Goal: Task Accomplishment & Management: Manage account settings

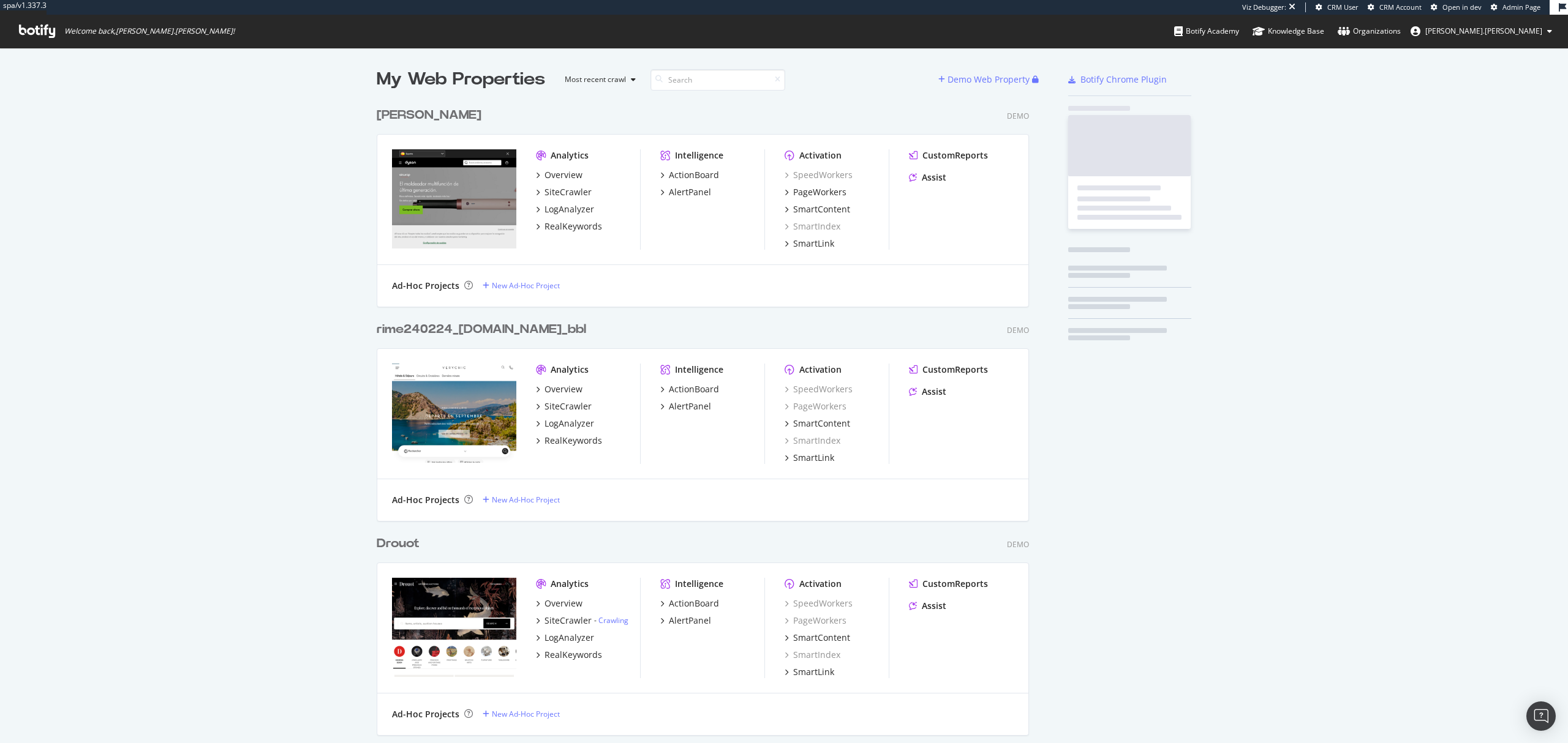
scroll to position [31011, 650]
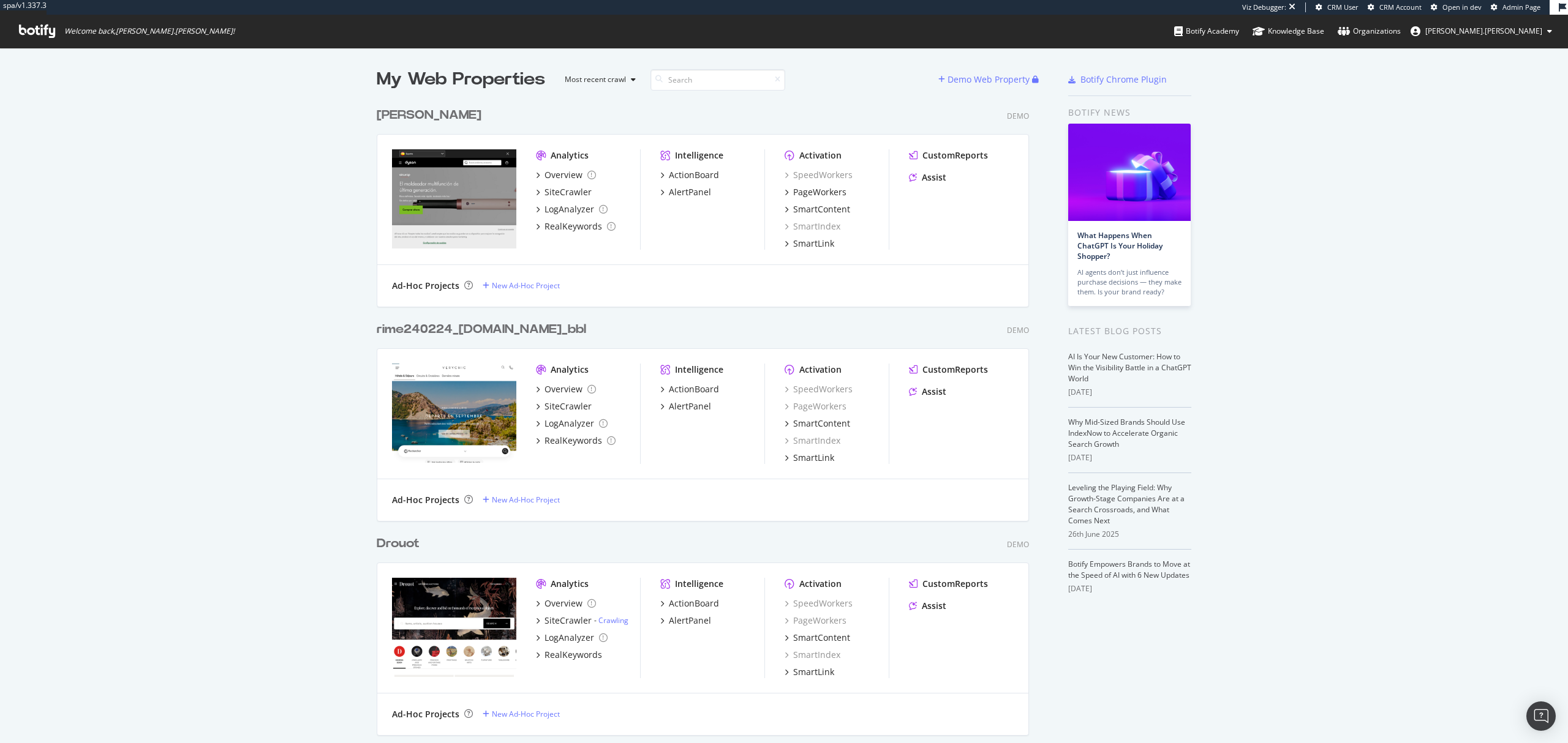
click at [1529, 7] on span "Admin Page" at bounding box center [1521, 7] width 38 height 9
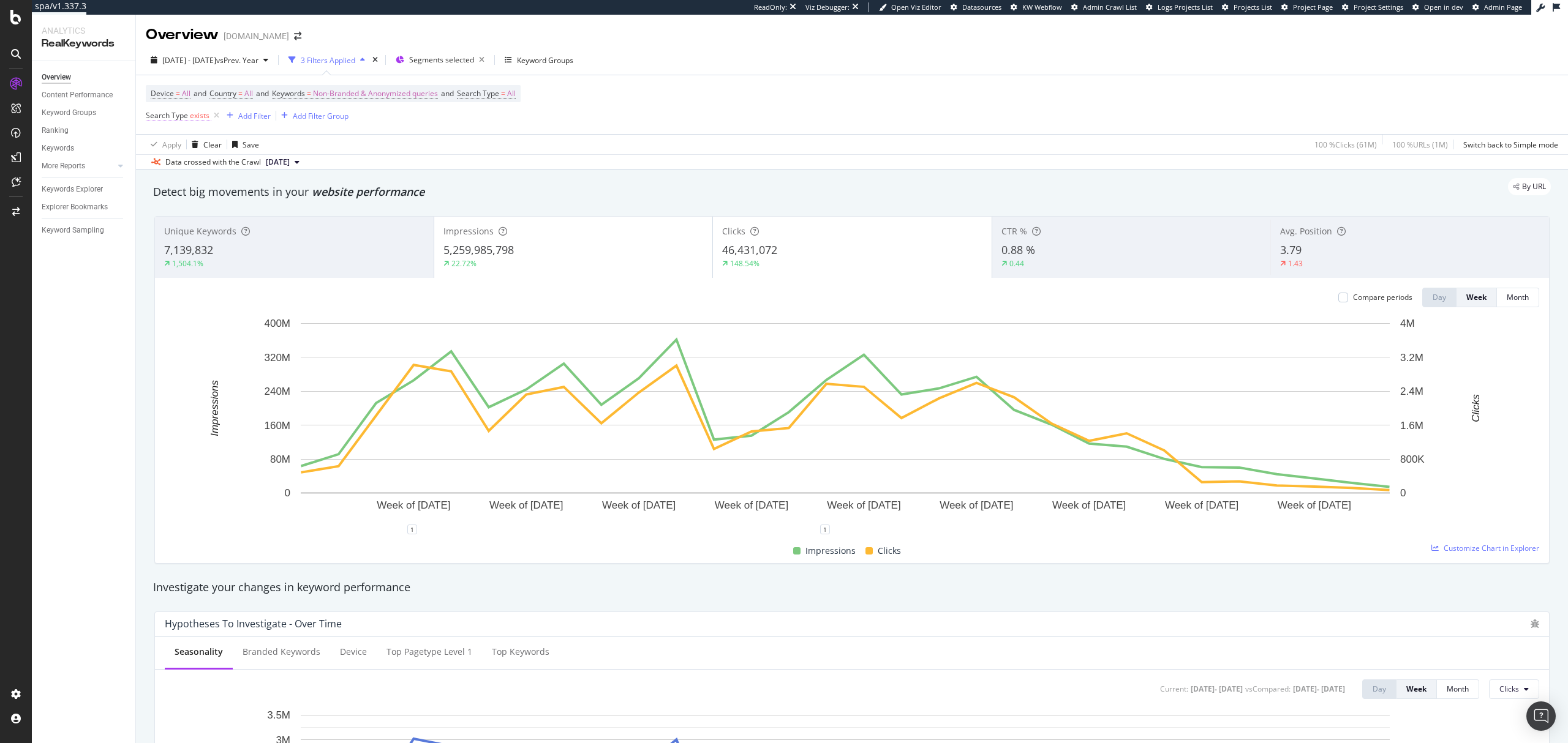
click at [180, 116] on span "Search Type" at bounding box center [166, 115] width 42 height 11
click at [566, 195] on div "By URL" at bounding box center [845, 187] width 1410 height 17
click at [499, 96] on span "Search Type" at bounding box center [478, 94] width 42 height 11
click at [194, 117] on span "exists" at bounding box center [199, 115] width 19 height 11
click at [172, 147] on span "Exists" at bounding box center [167, 146] width 19 height 11
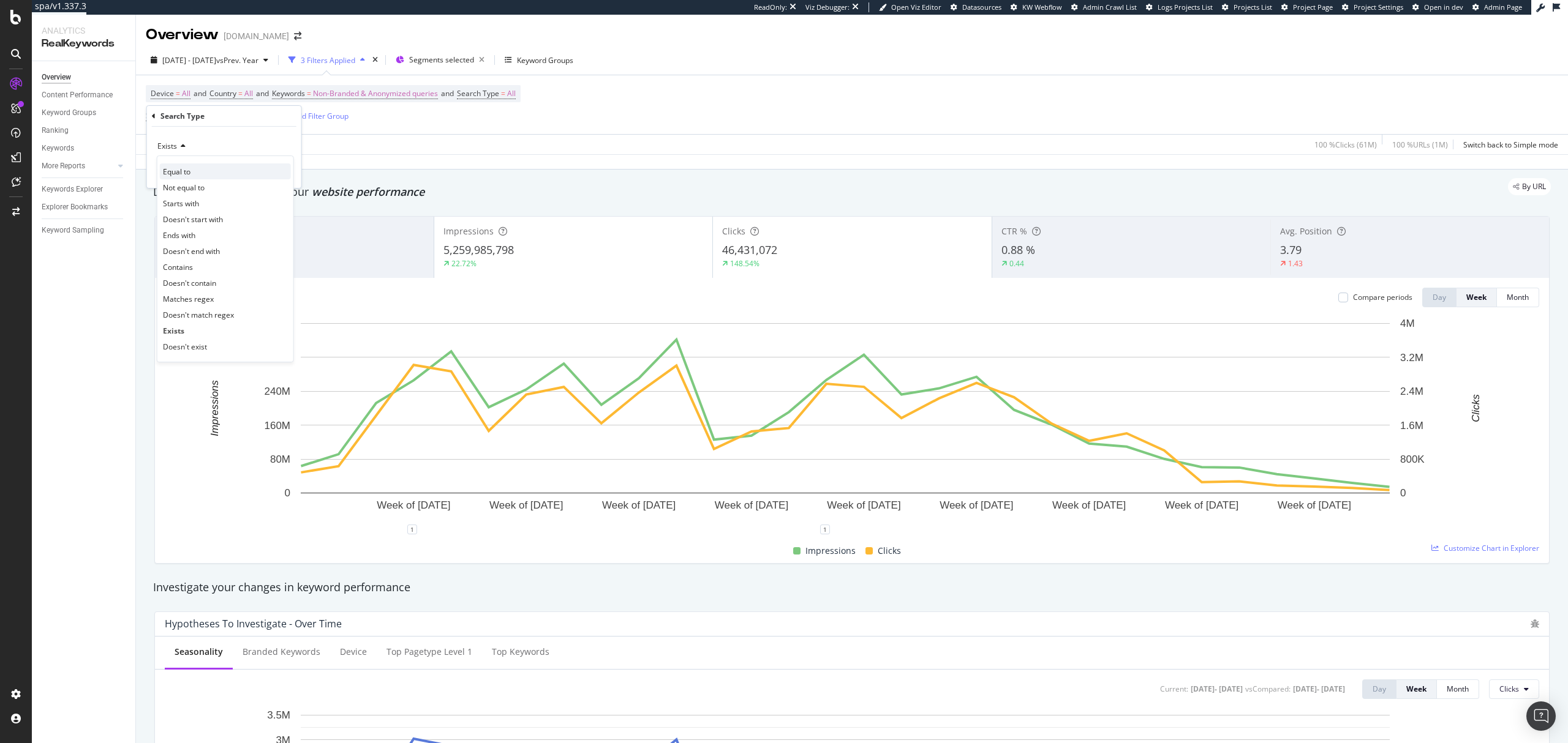
click at [211, 173] on div "Equal to" at bounding box center [225, 172] width 131 height 16
click at [219, 170] on input "text" at bounding box center [224, 168] width 133 height 19
click at [223, 172] on input "text" at bounding box center [224, 168] width 133 height 19
click at [184, 235] on span "Video" at bounding box center [203, 237] width 86 height 11
type input "Video"
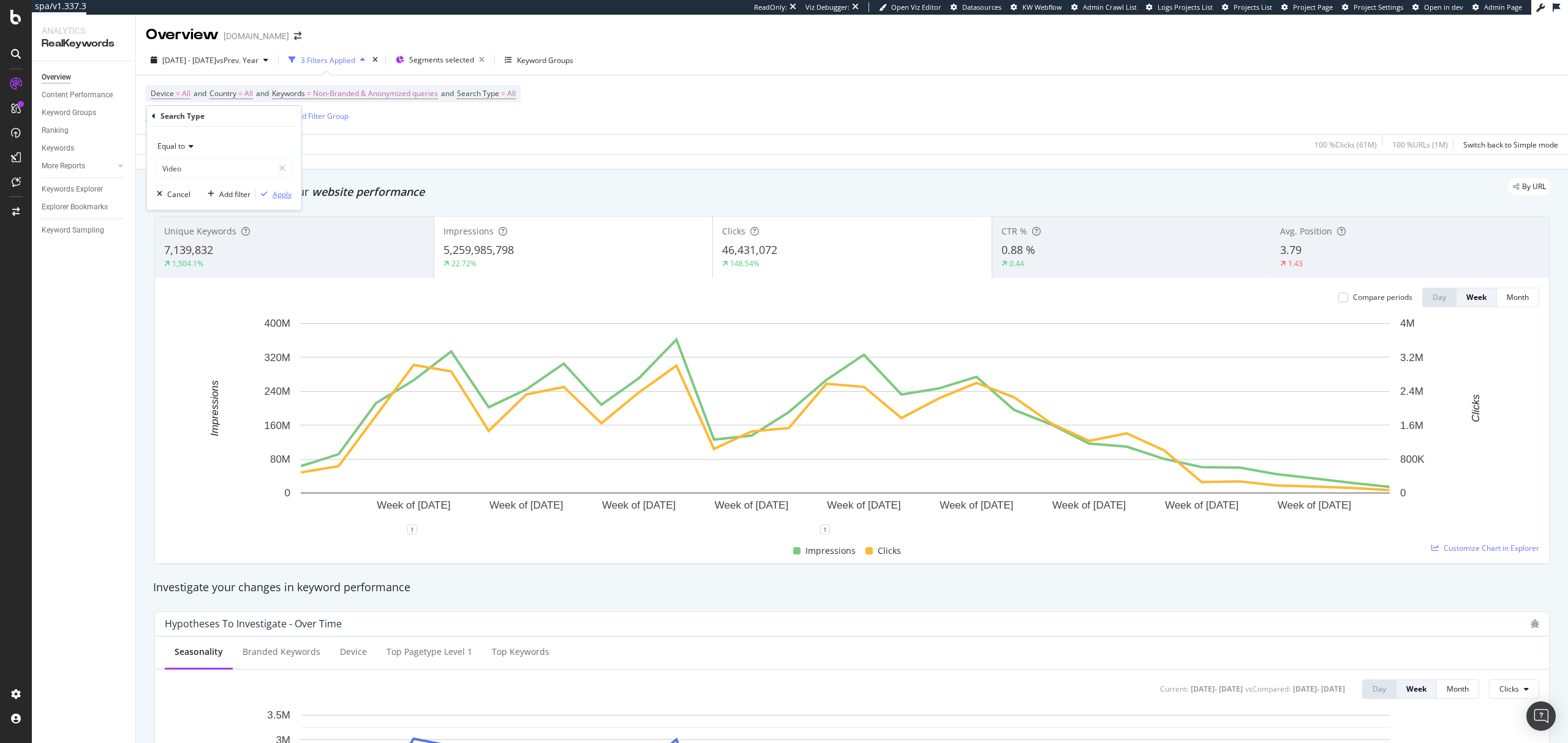
click at [275, 192] on div "Apply" at bounding box center [282, 194] width 19 height 11
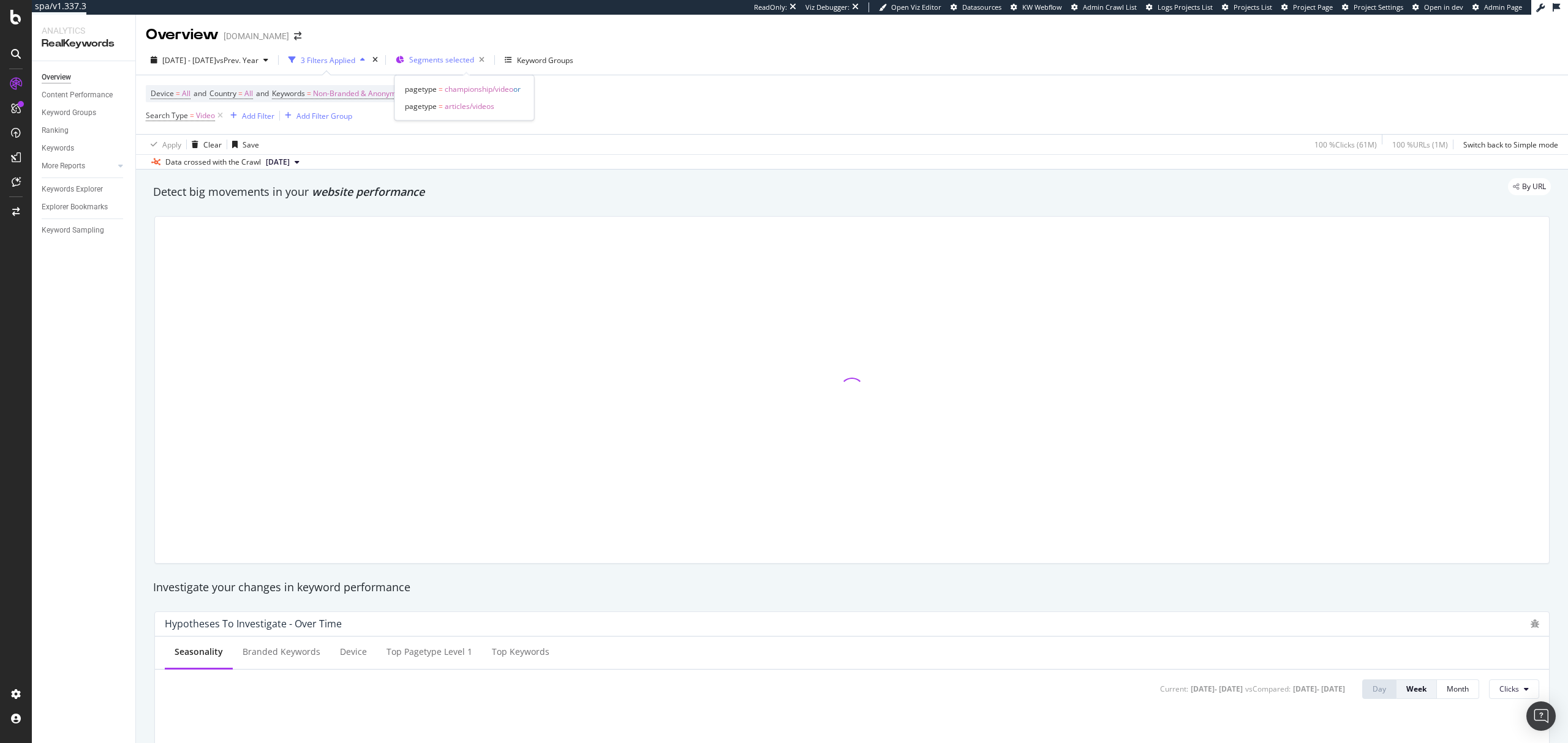
click at [474, 62] on span "Segments selected" at bounding box center [441, 60] width 65 height 11
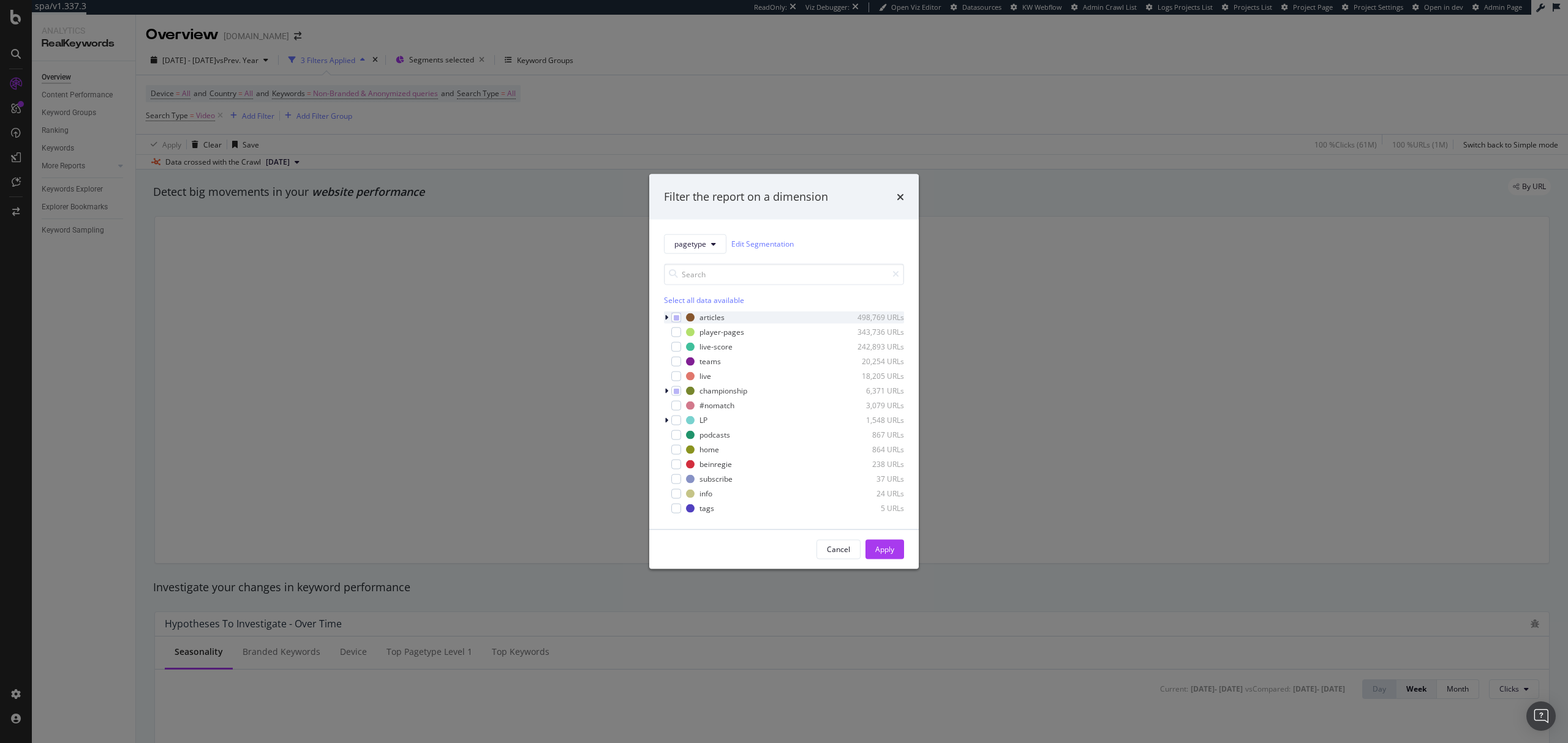
click at [666, 317] on icon "modal" at bounding box center [666, 317] width 3 height 7
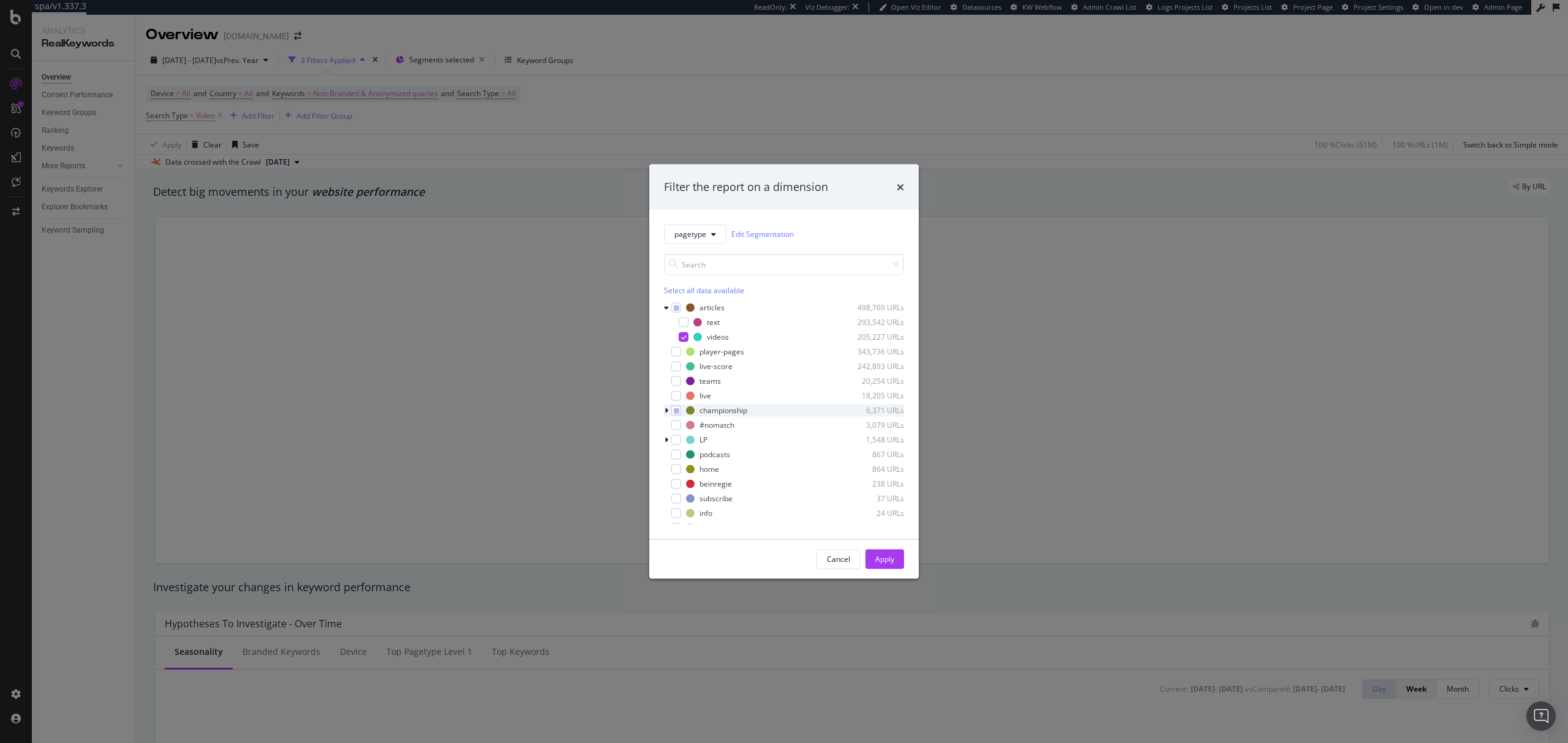
click at [665, 413] on icon "modal" at bounding box center [666, 410] width 3 height 7
click at [900, 189] on icon "times" at bounding box center [900, 186] width 7 height 10
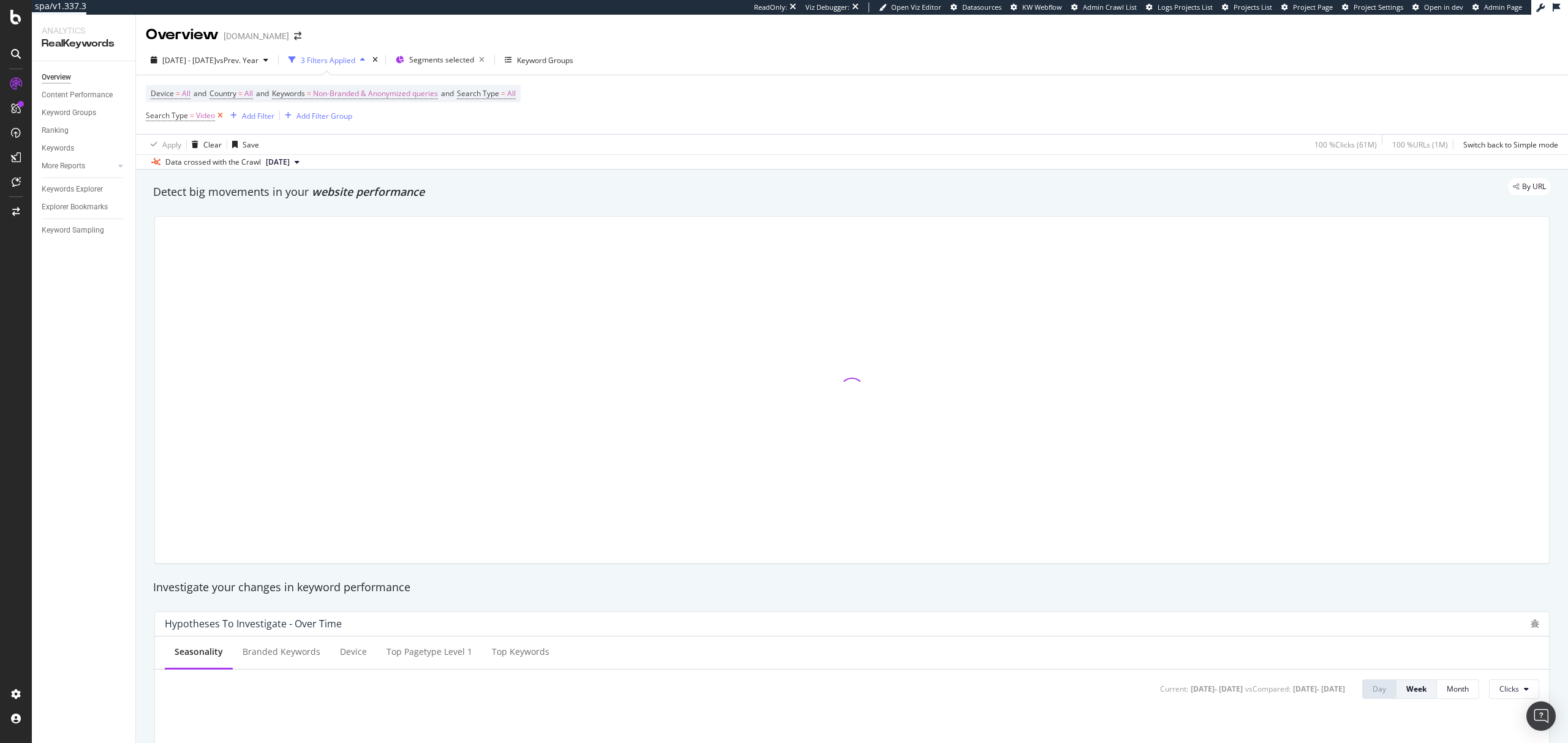
click at [221, 118] on icon at bounding box center [221, 116] width 11 height 12
click at [479, 60] on icon "button" at bounding box center [471, 60] width 15 height 17
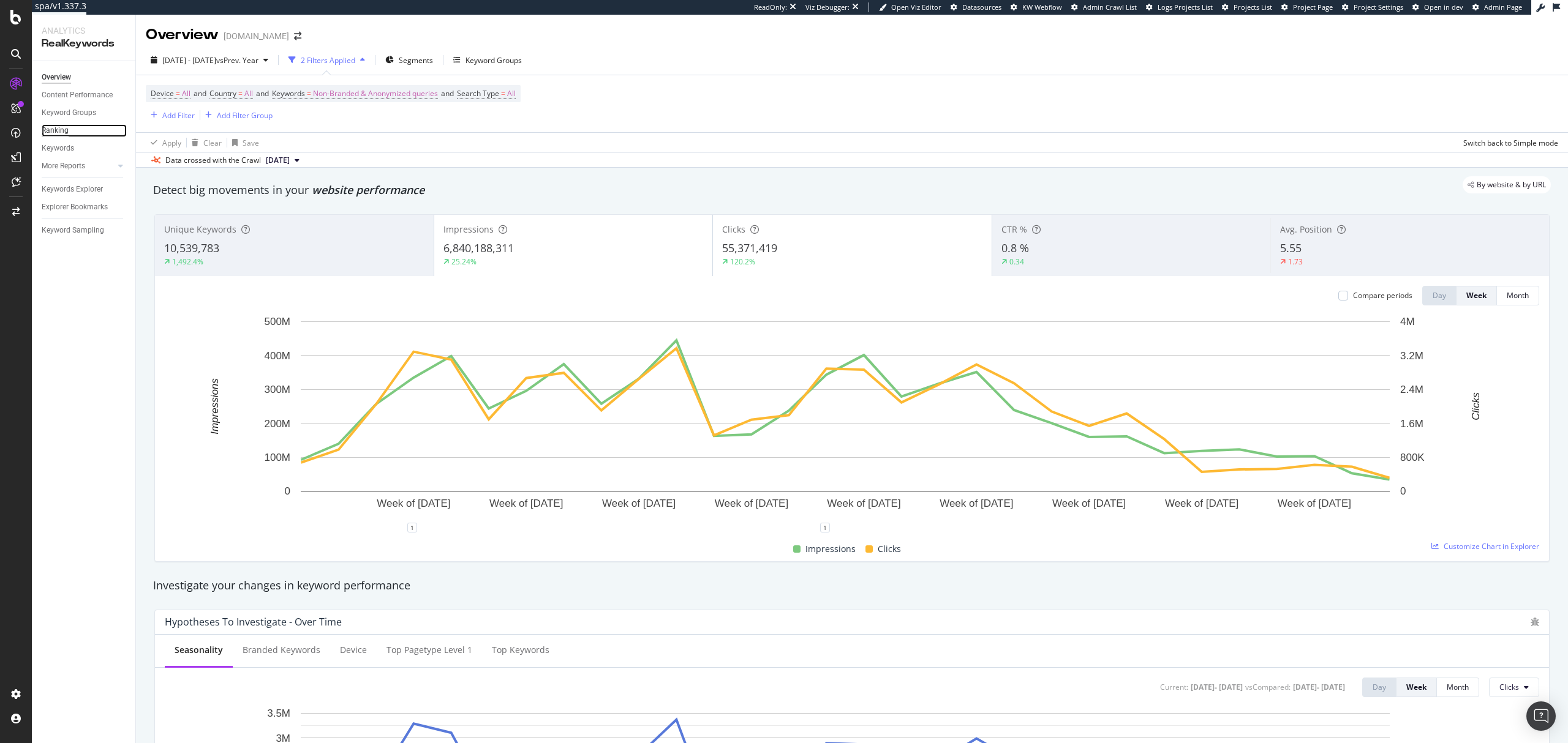
click at [61, 132] on div "Ranking" at bounding box center [55, 130] width 27 height 13
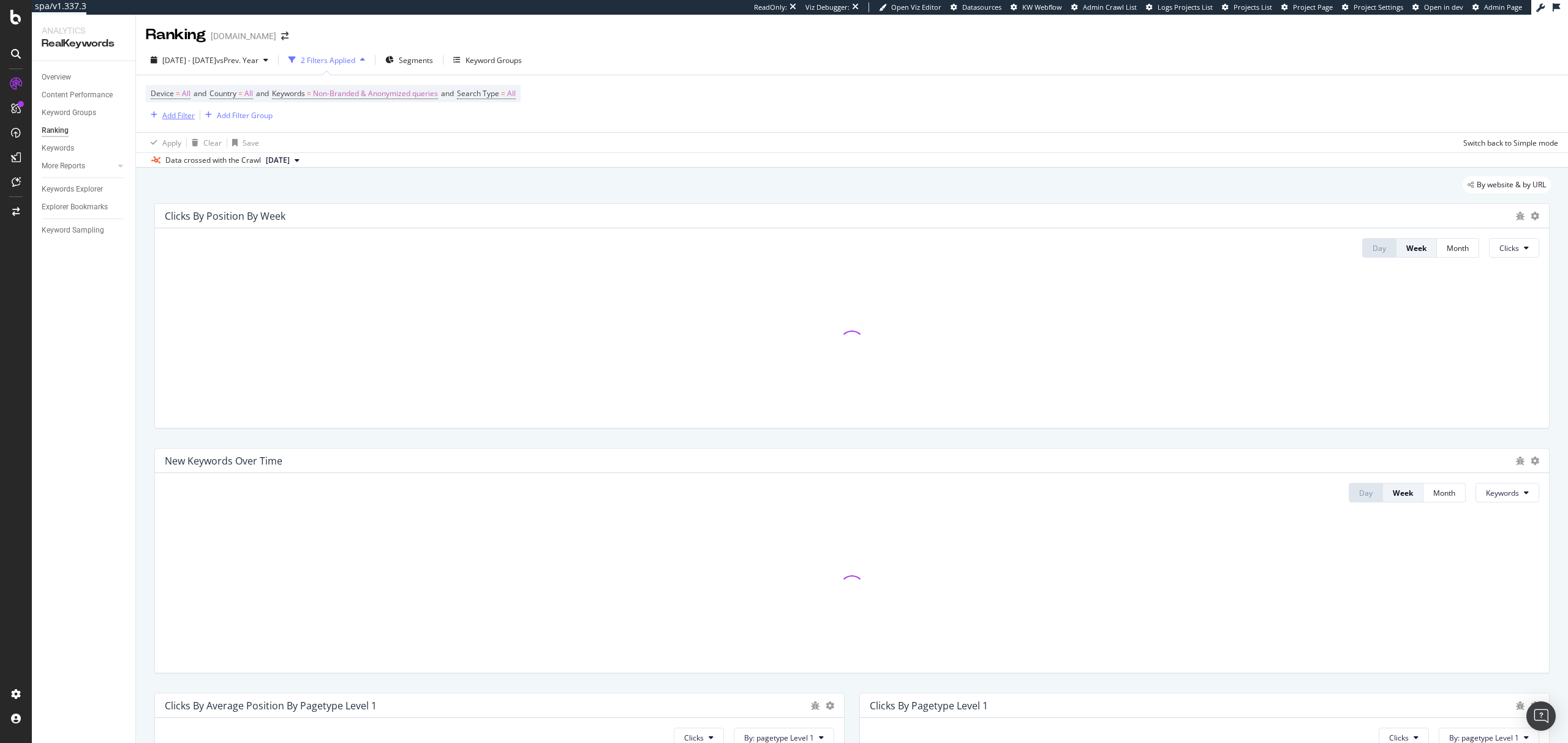
click at [177, 117] on div "Add Filter" at bounding box center [178, 115] width 32 height 11
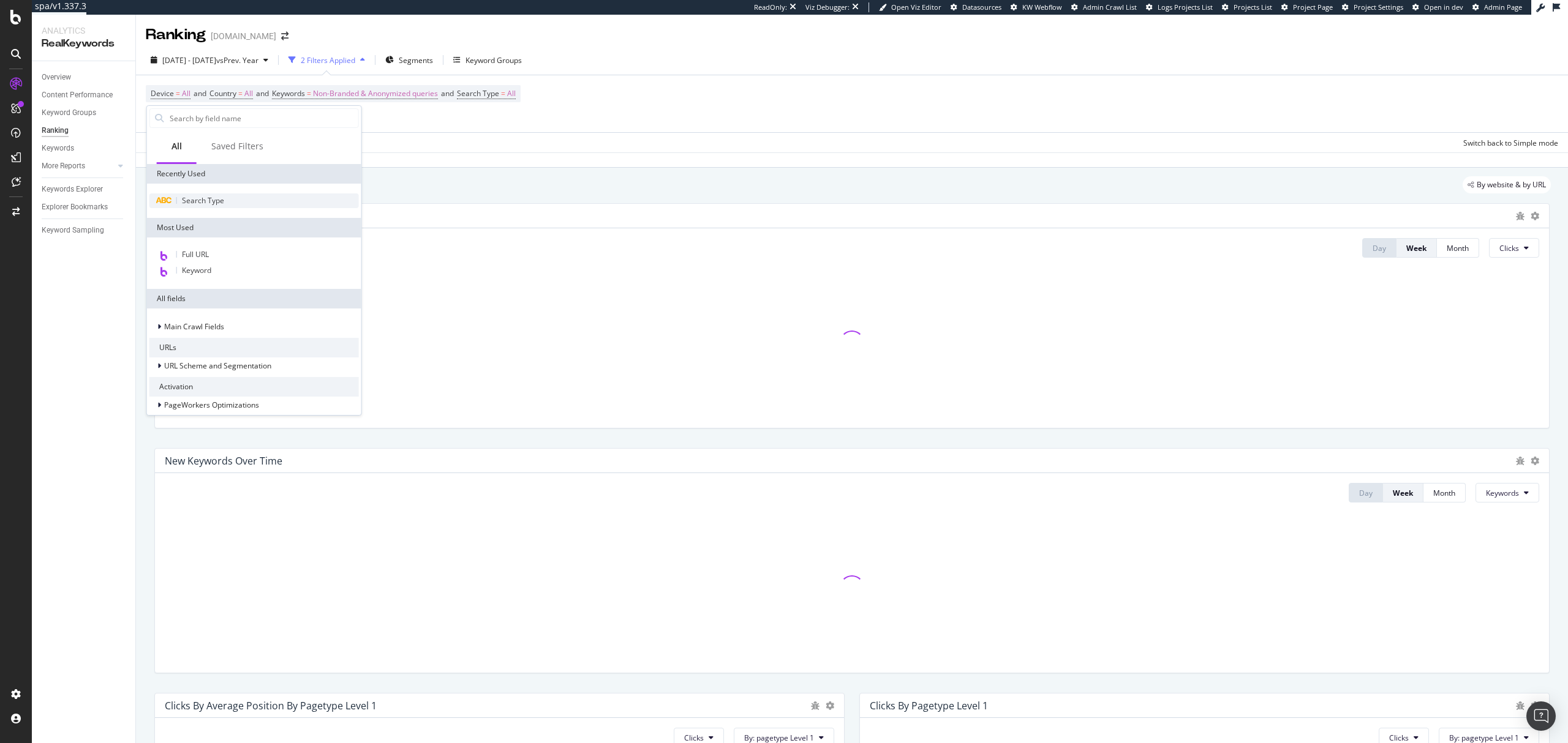
click at [223, 194] on div "Search Type" at bounding box center [254, 201] width 209 height 15
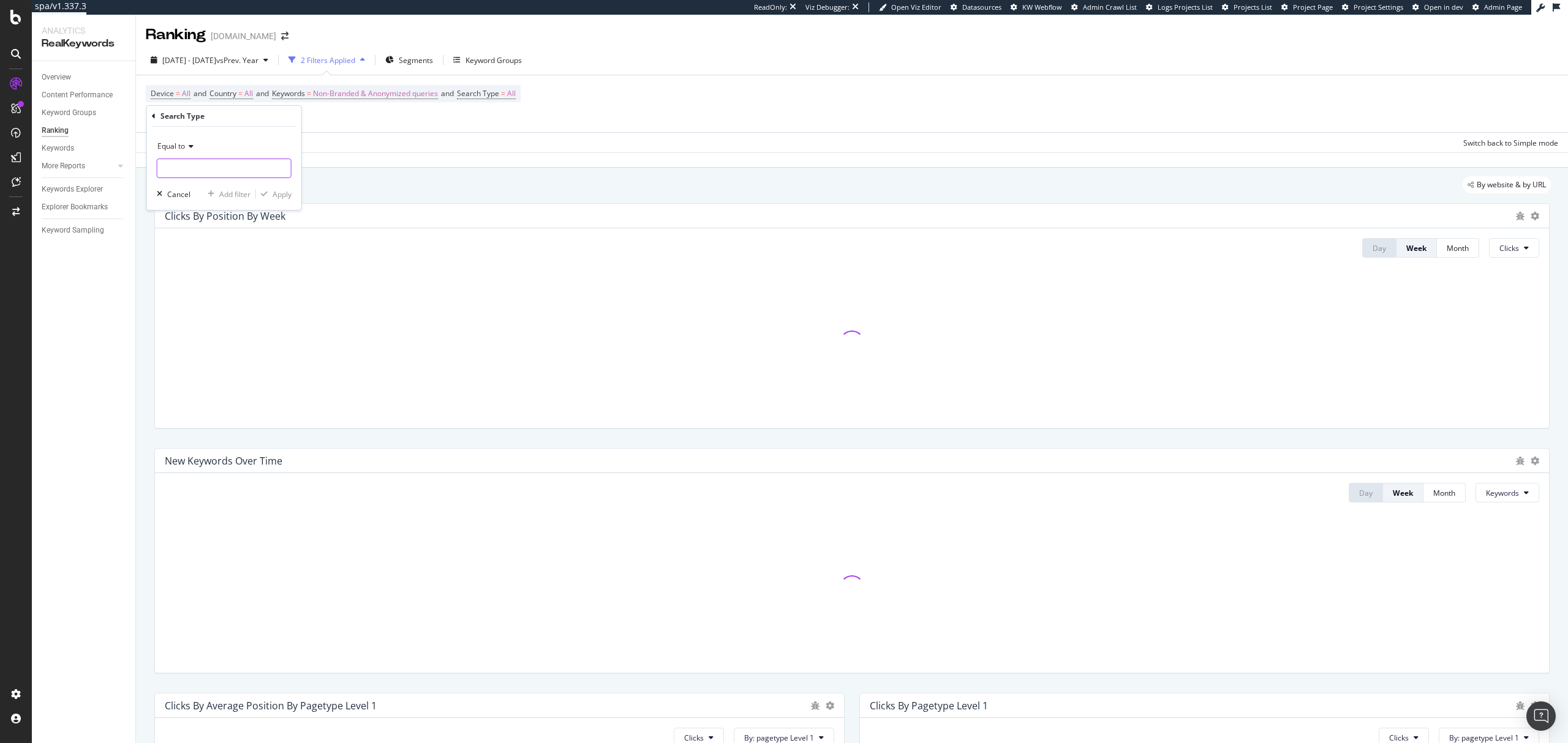
click at [210, 170] on input "text" at bounding box center [224, 168] width 133 height 19
click at [202, 237] on span "Video" at bounding box center [203, 237] width 86 height 11
type input "Video"
click at [277, 194] on div "Apply" at bounding box center [282, 194] width 19 height 11
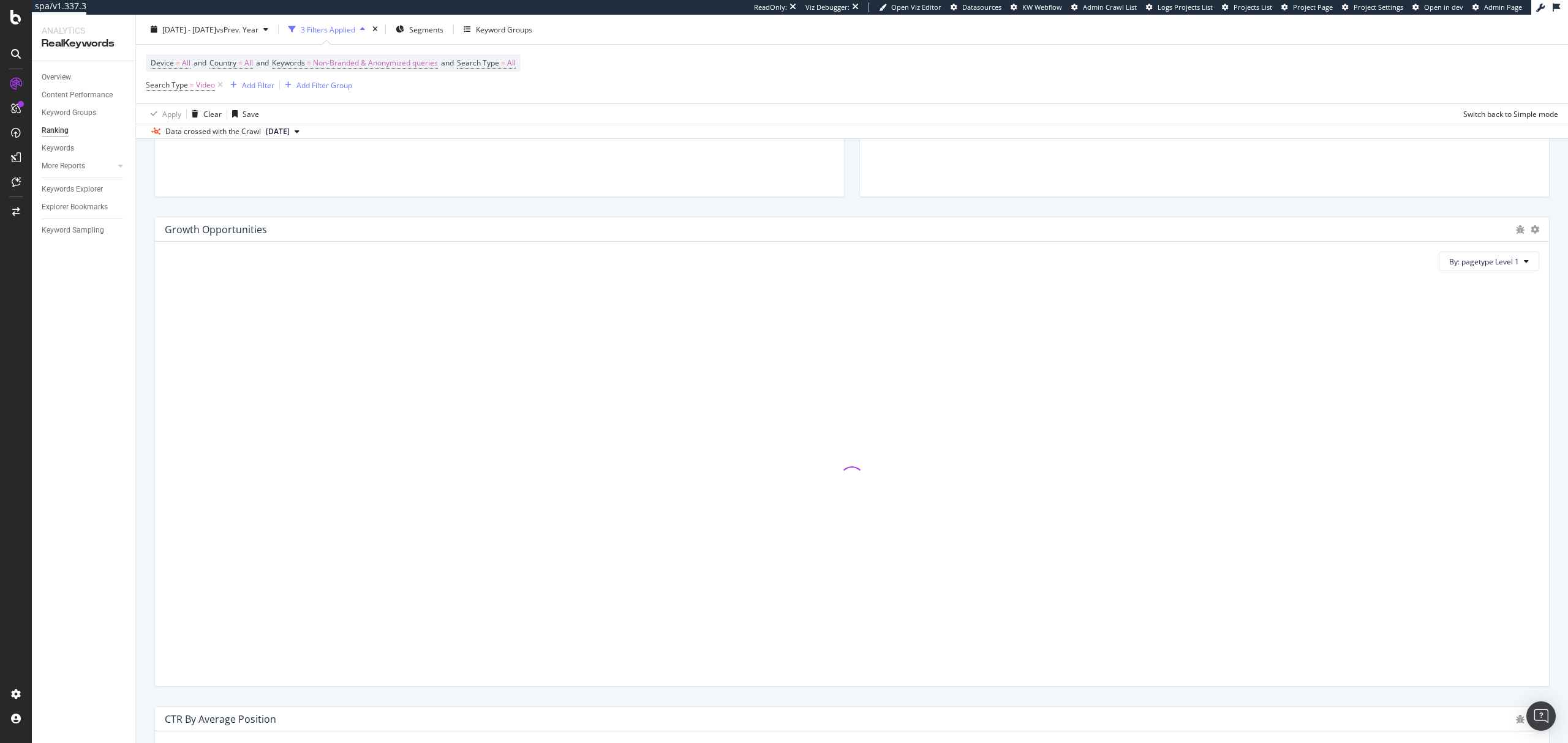
scroll to position [805, 0]
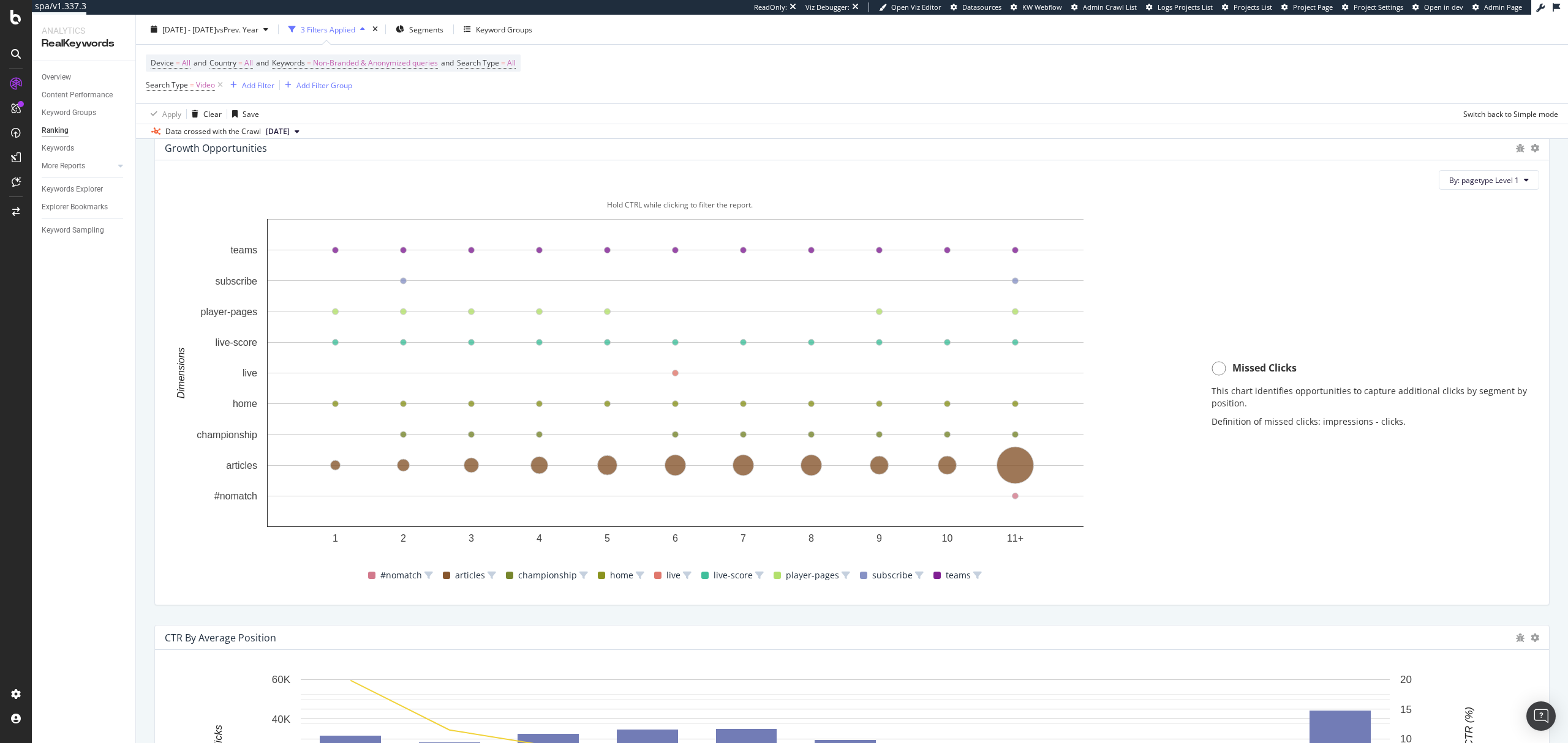
drag, startPoint x: 1015, startPoint y: 314, endPoint x: 959, endPoint y: 401, distance: 103.5
click at [1017, 250] on circle "A chart." at bounding box center [1015, 250] width 6 height 6
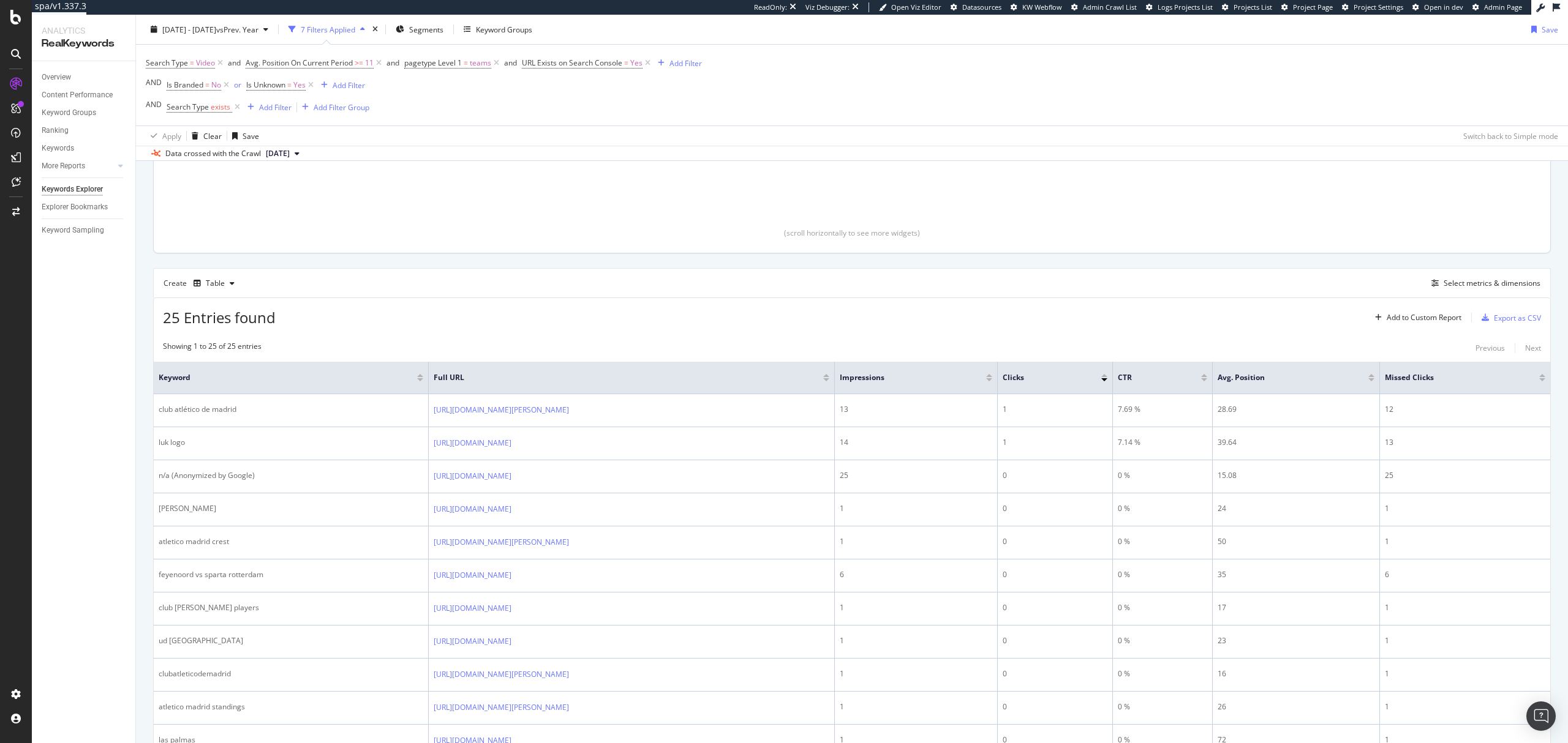
scroll to position [245, 0]
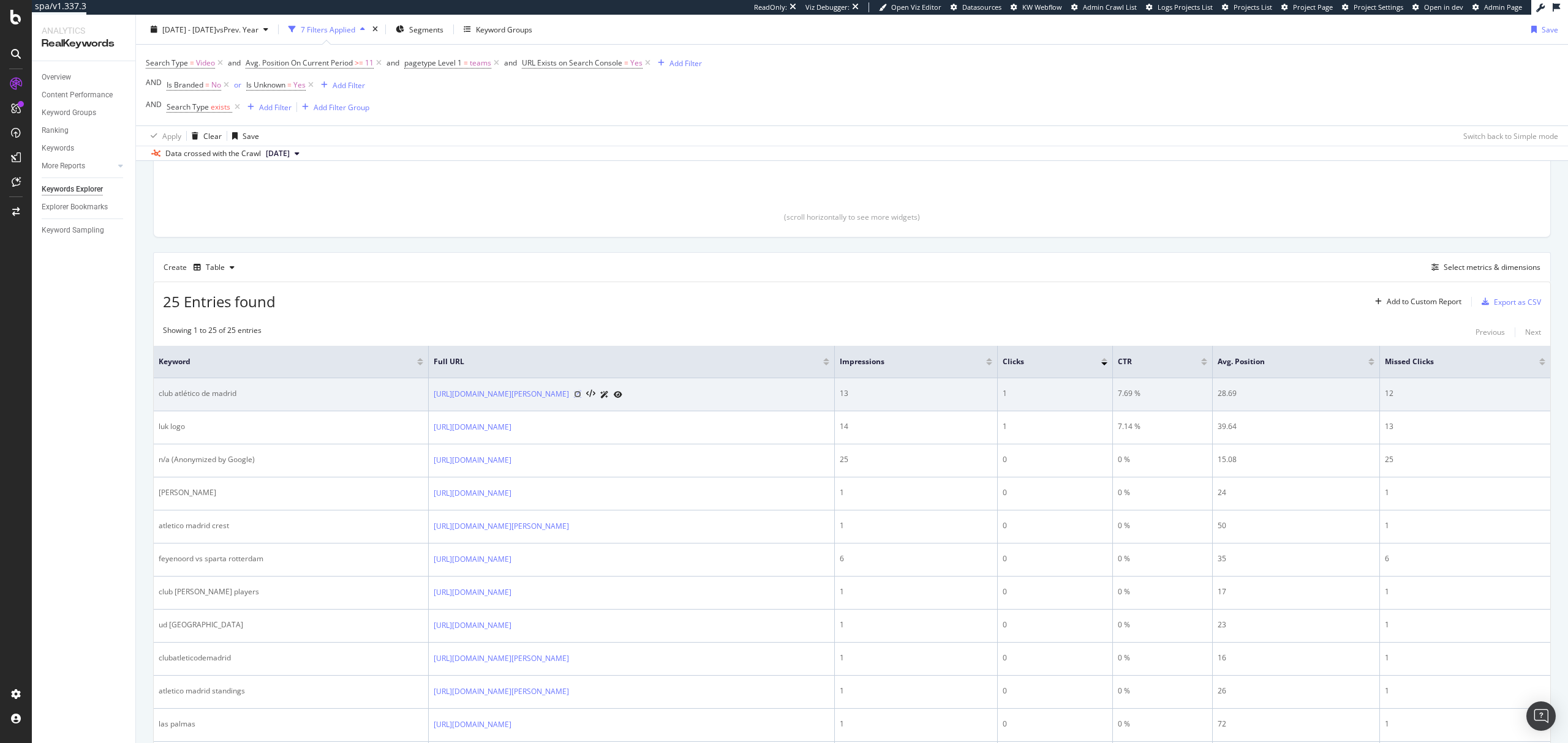
click at [581, 398] on icon at bounding box center [577, 394] width 7 height 7
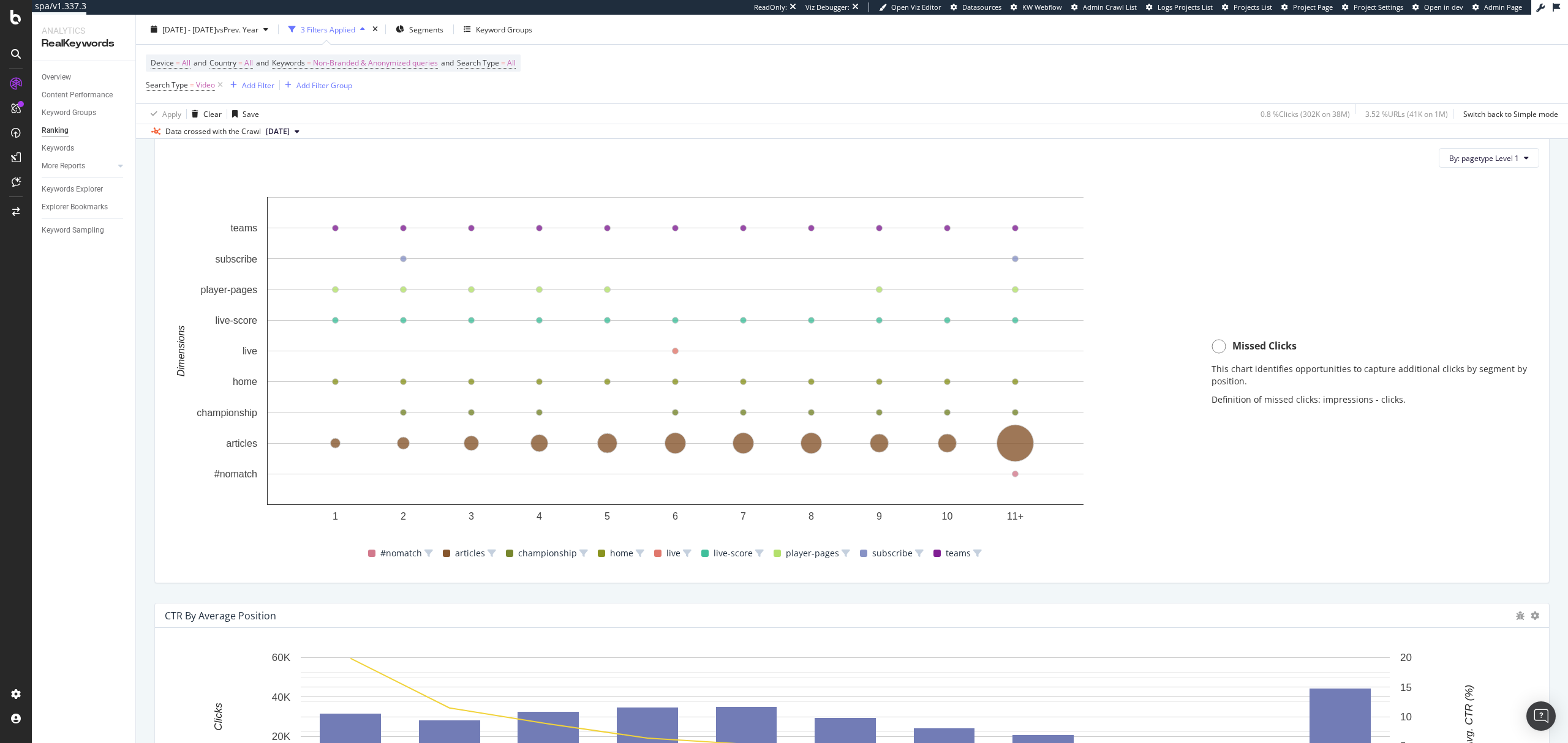
scroll to position [803, 0]
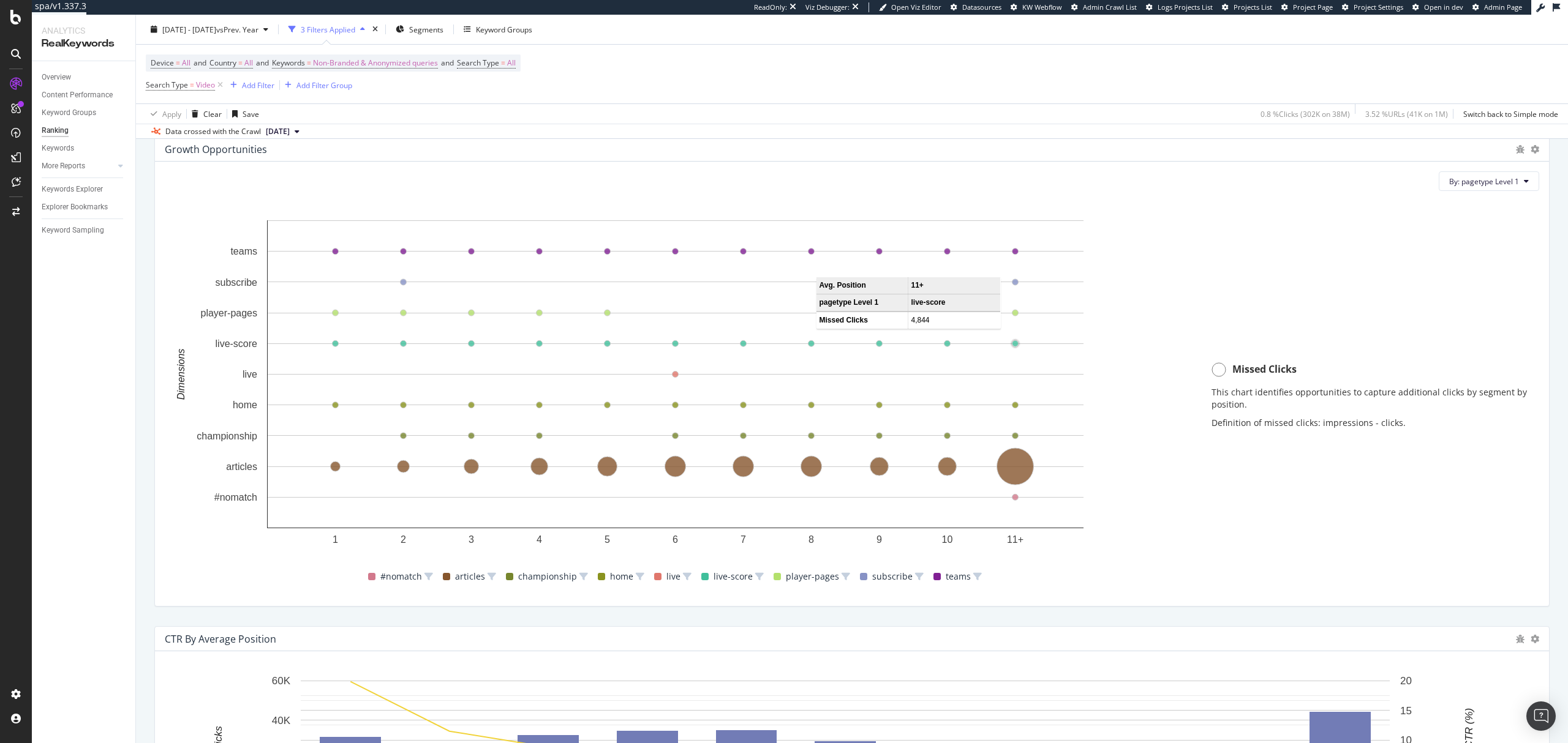
click at [1016, 347] on circle "A chart." at bounding box center [1015, 344] width 6 height 6
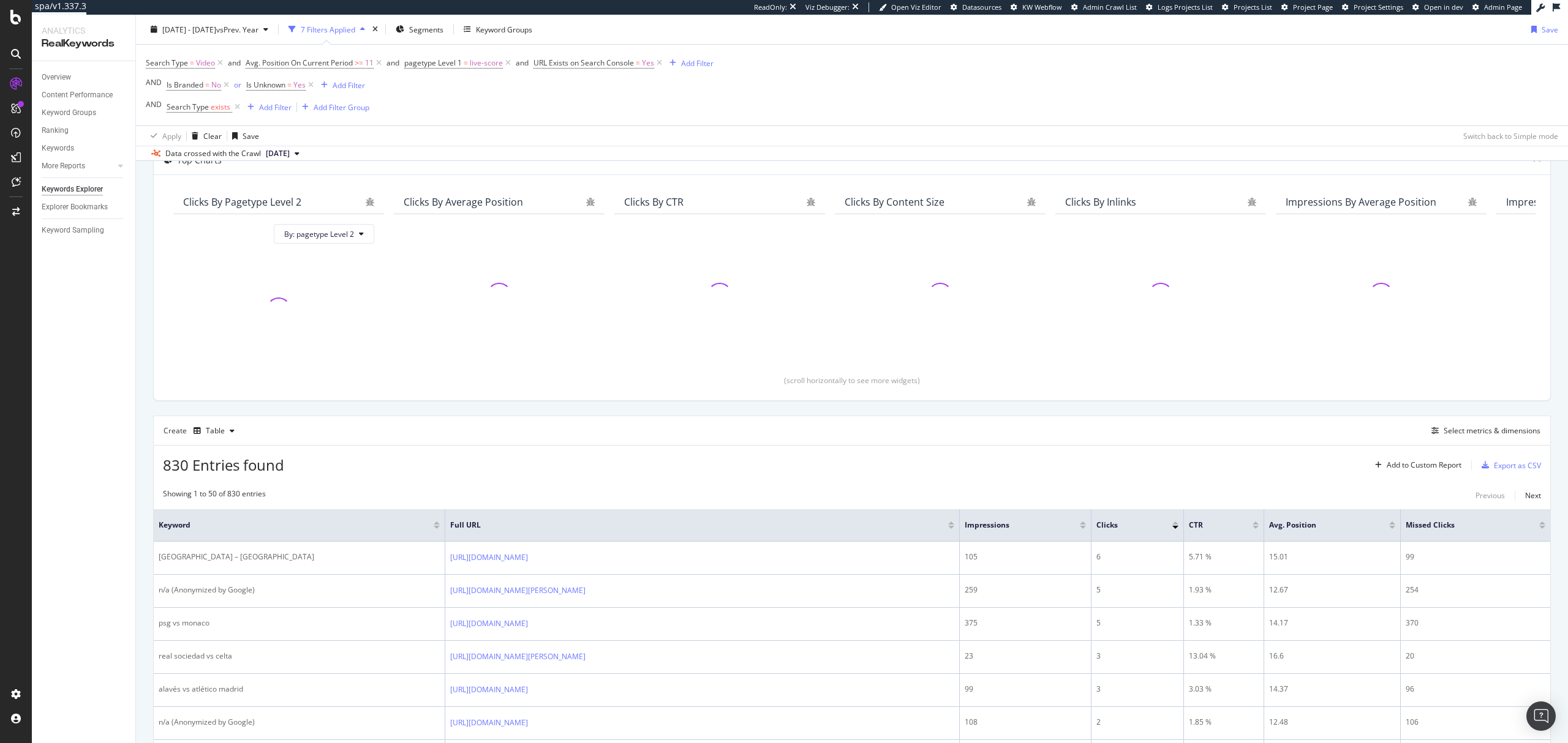
scroll to position [163, 0]
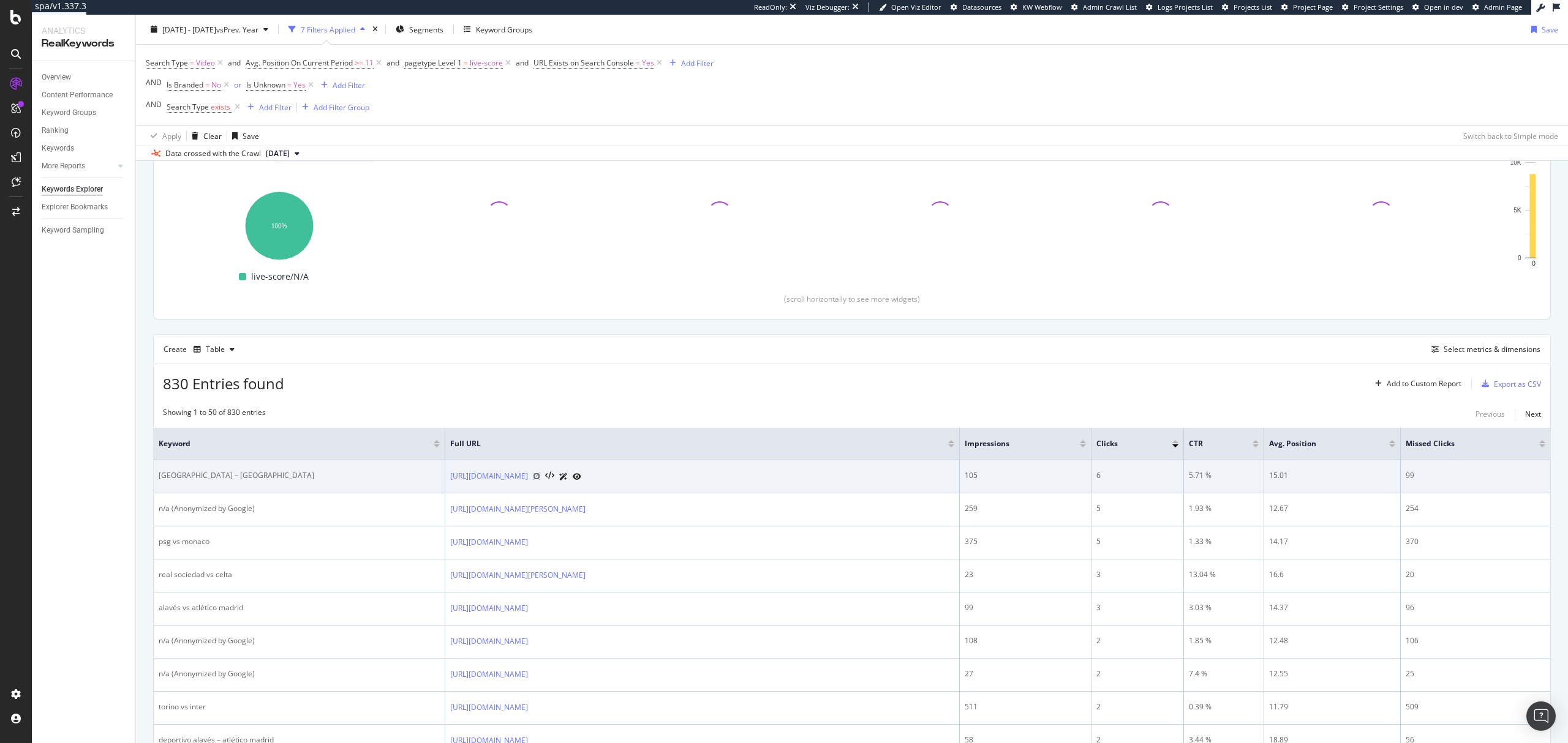
click at [540, 480] on icon at bounding box center [536, 476] width 7 height 7
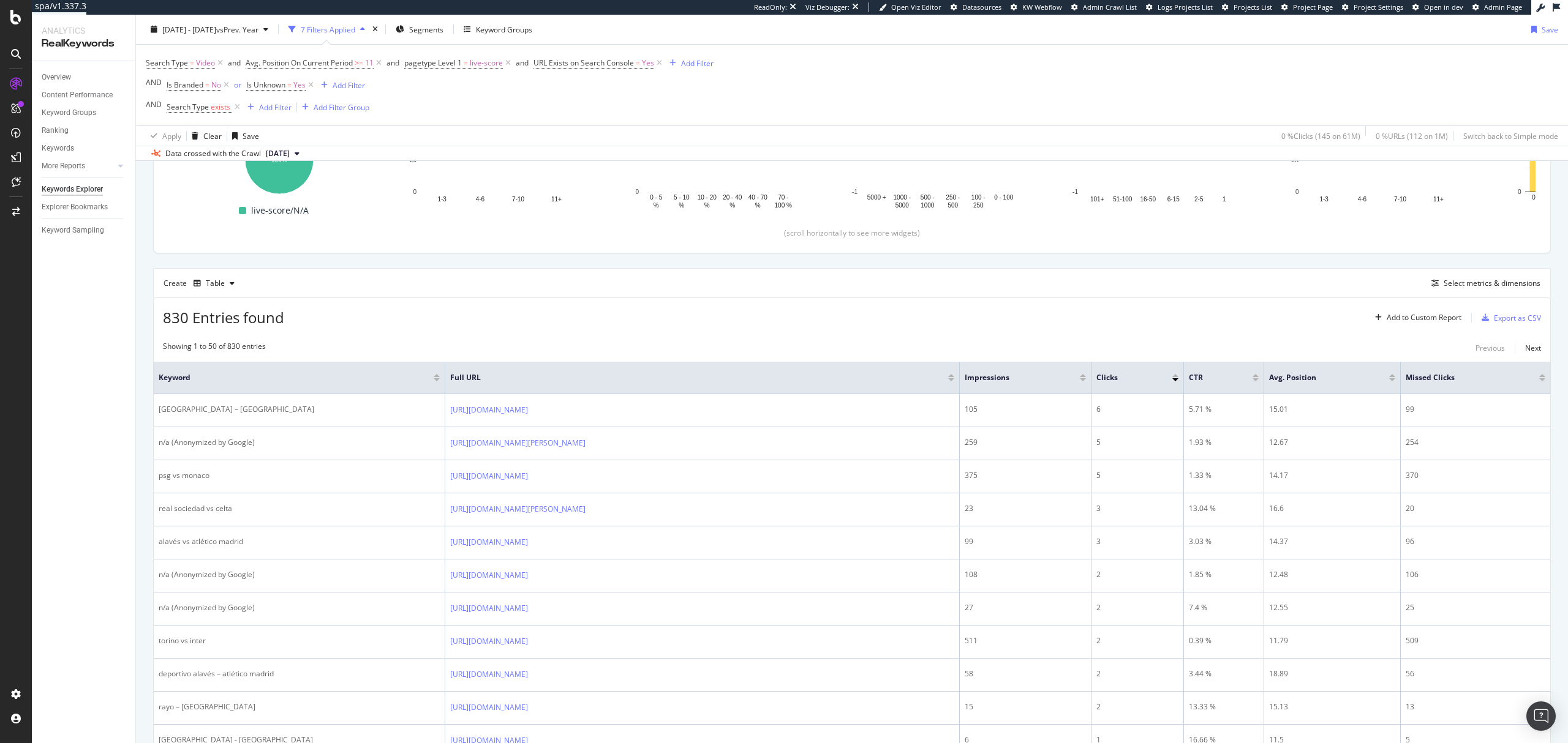
scroll to position [0, 0]
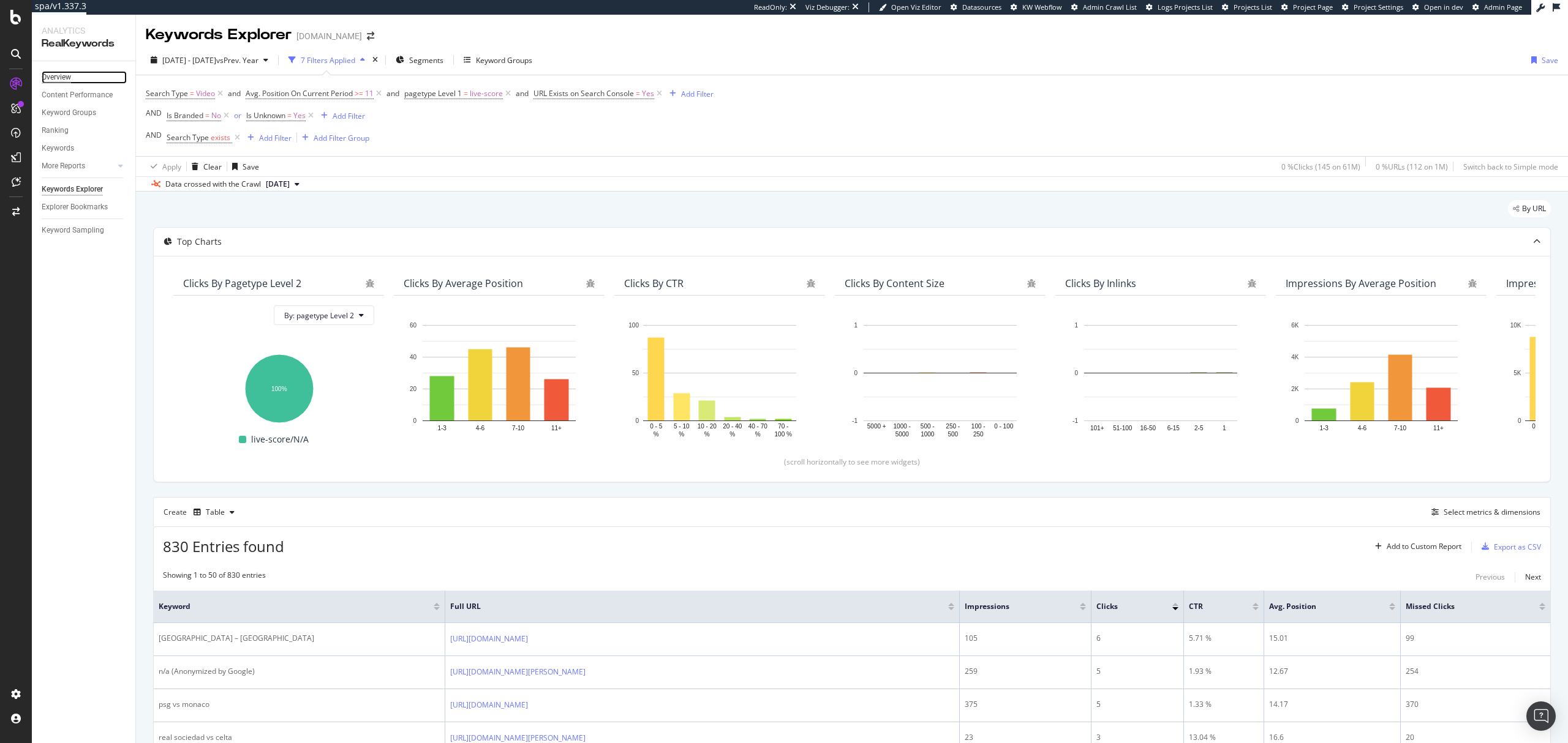
click at [62, 72] on div "Overview" at bounding box center [56, 77] width 29 height 13
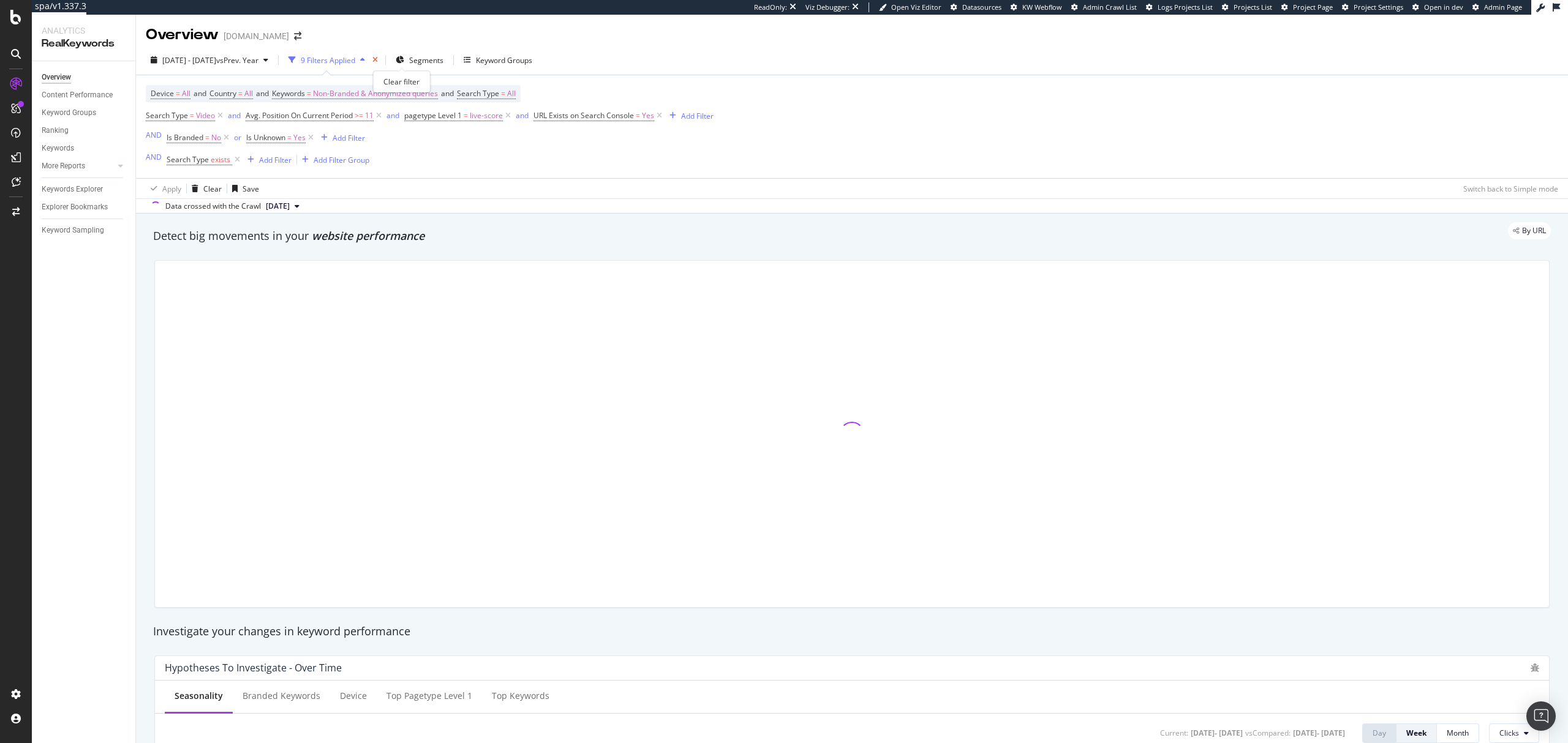
click at [378, 60] on icon "times" at bounding box center [375, 60] width 5 height 7
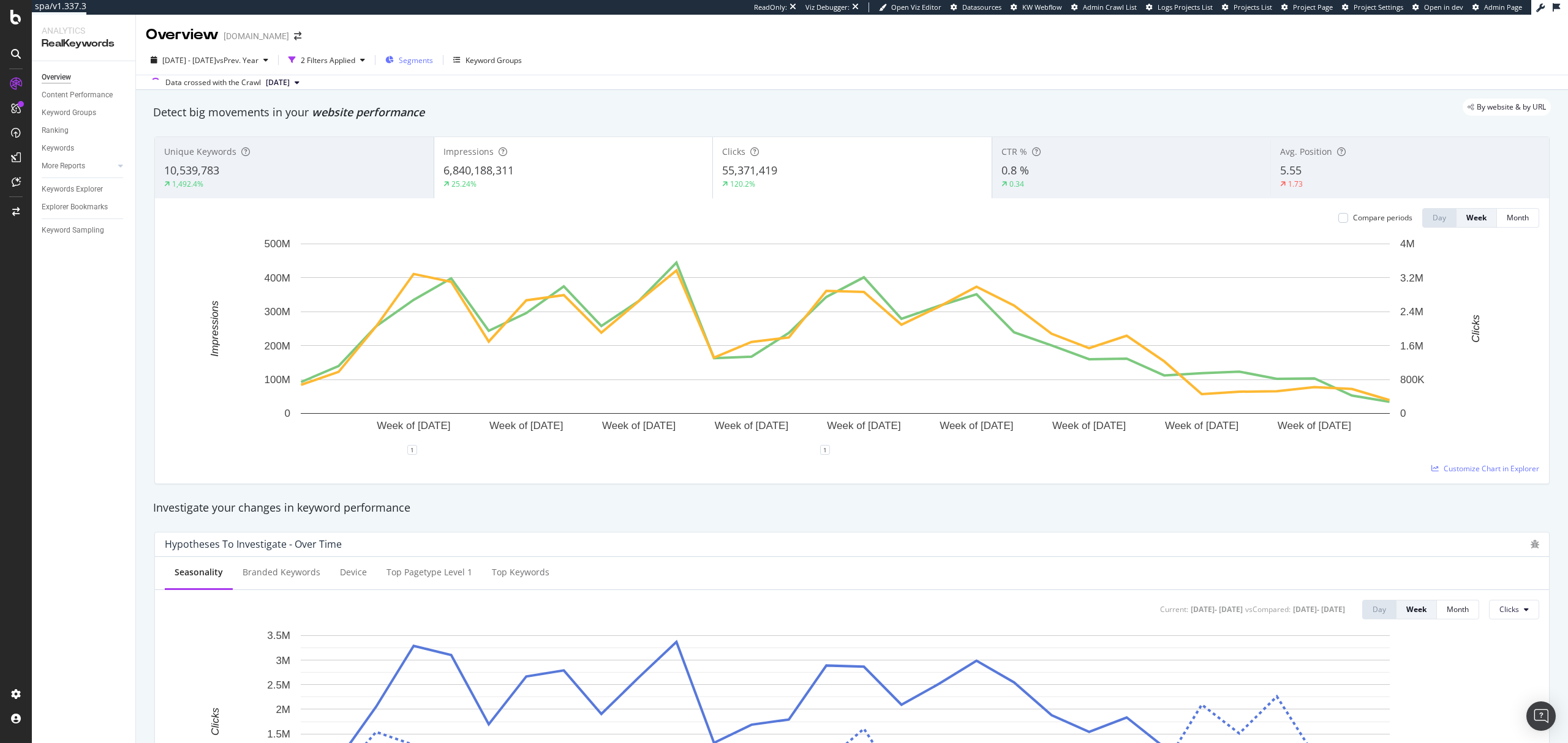
click at [422, 57] on div "Segments" at bounding box center [409, 60] width 48 height 18
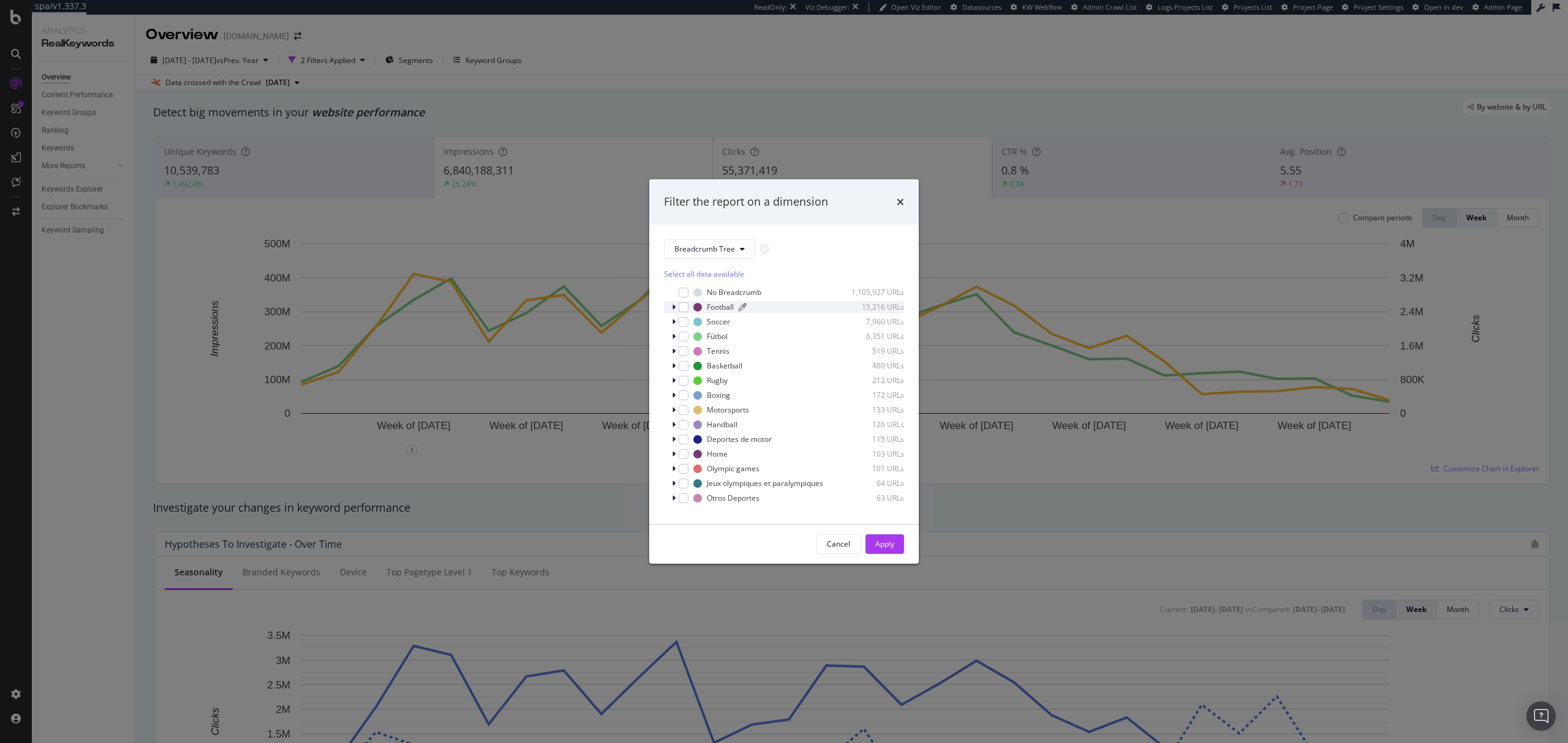
scroll to position [20, 0]
click at [728, 246] on span "Breadcrumb Tree" at bounding box center [705, 249] width 60 height 11
click at [693, 290] on span "pagetype" at bounding box center [714, 293] width 79 height 11
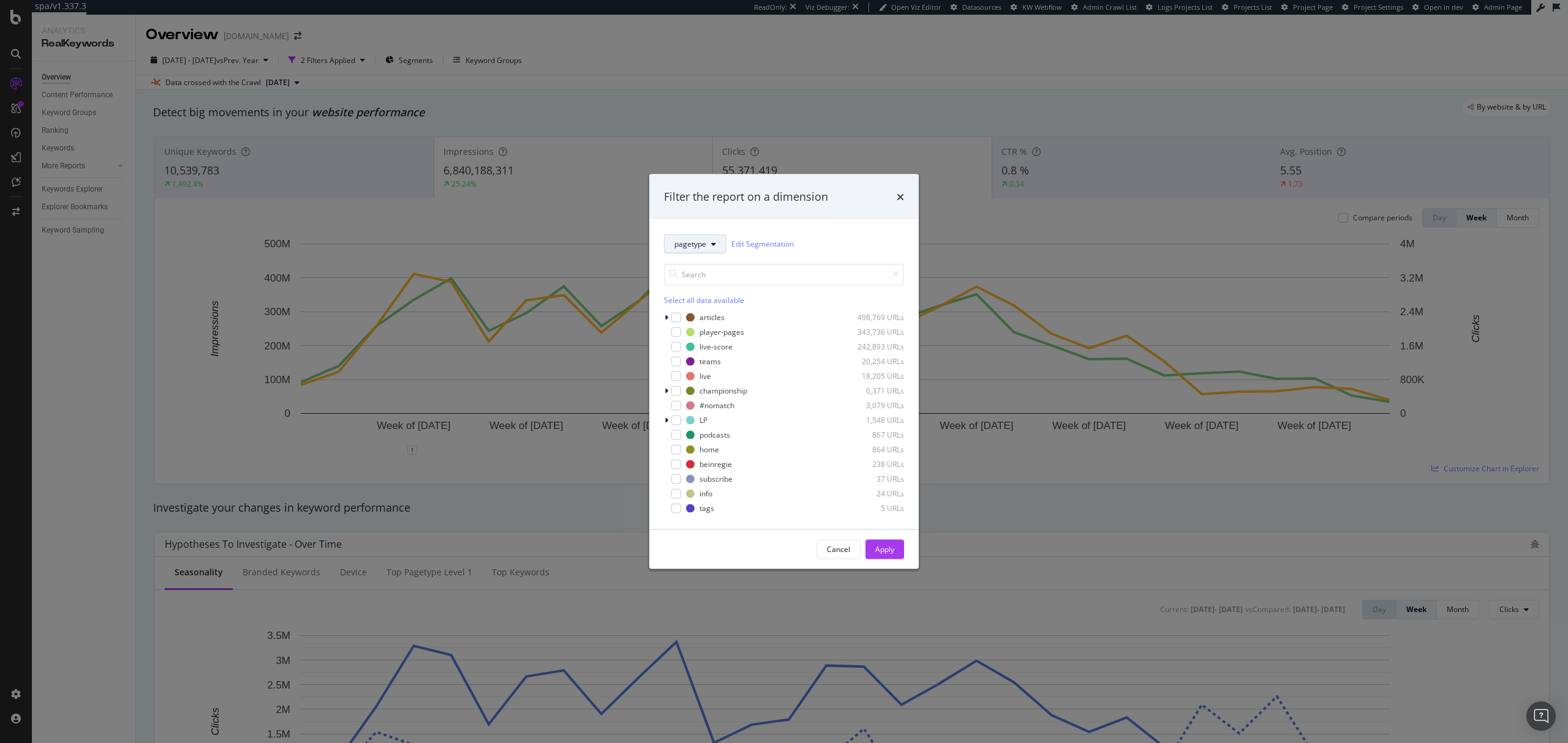
click at [706, 239] on button "pagetype" at bounding box center [695, 243] width 62 height 19
click at [711, 444] on span "suivi_video" at bounding box center [714, 446] width 79 height 11
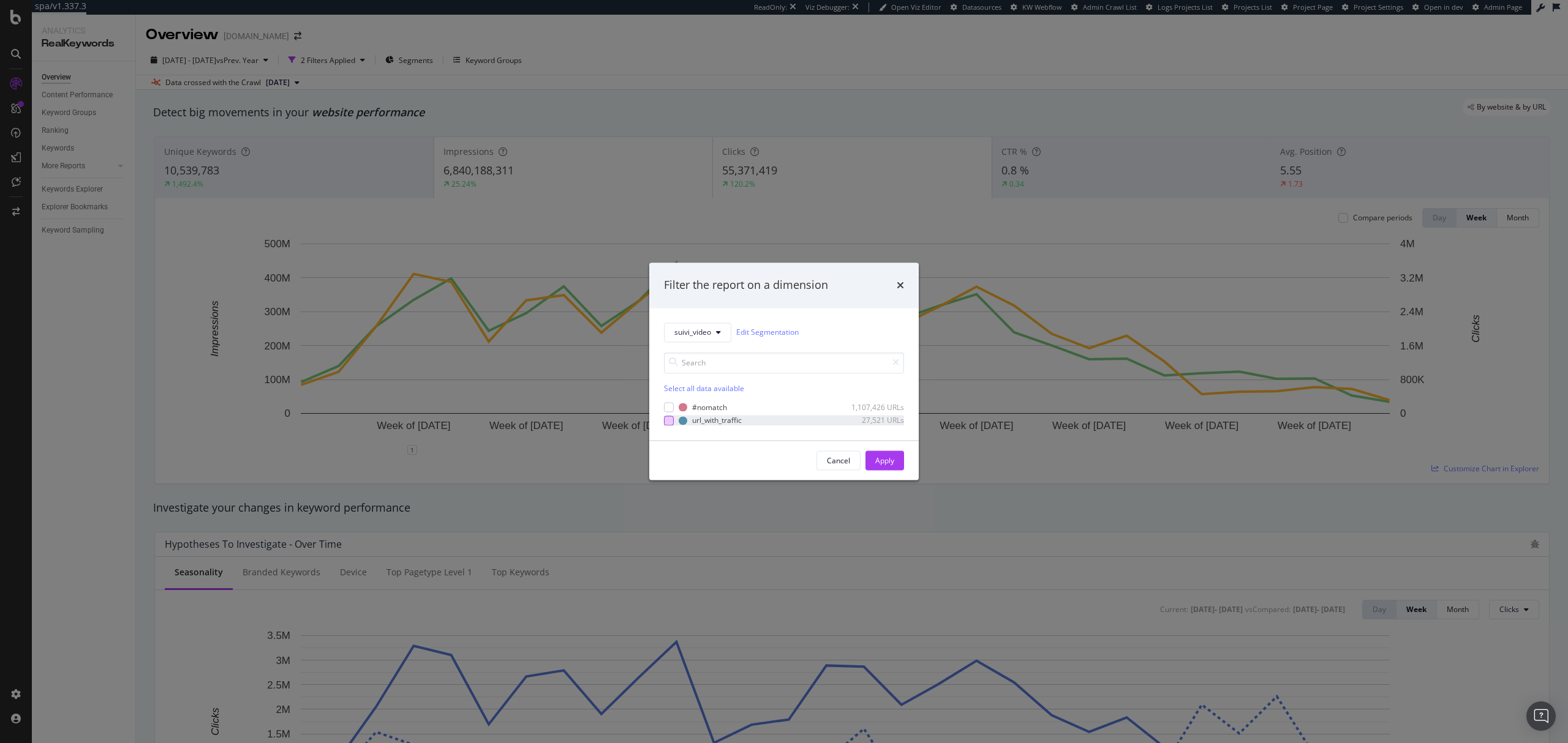
click at [670, 422] on div "modal" at bounding box center [668, 420] width 10 height 10
click at [880, 460] on div "Apply" at bounding box center [885, 461] width 19 height 11
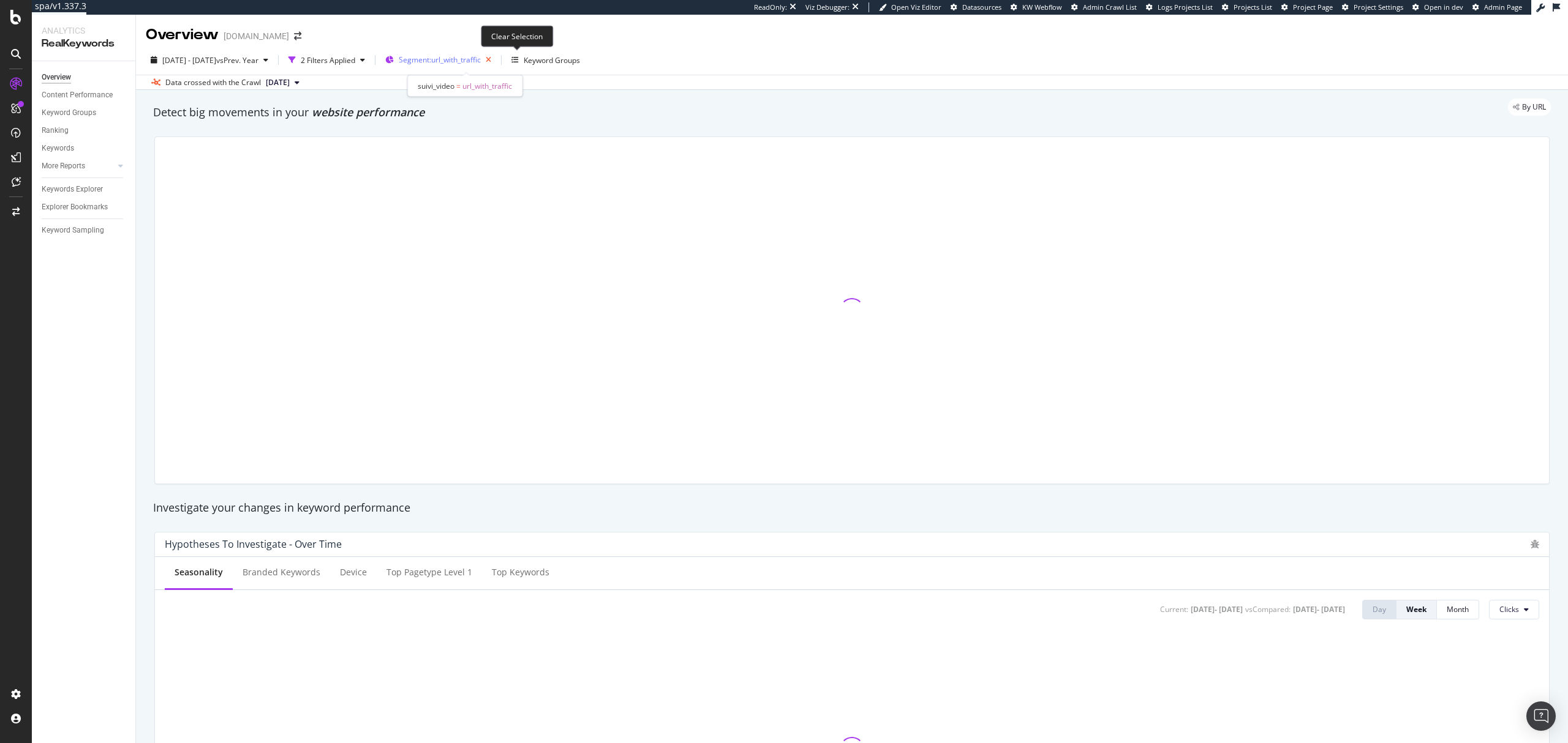
click at [496, 62] on icon "button" at bounding box center [488, 60] width 15 height 17
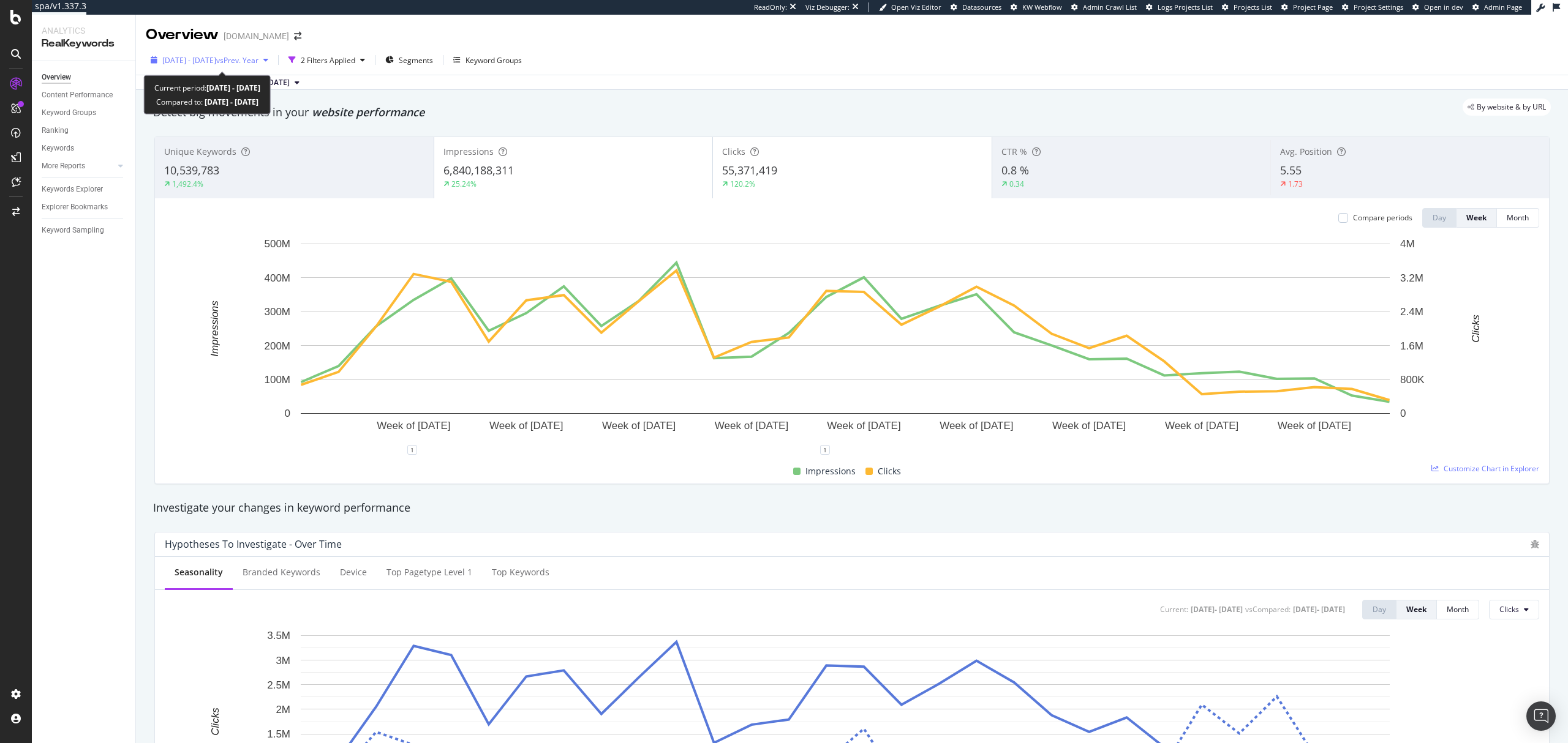
click at [243, 62] on span "vs Prev. Year" at bounding box center [237, 60] width 42 height 11
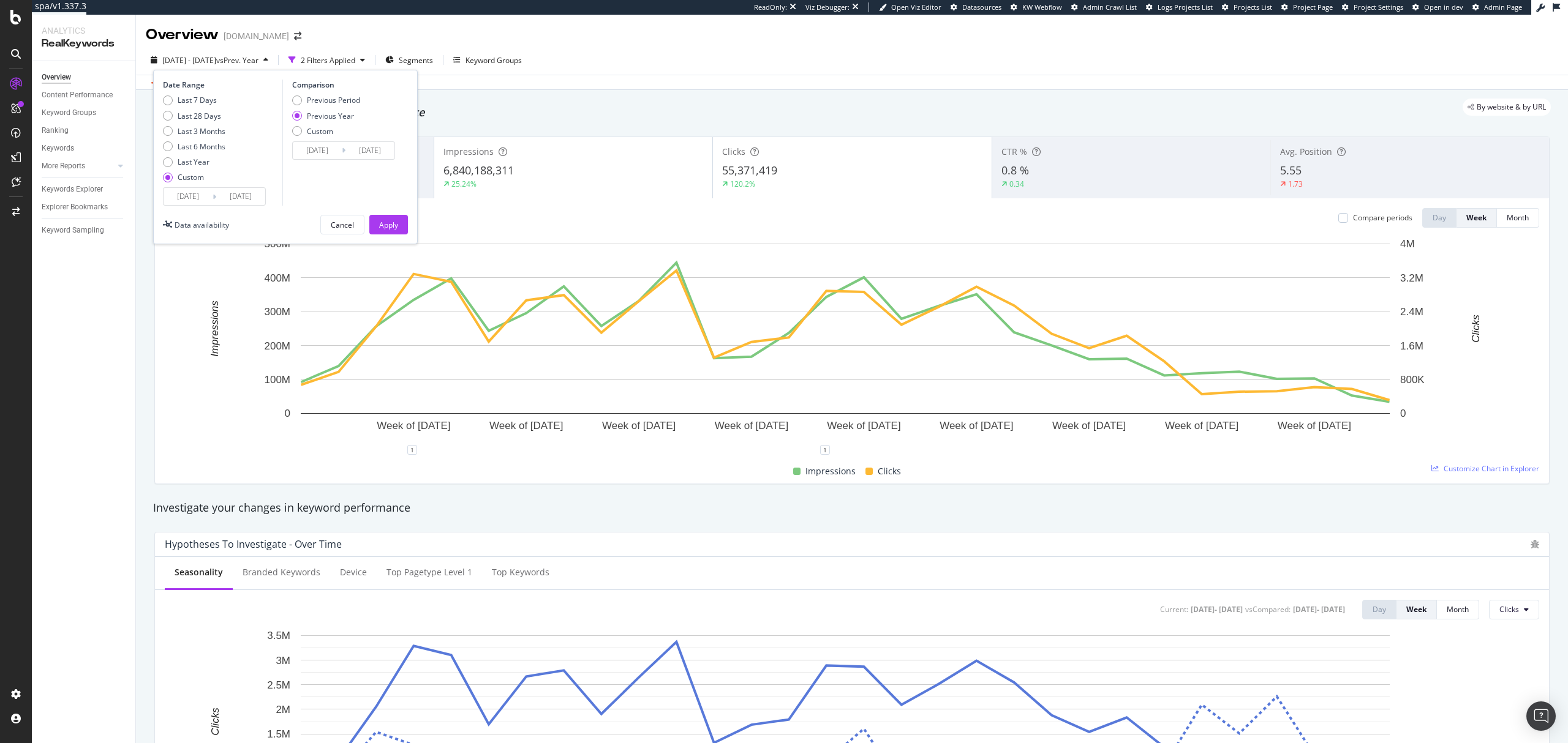
click at [718, 113] on div "By website & by URL" at bounding box center [845, 107] width 1410 height 17
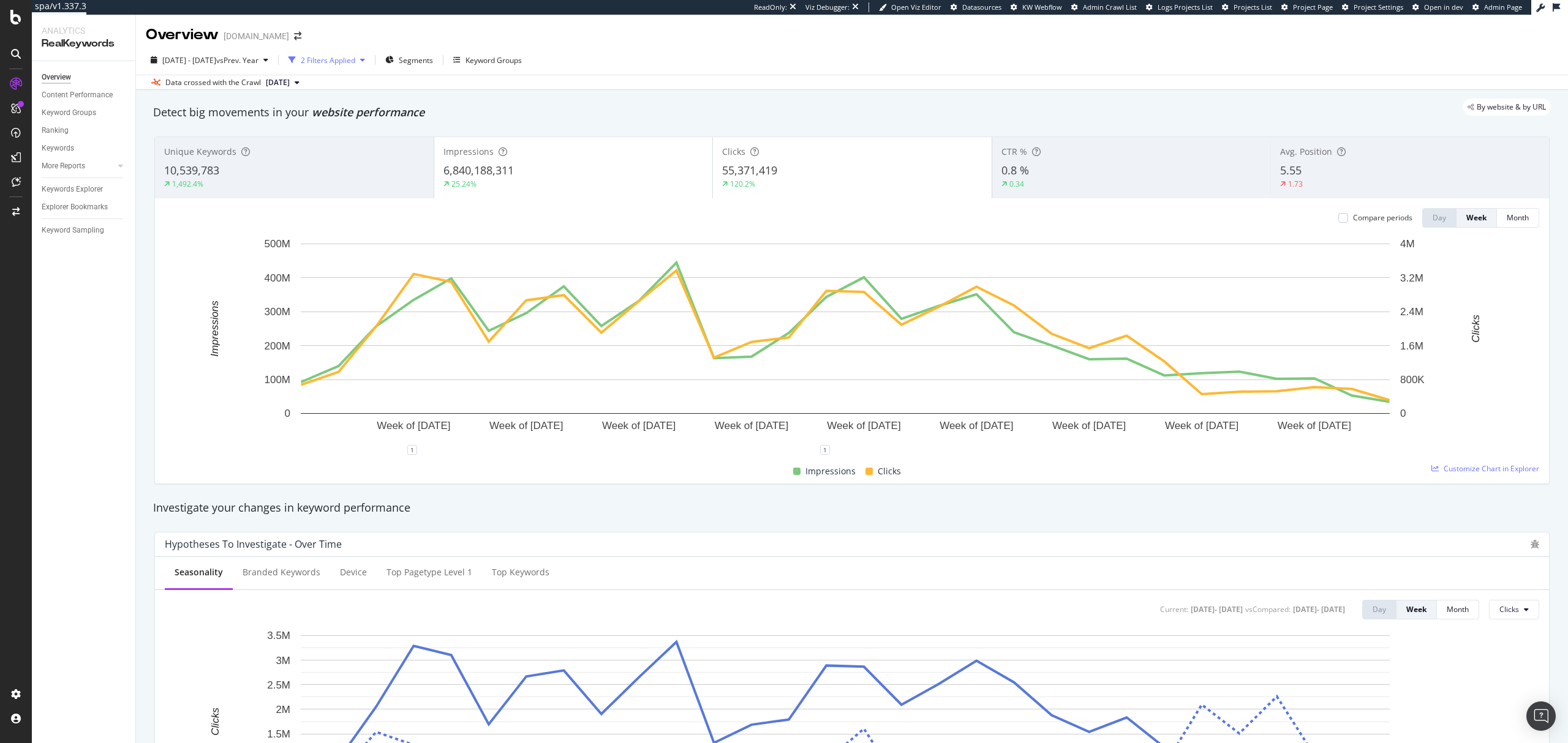
click at [355, 57] on div "2 Filters Applied" at bounding box center [328, 60] width 54 height 11
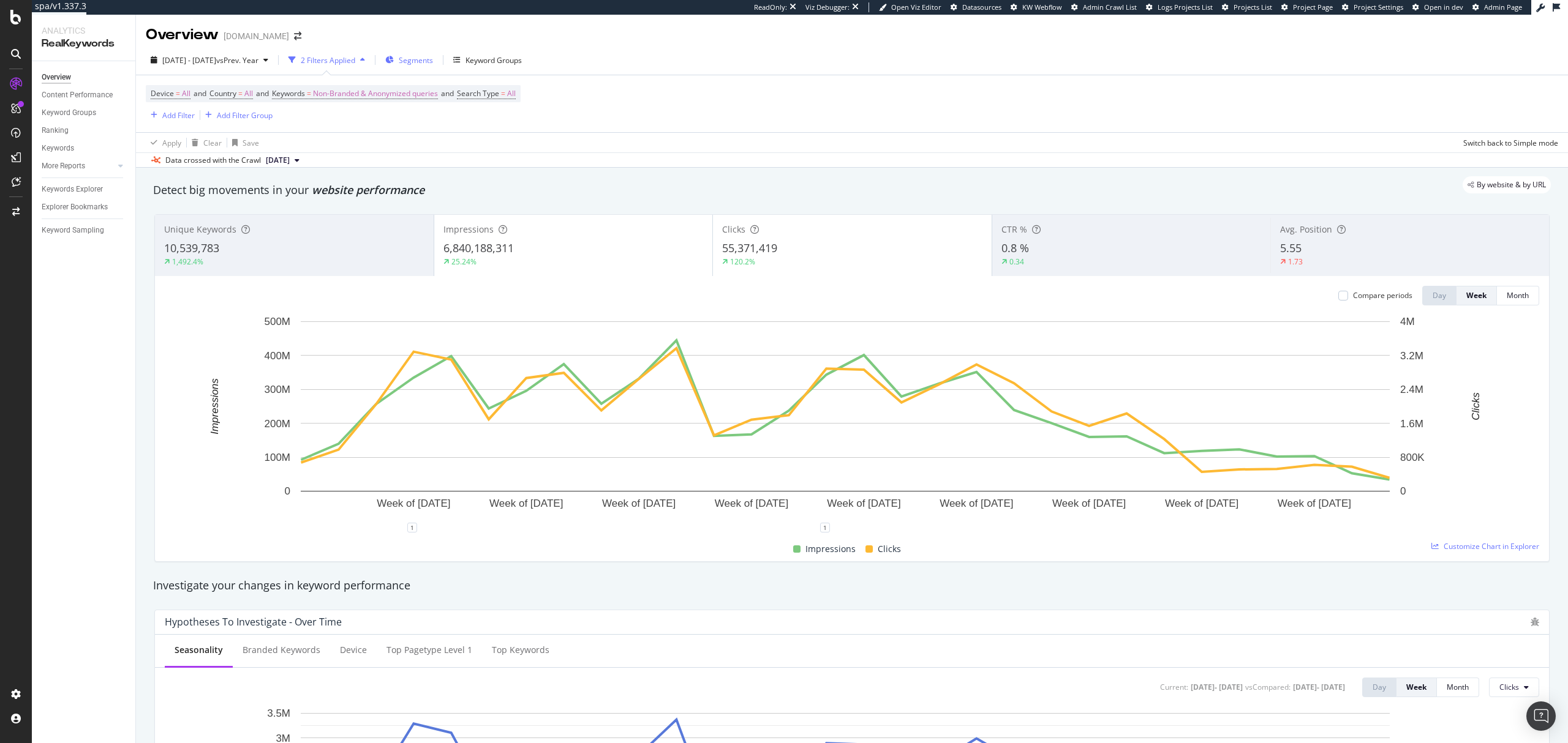
click at [433, 66] on div "Segments" at bounding box center [409, 60] width 48 height 18
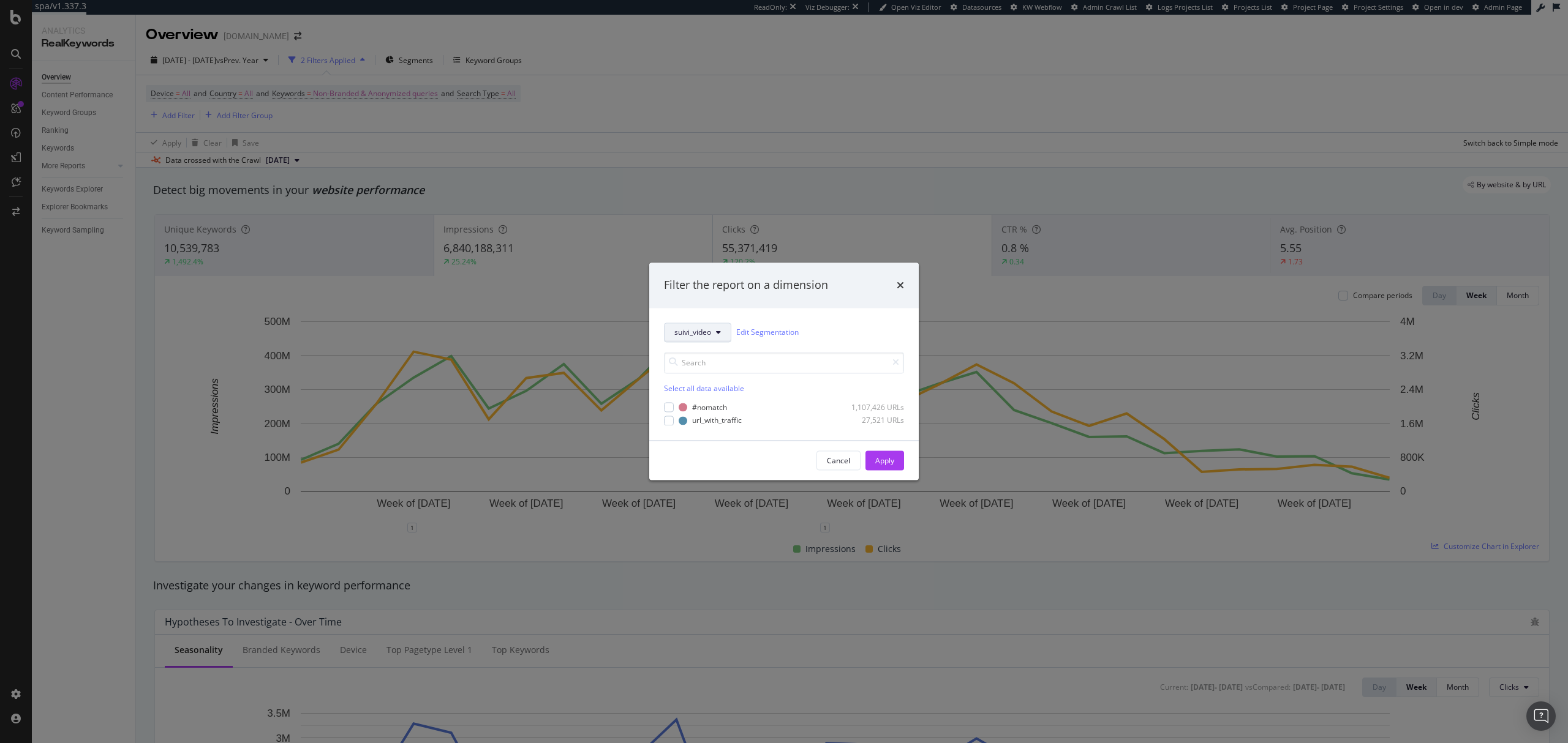
click at [692, 323] on button "suivi_video" at bounding box center [697, 332] width 68 height 19
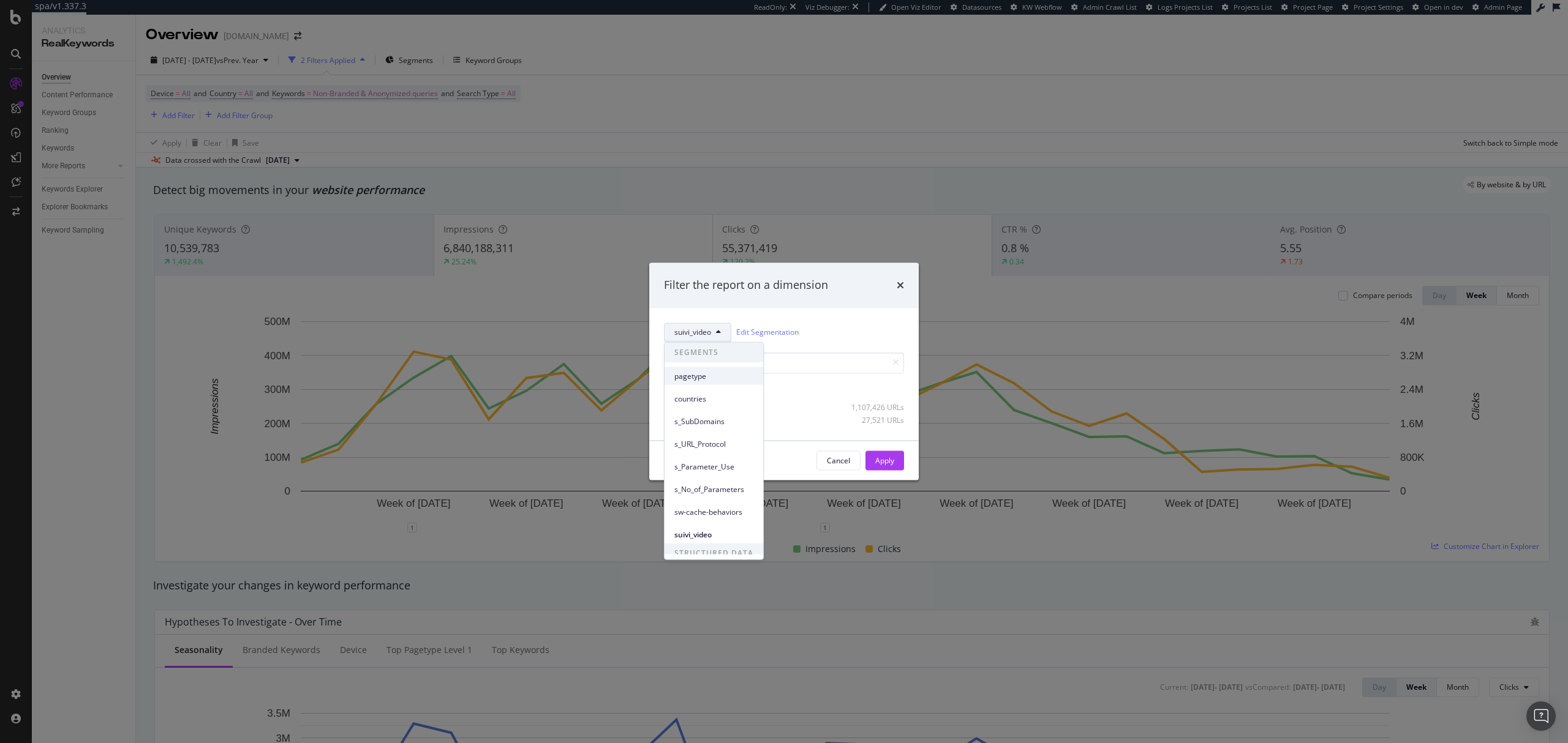
click at [728, 379] on span "pagetype" at bounding box center [714, 376] width 79 height 11
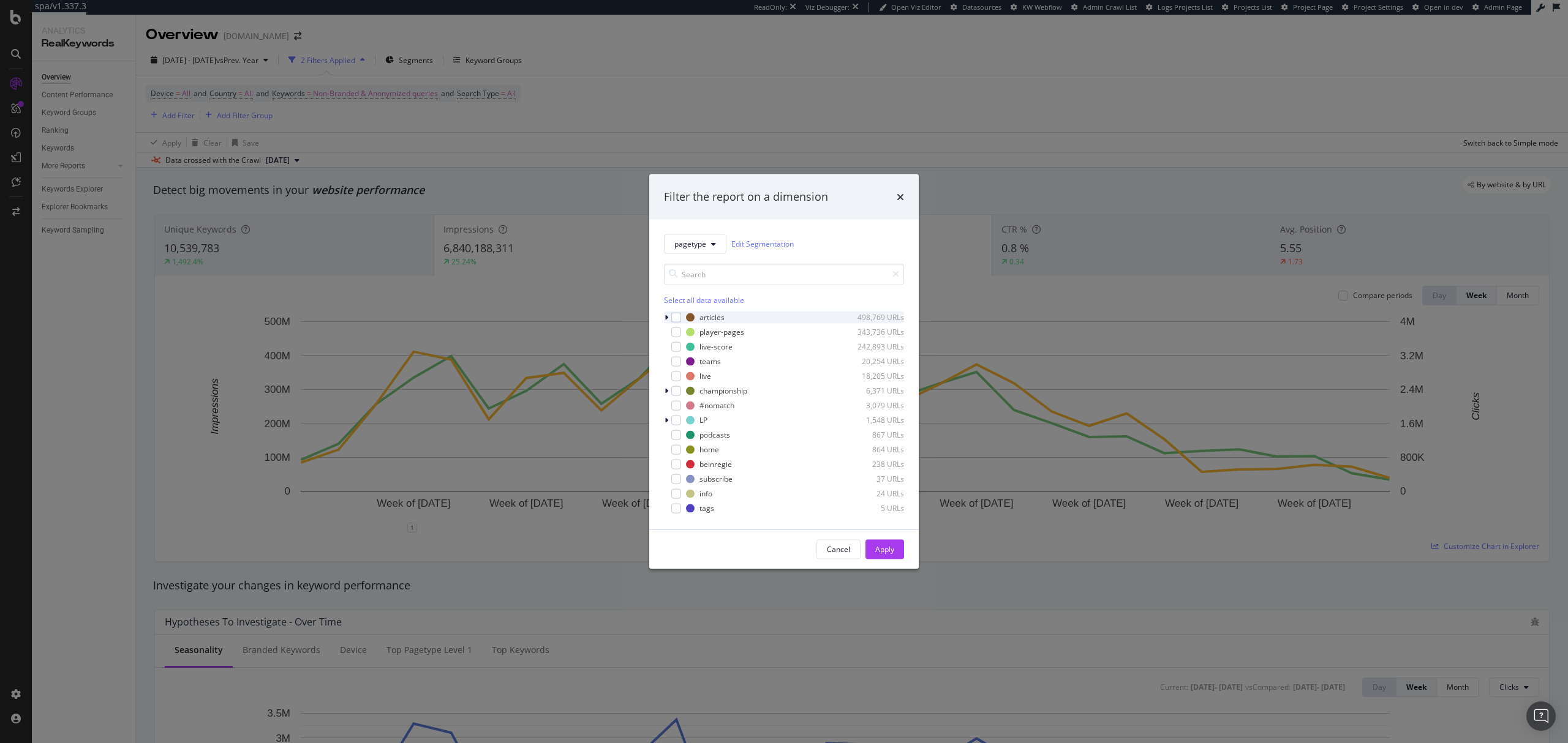
click at [667, 317] on icon "modal" at bounding box center [666, 317] width 3 height 7
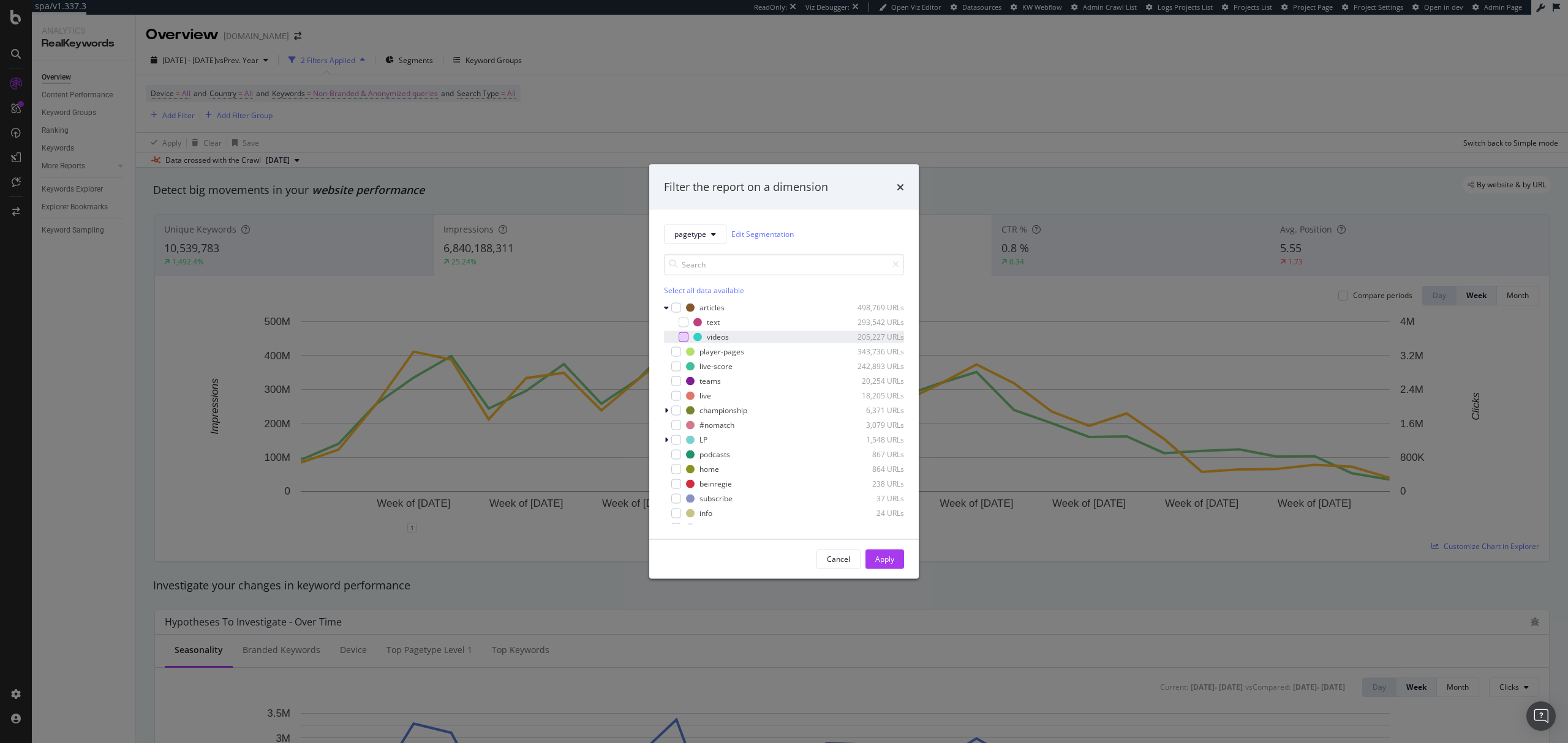
click at [684, 337] on div "modal" at bounding box center [683, 336] width 10 height 10
click at [662, 411] on div "pagetype Edit Segmentation Select all data available articles 498,769 URLs text…" at bounding box center [784, 374] width 269 height 330
click at [664, 411] on icon "modal" at bounding box center [666, 410] width 3 height 7
click at [686, 453] on div "modal" at bounding box center [683, 453] width 10 height 10
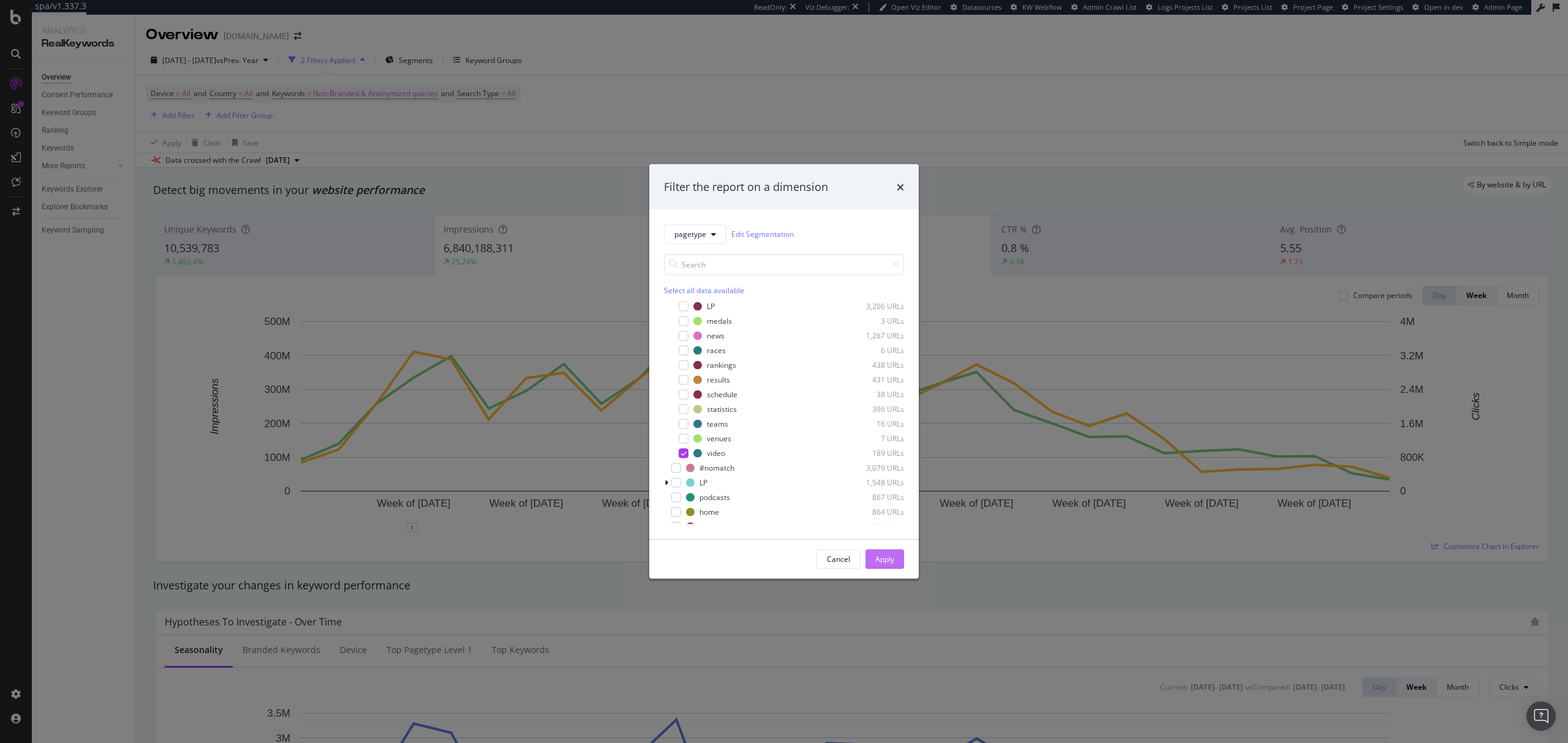
click at [897, 555] on button "Apply" at bounding box center [885, 559] width 39 height 19
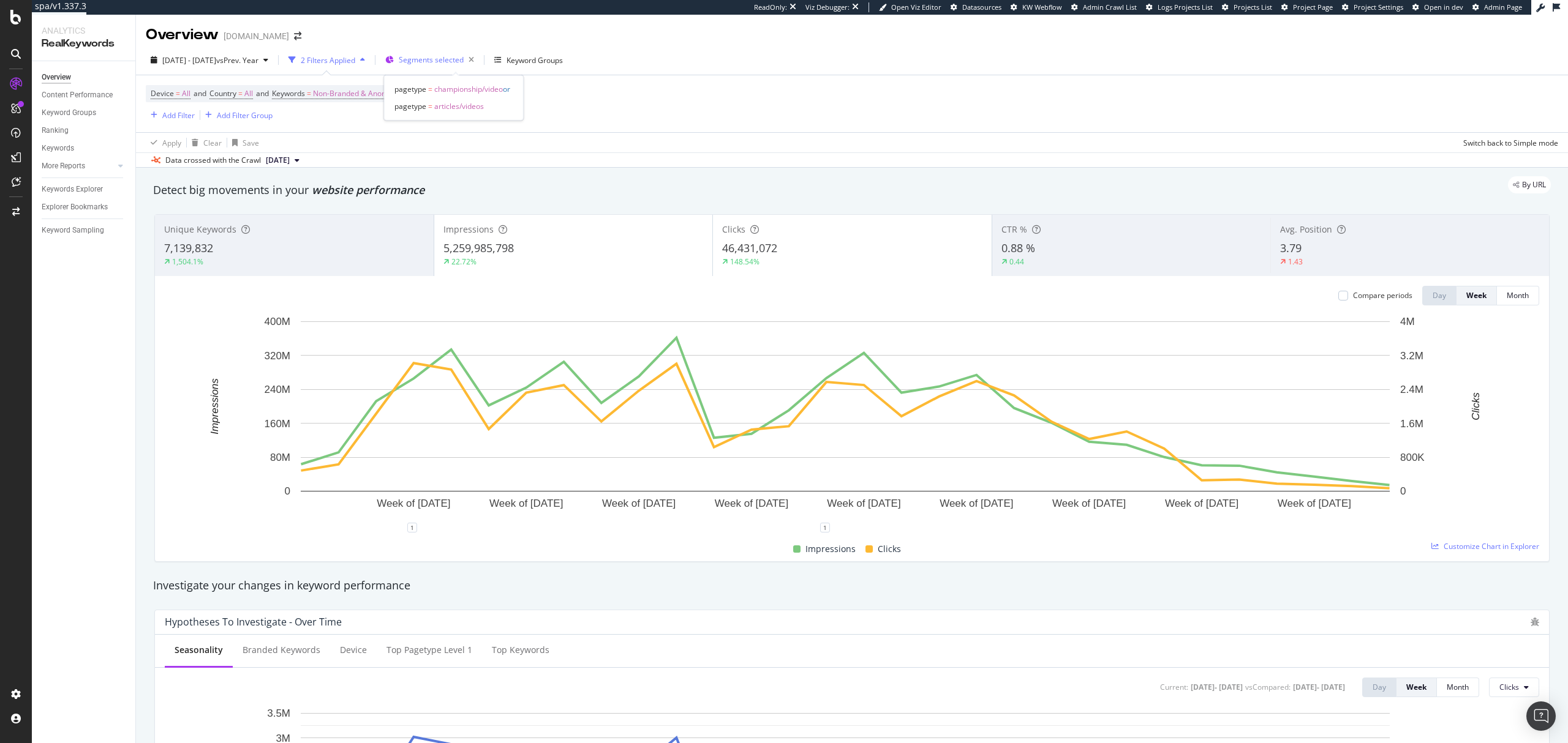
click at [464, 57] on span "Segments selected" at bounding box center [431, 60] width 65 height 11
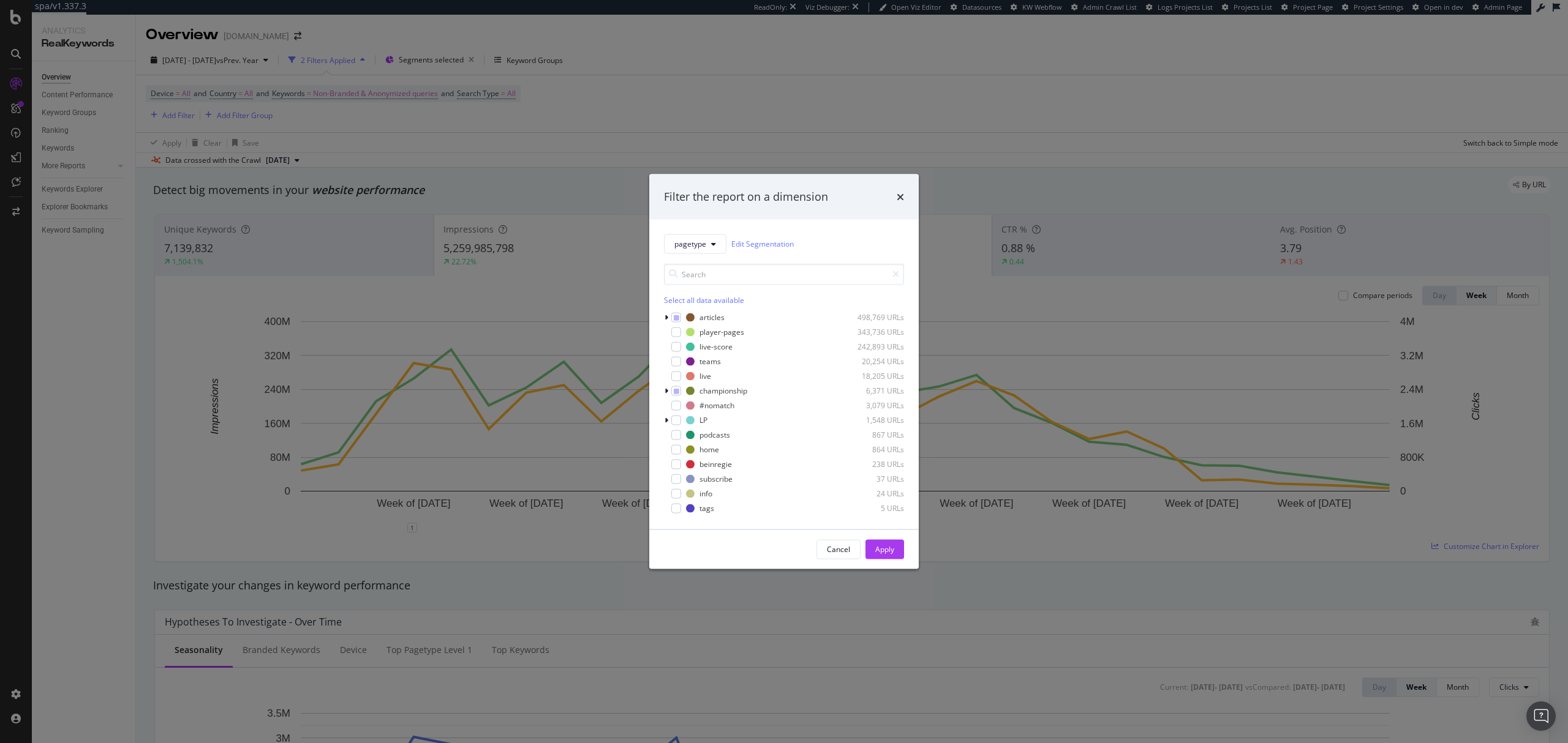
click at [692, 302] on div "Select all data available" at bounding box center [784, 299] width 240 height 11
click at [665, 315] on icon "modal" at bounding box center [666, 317] width 3 height 7
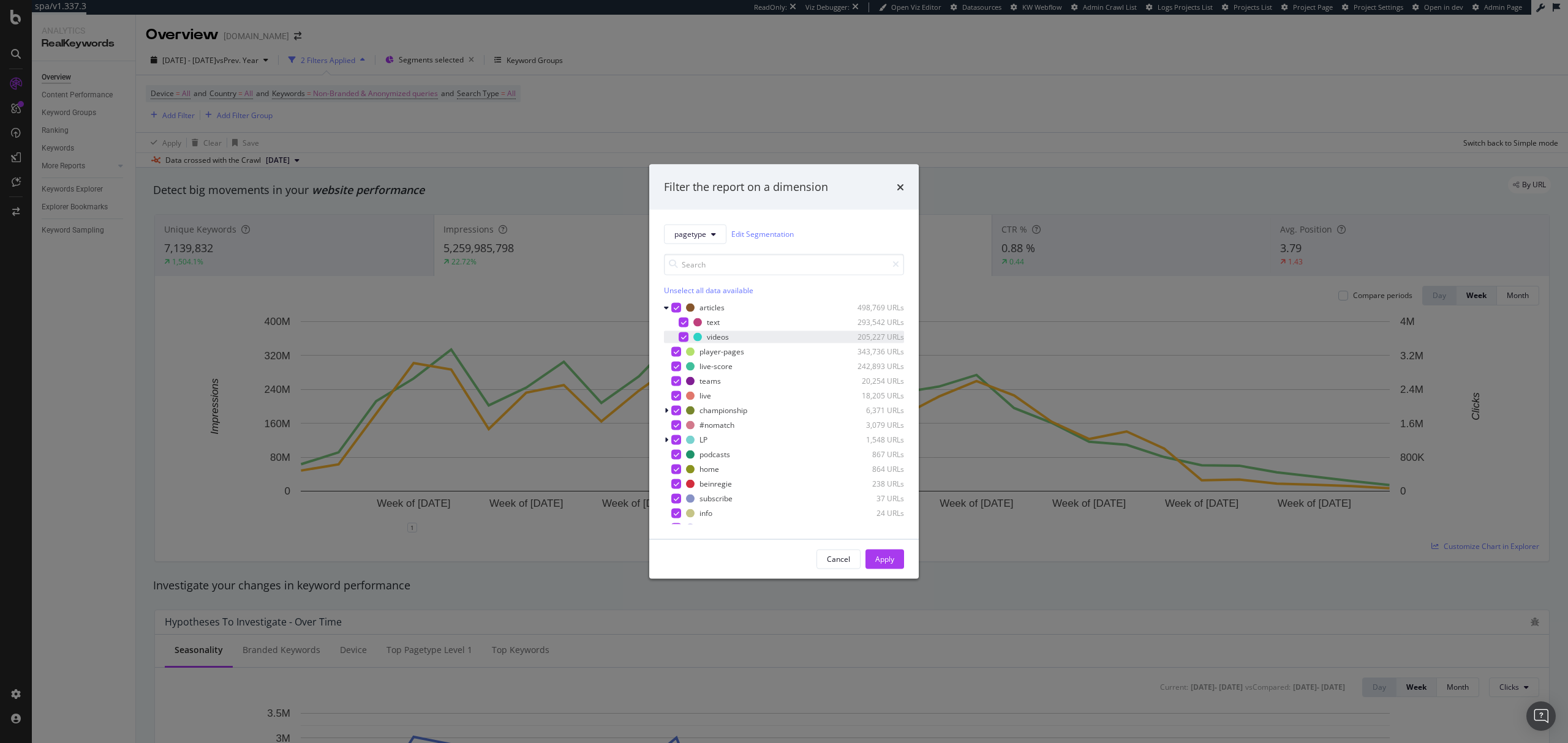
click at [684, 337] on icon "modal" at bounding box center [684, 336] width 5 height 6
click at [665, 412] on icon "modal" at bounding box center [666, 410] width 3 height 7
click at [682, 451] on icon "modal" at bounding box center [684, 453] width 5 height 6
click at [888, 564] on div "Apply" at bounding box center [885, 558] width 19 height 18
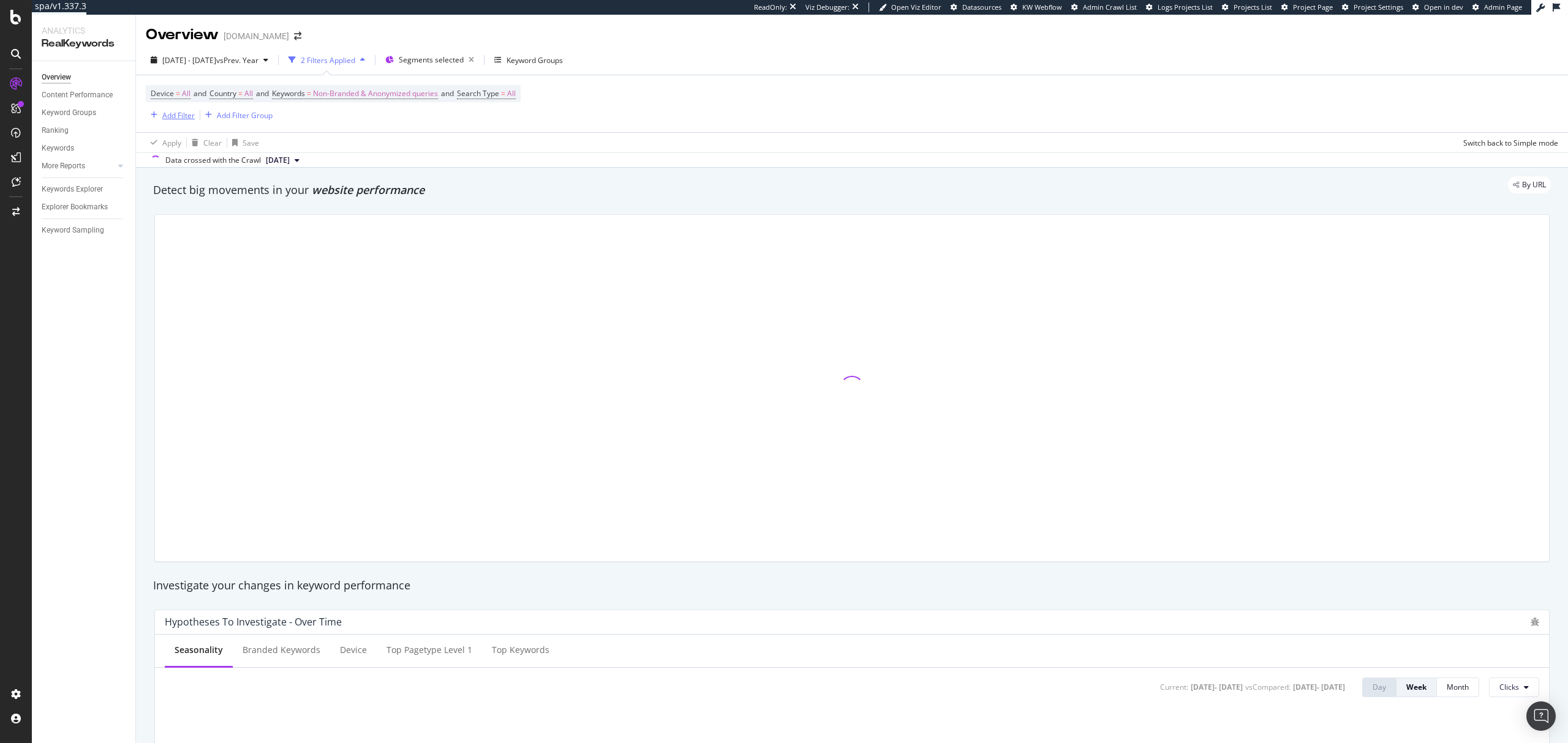
click at [189, 119] on div "Add Filter" at bounding box center [178, 115] width 32 height 11
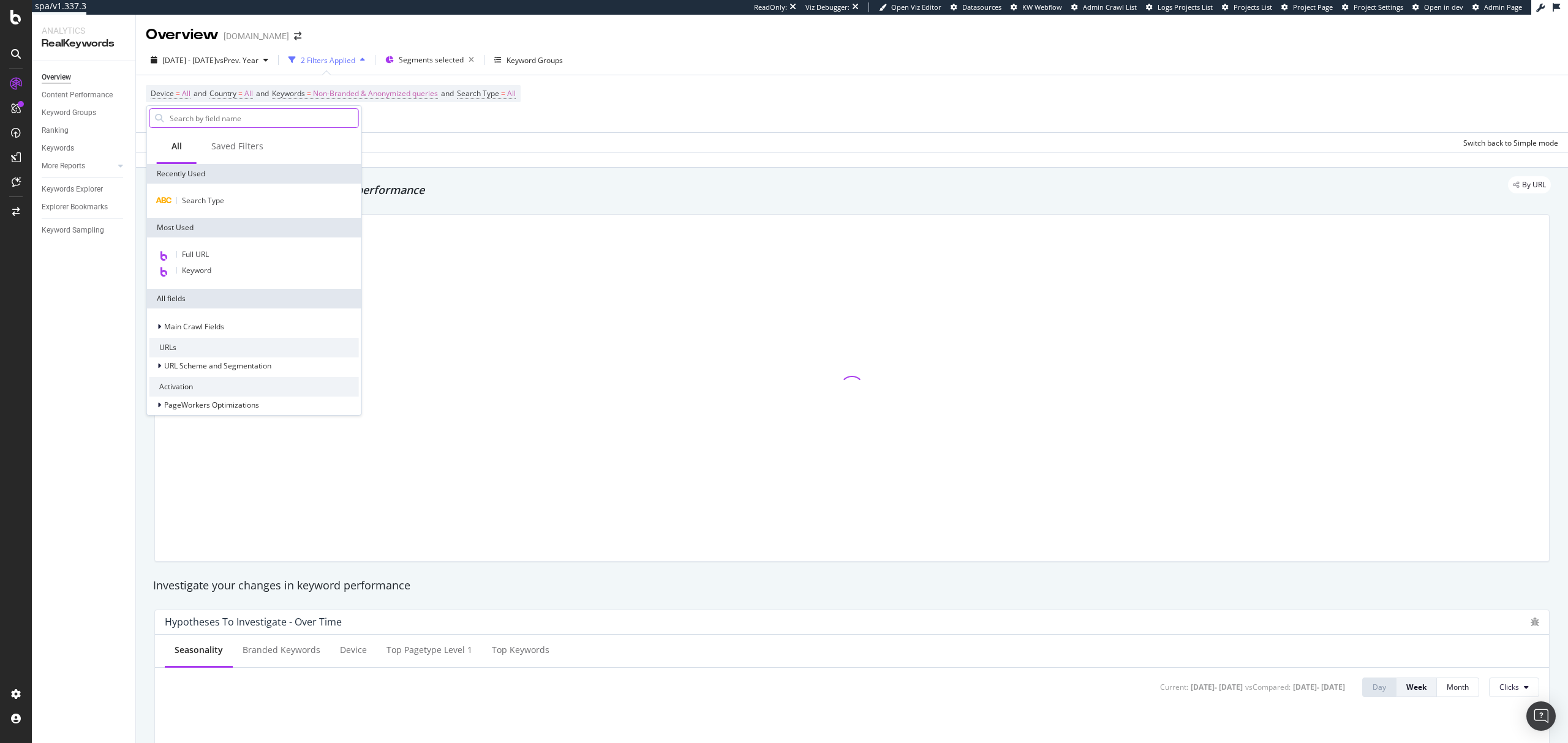
click at [233, 116] on input "text" at bounding box center [263, 118] width 190 height 18
click at [219, 255] on div "Full URL" at bounding box center [254, 255] width 209 height 16
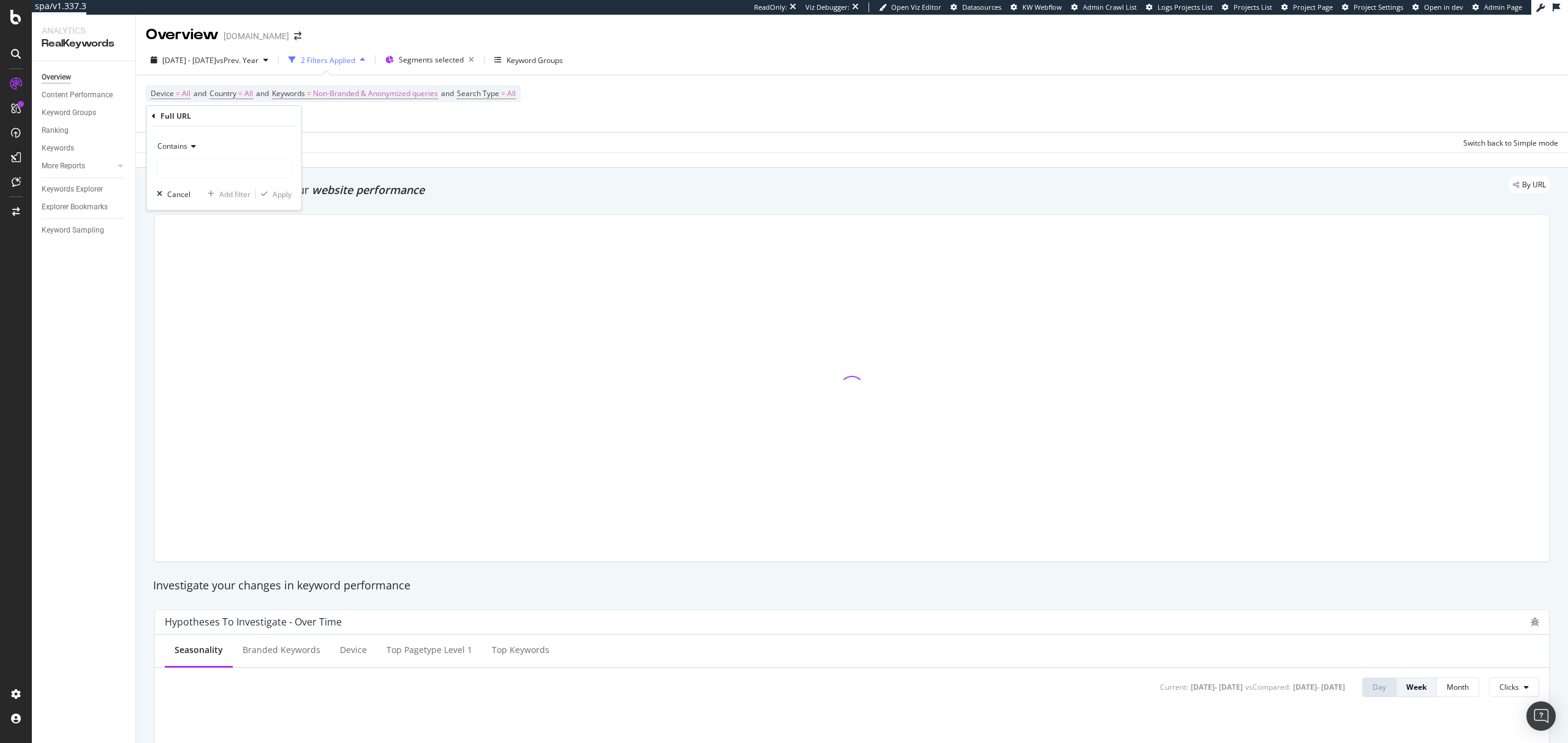
click at [237, 169] on input "text" at bounding box center [224, 168] width 133 height 19
type input "?v"
click at [282, 195] on div "Apply" at bounding box center [282, 194] width 19 height 11
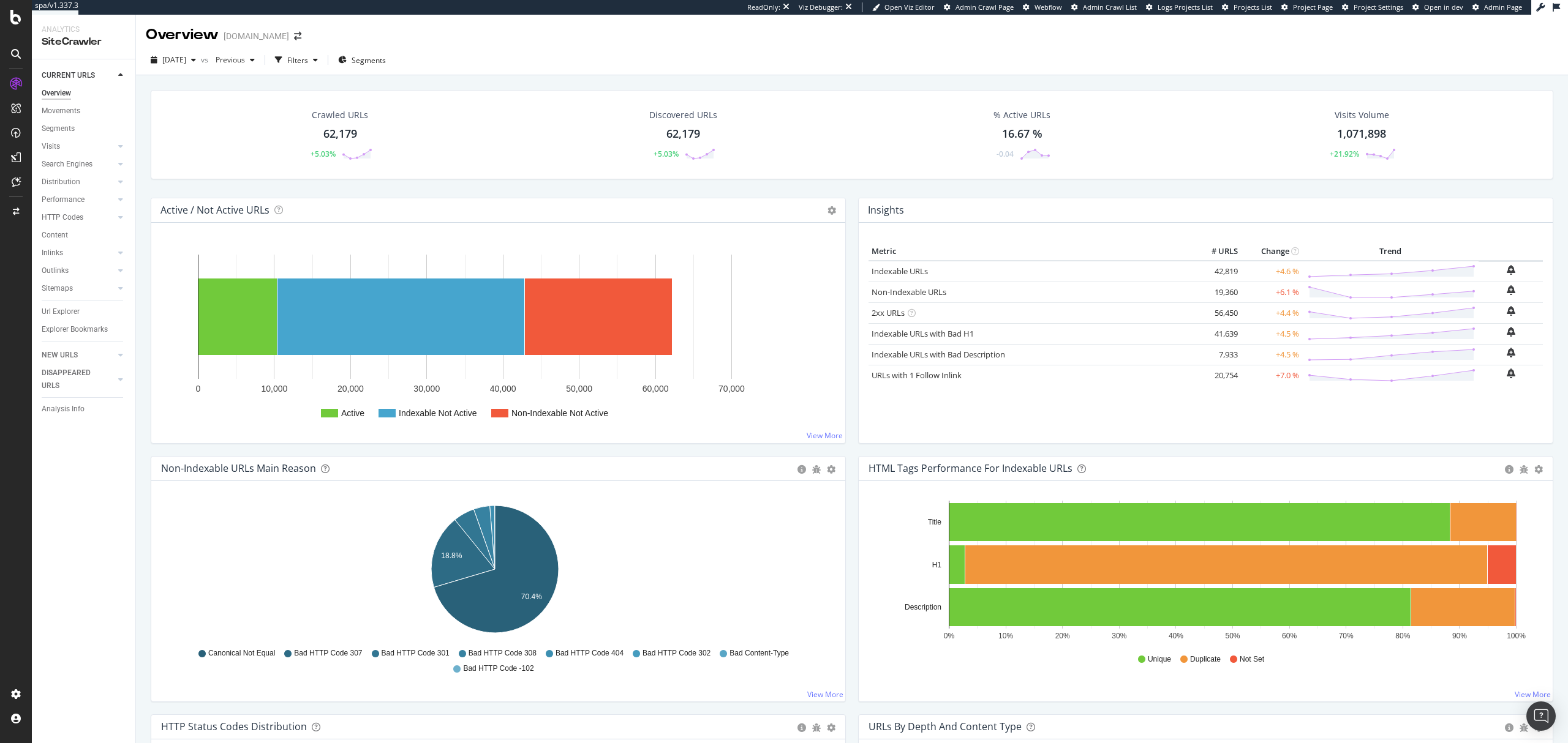
drag, startPoint x: 66, startPoint y: 131, endPoint x: 269, endPoint y: 115, distance: 203.6
click at [66, 131] on div "Segments" at bounding box center [58, 129] width 33 height 13
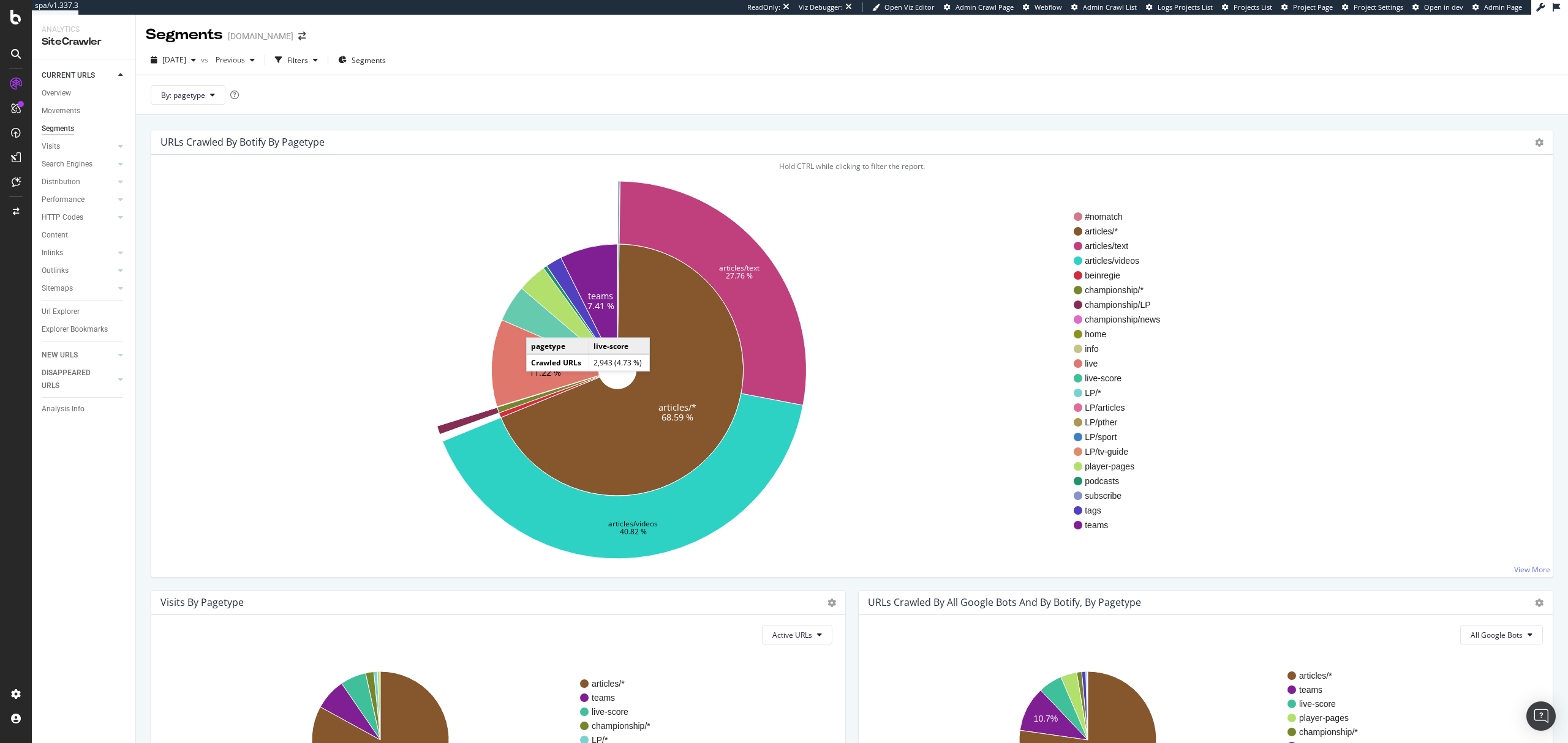
click at [539, 326] on icon at bounding box center [552, 325] width 101 height 74
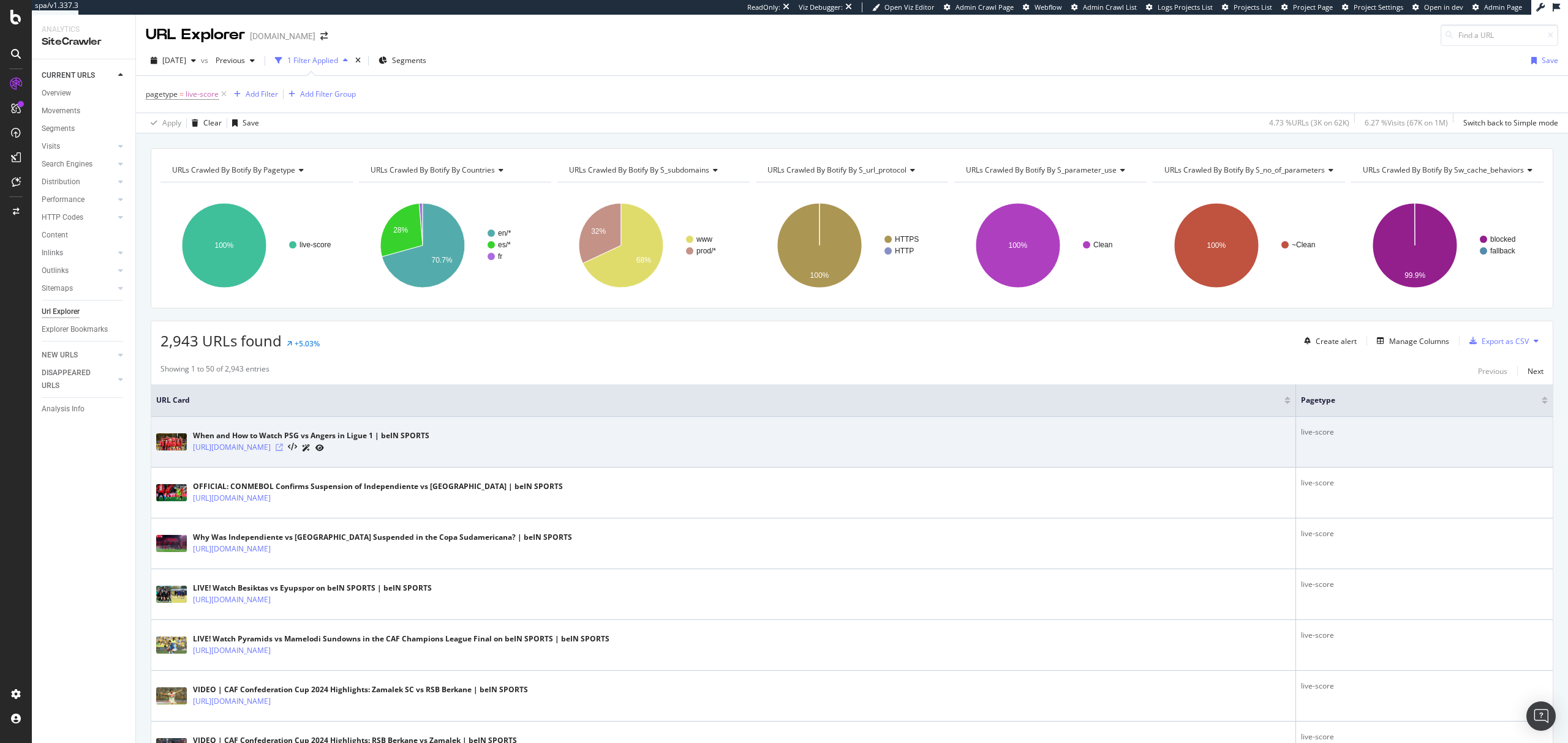
click at [283, 451] on icon at bounding box center [279, 447] width 7 height 7
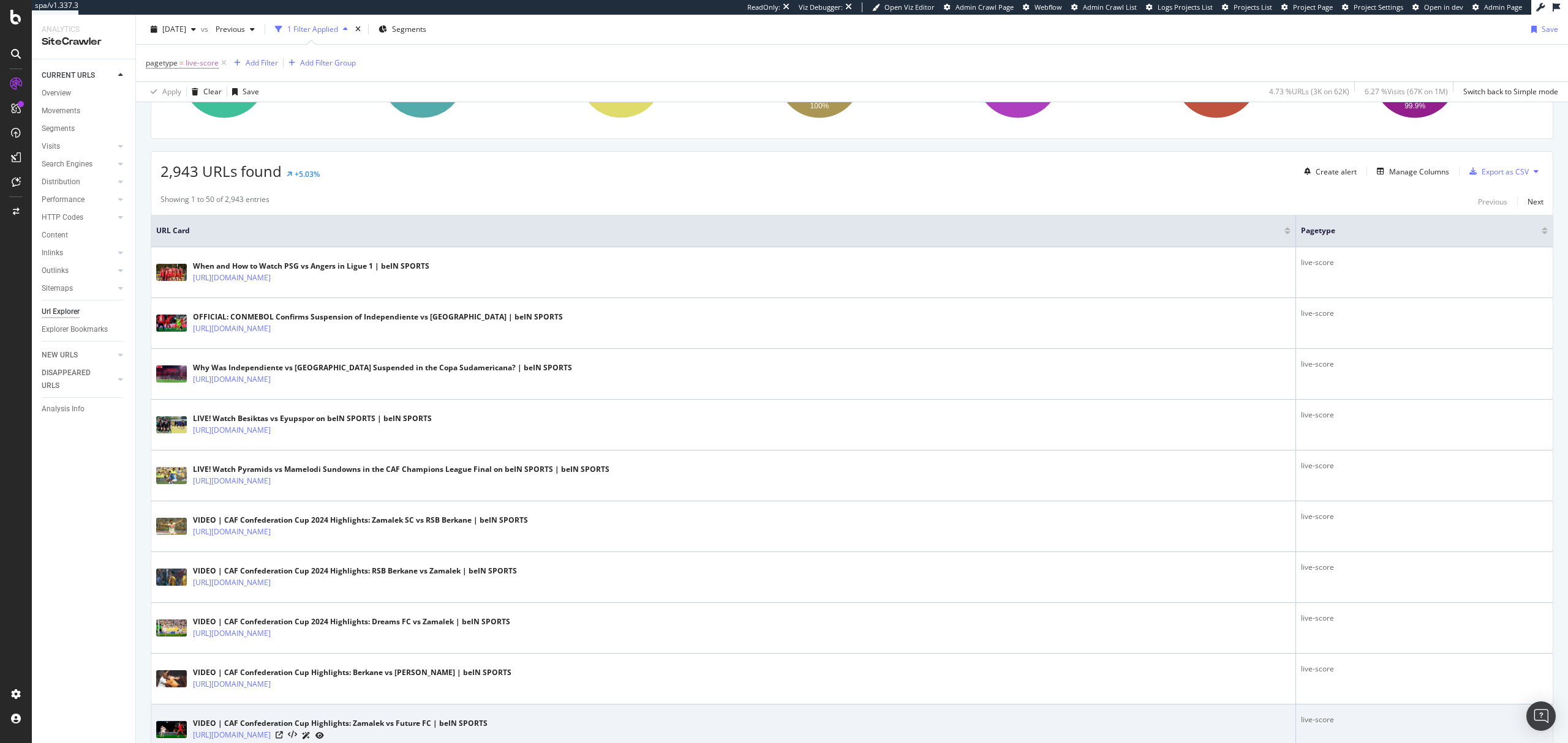
scroll to position [82, 0]
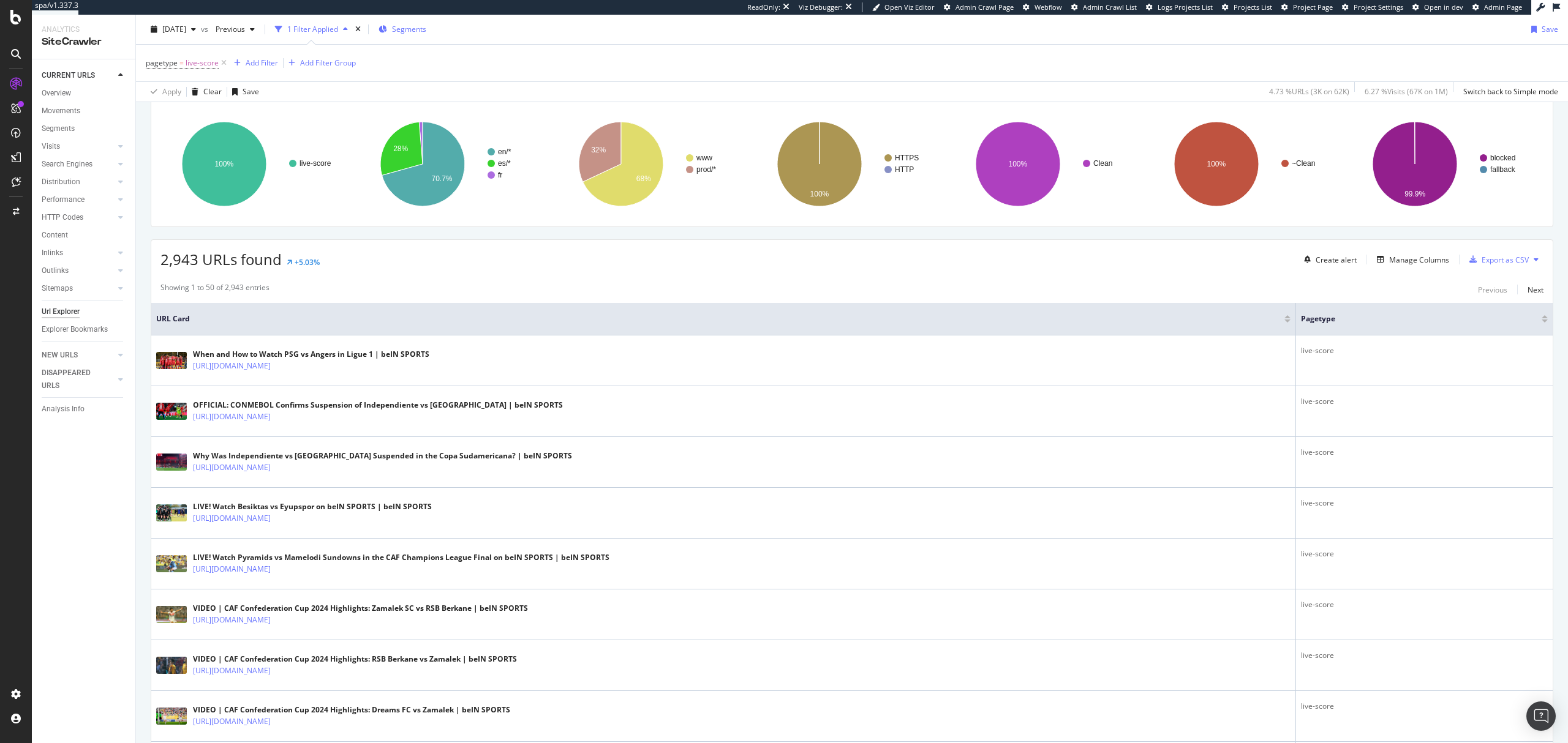
click at [422, 29] on span "Segments" at bounding box center [409, 29] width 34 height 11
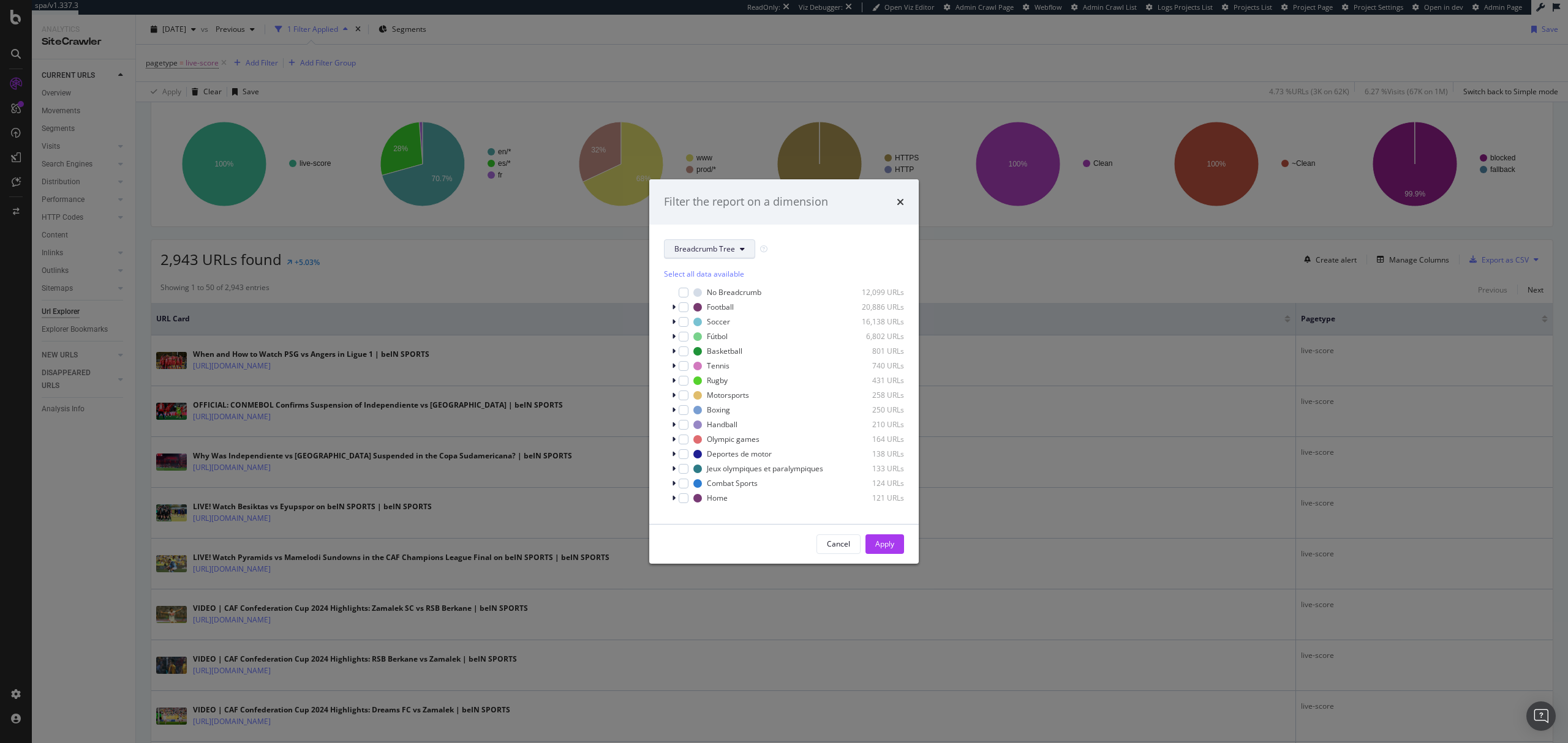
click at [720, 246] on span "Breadcrumb Tree" at bounding box center [705, 249] width 60 height 11
click at [705, 444] on div "suivi_video" at bounding box center [713, 452] width 99 height 17
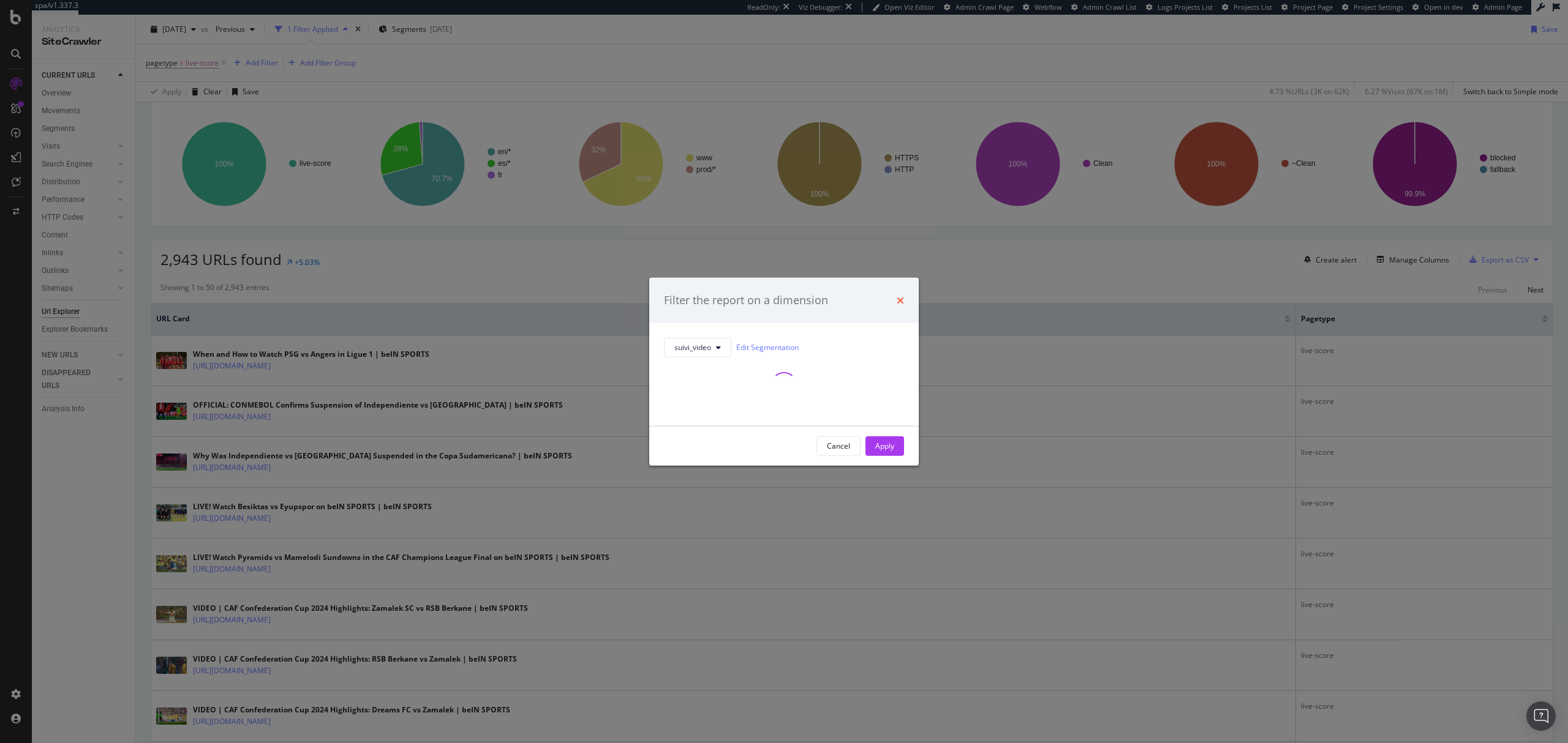
click at [898, 299] on icon "times" at bounding box center [900, 299] width 7 height 10
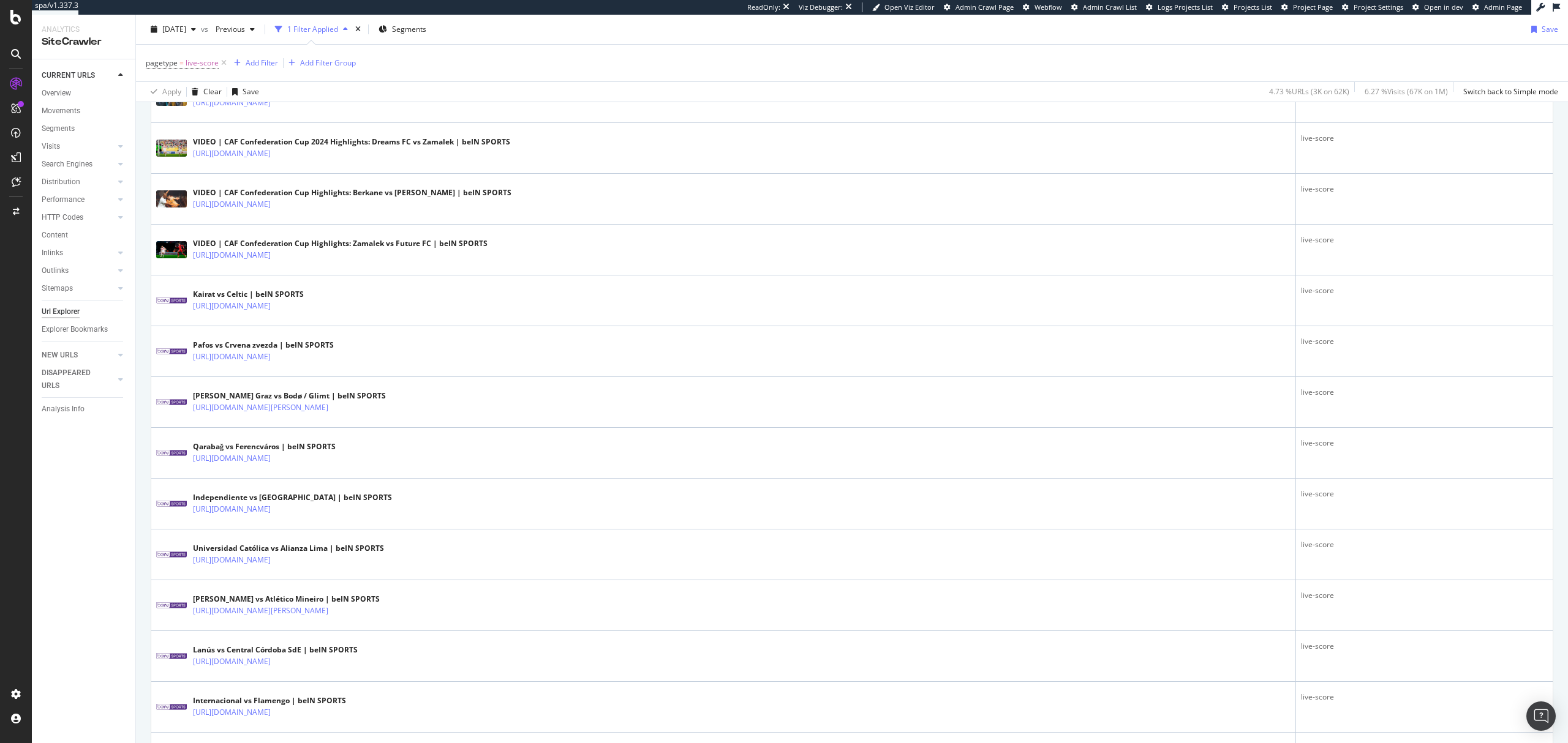
scroll to position [816, 0]
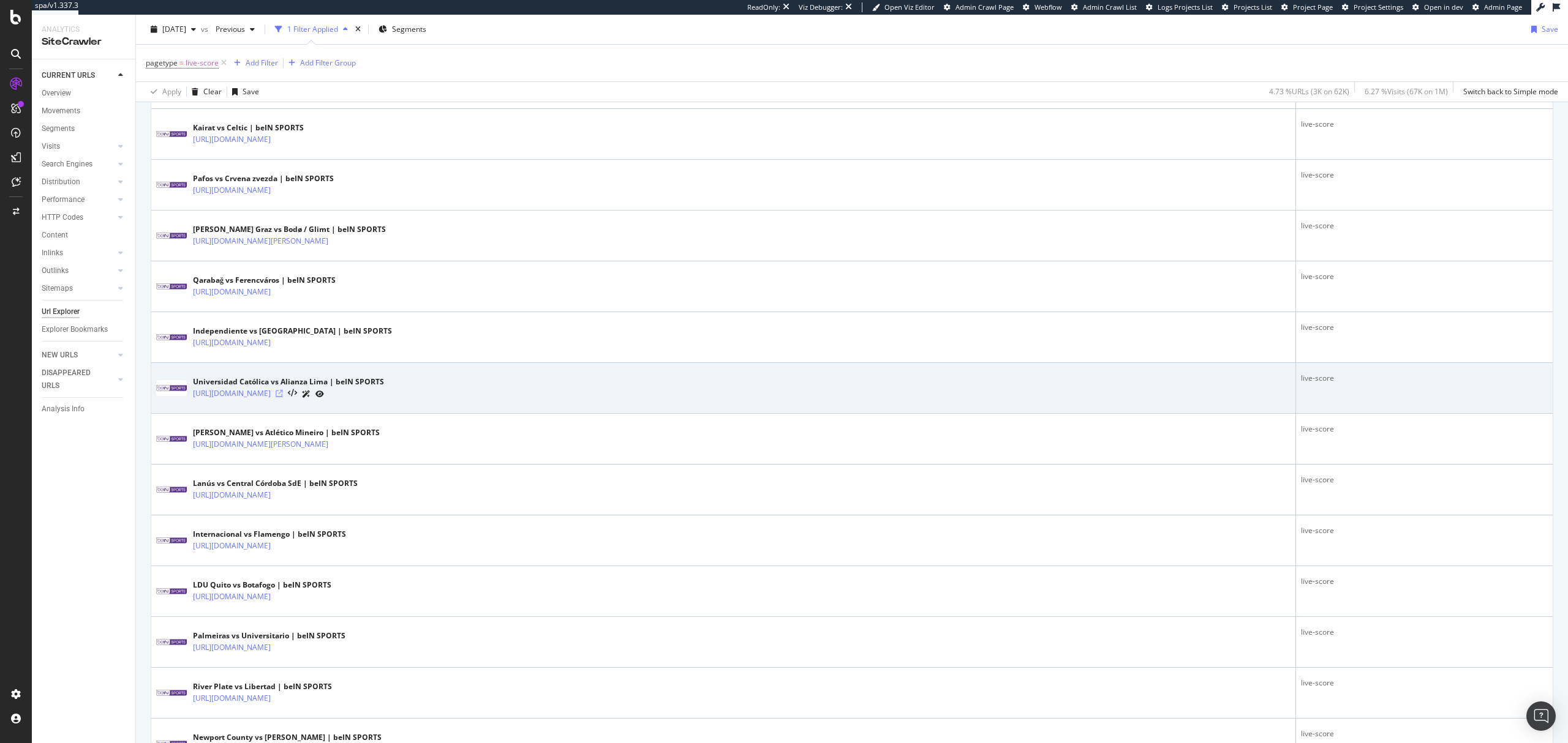
click at [283, 397] on icon at bounding box center [279, 393] width 7 height 7
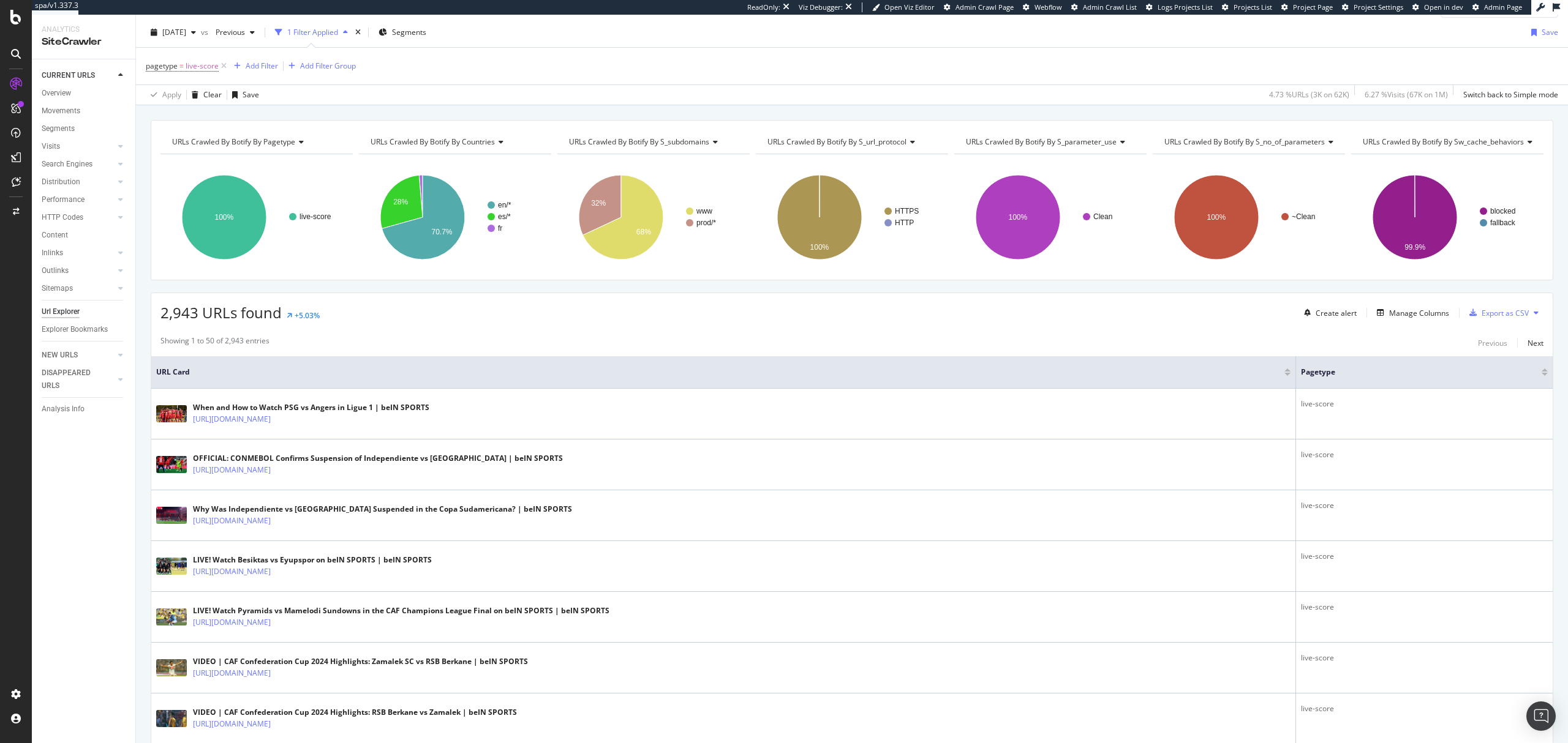
scroll to position [0, 0]
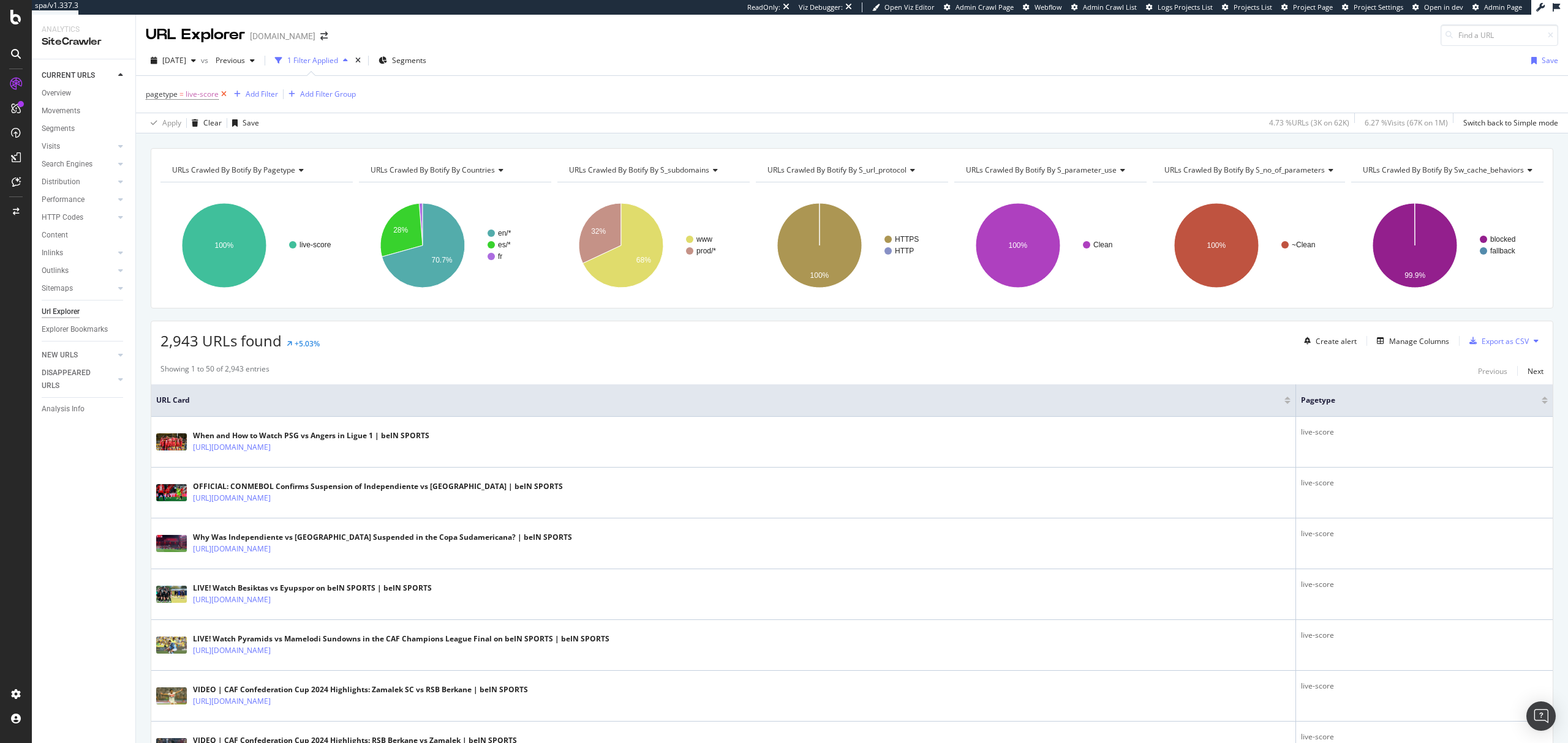
click at [223, 91] on icon at bounding box center [224, 94] width 11 height 12
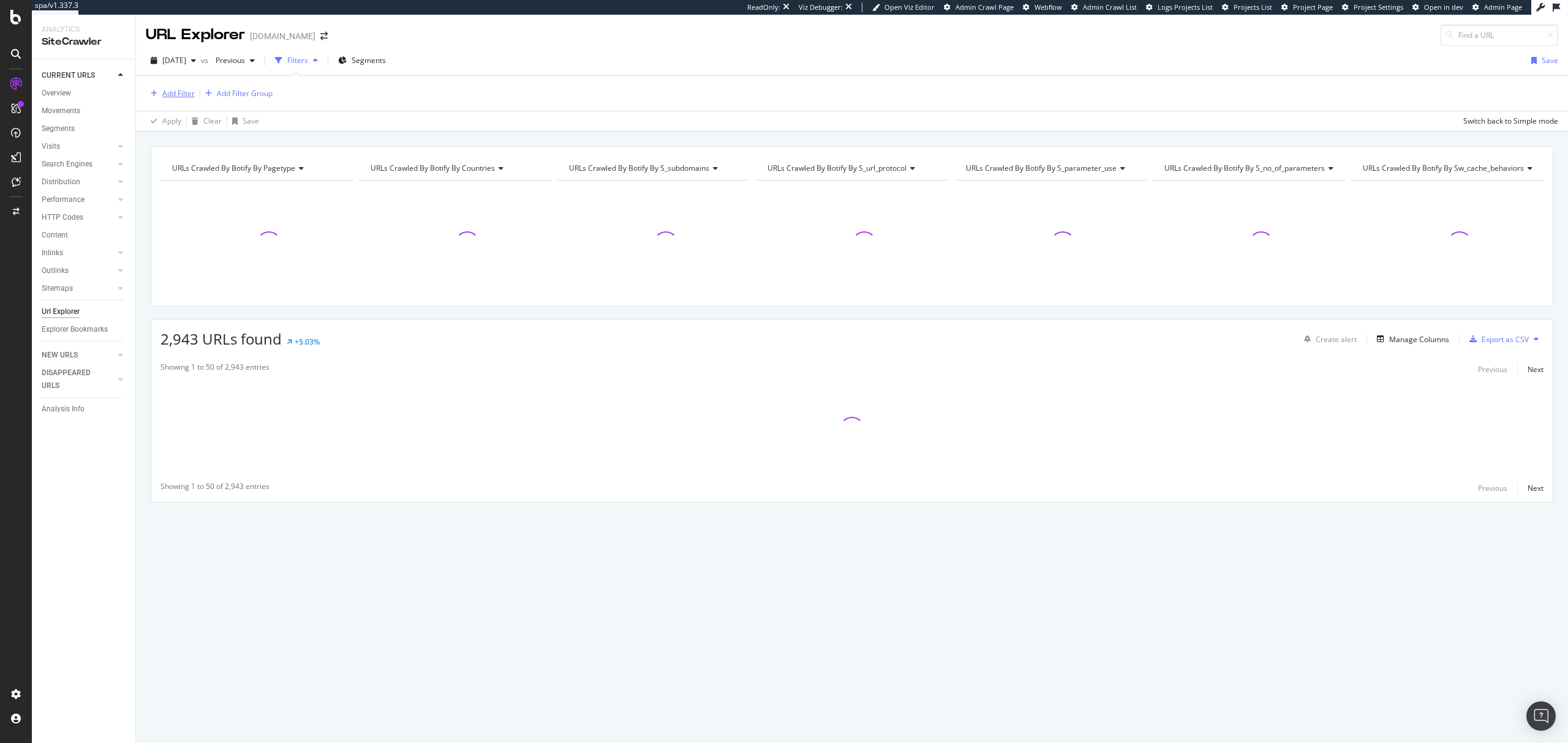
click at [166, 89] on div "Add Filter" at bounding box center [178, 94] width 32 height 11
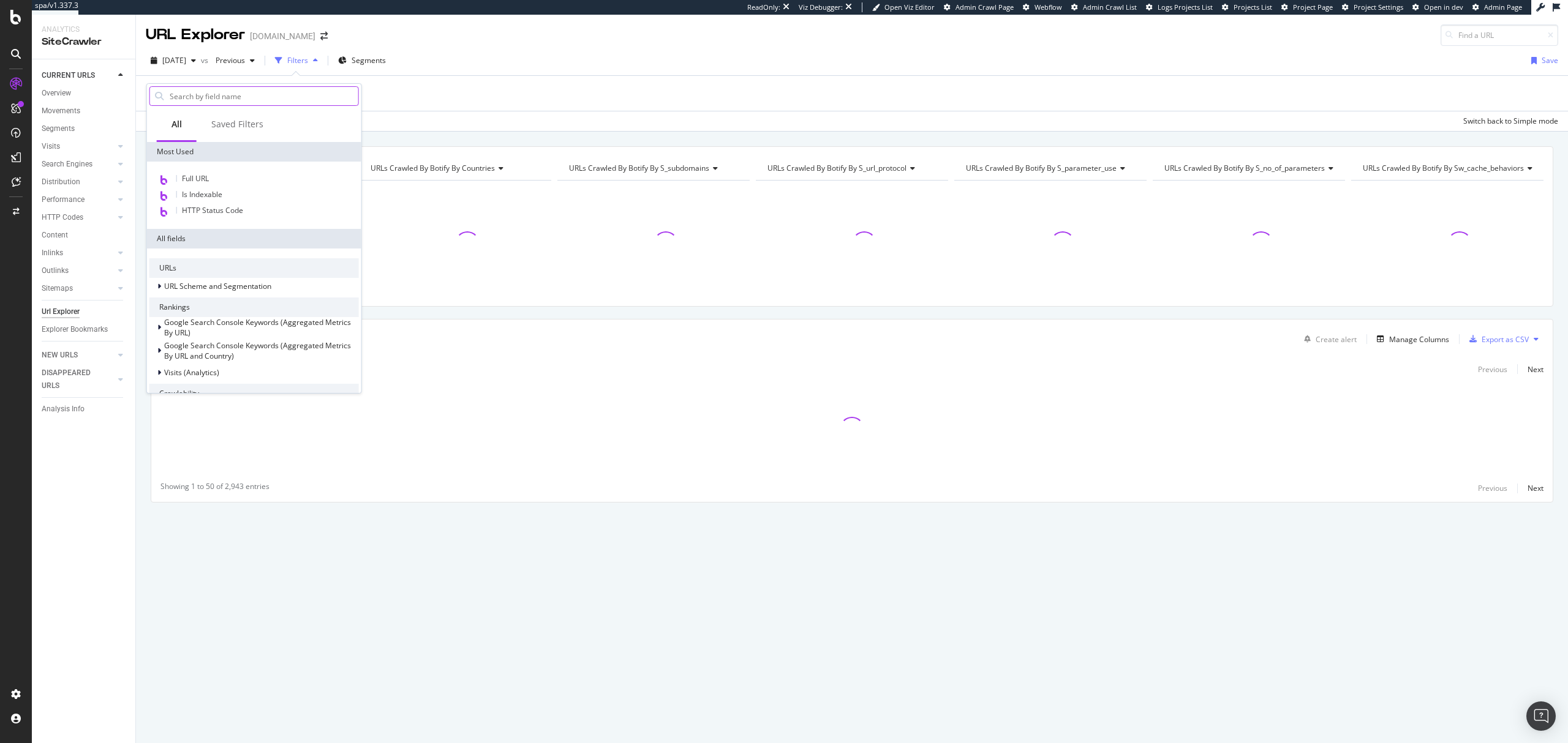
click at [250, 98] on input "text" at bounding box center [263, 96] width 190 height 18
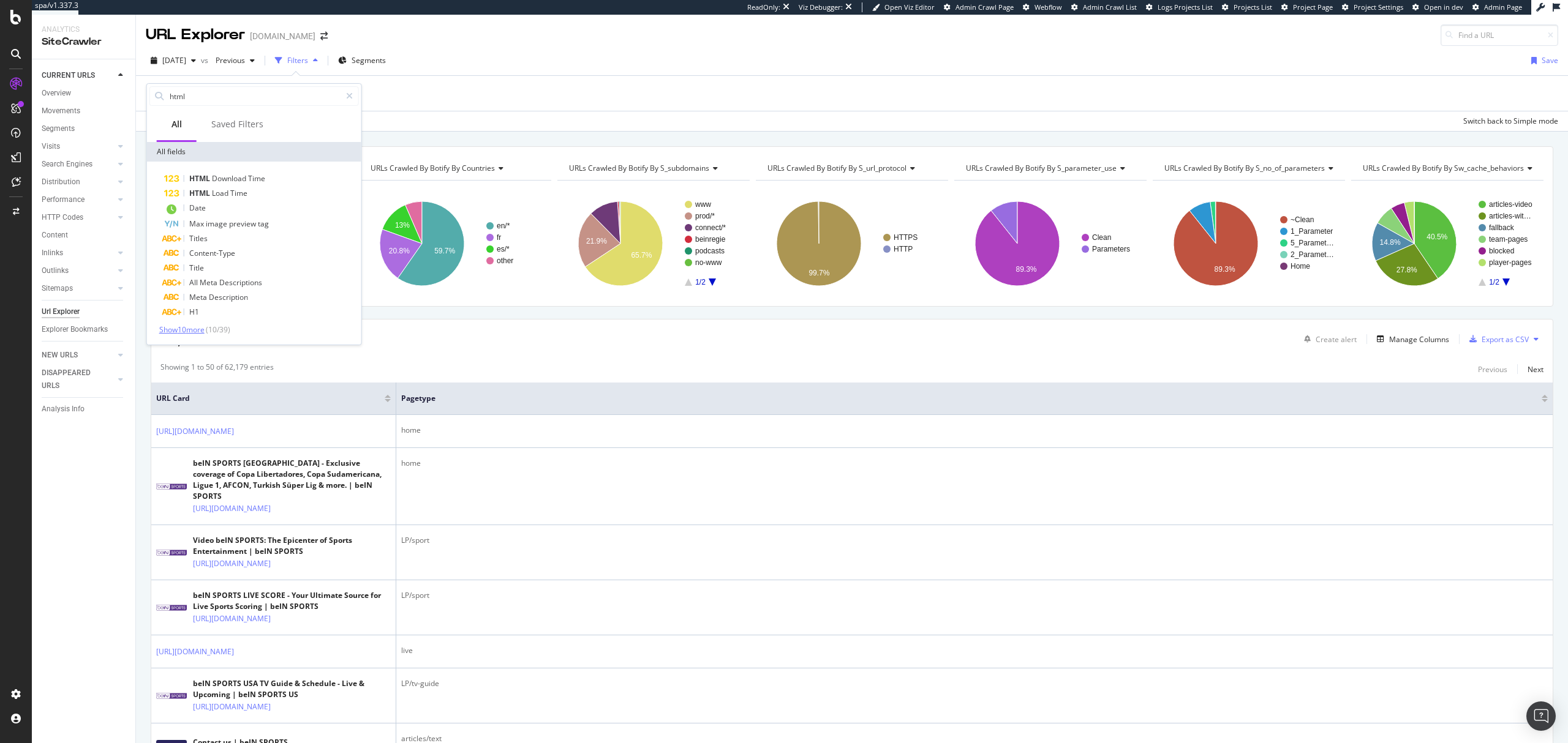
type input "html"
click at [194, 327] on span "Show 10 more" at bounding box center [182, 330] width 46 height 11
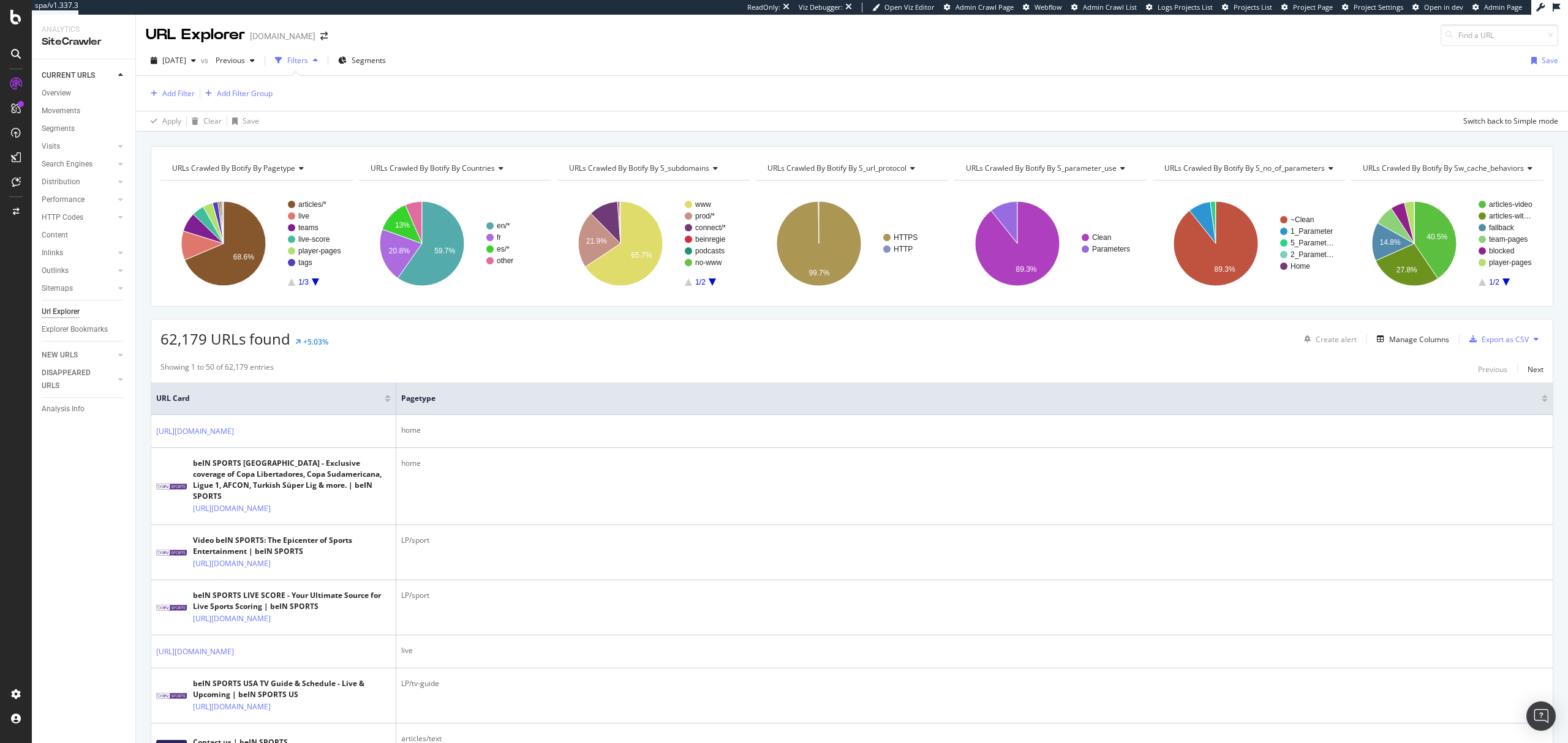
click at [315, 282] on icon "A chart." at bounding box center [315, 282] width 7 height 7
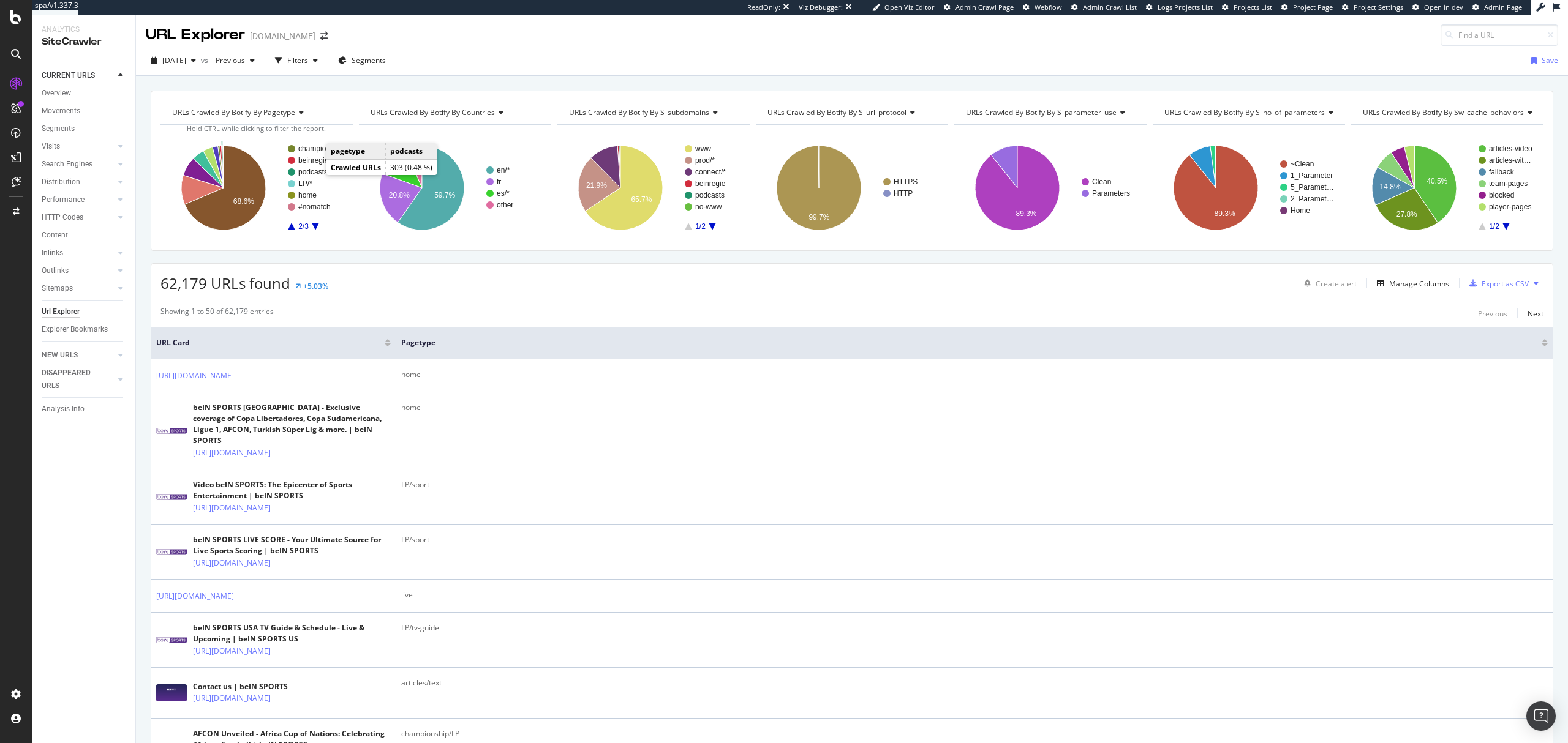
click at [312, 172] on text "podcasts" at bounding box center [313, 172] width 29 height 9
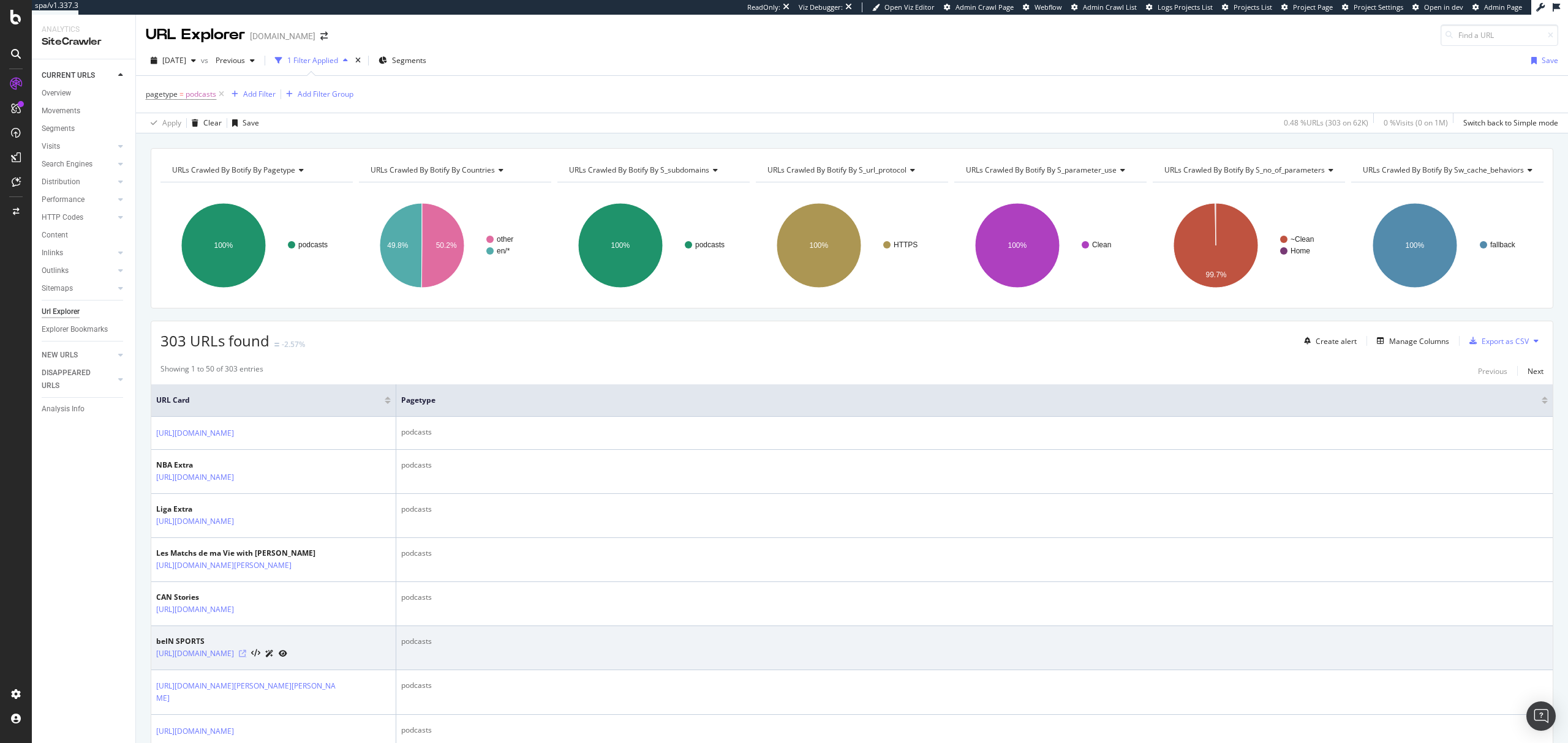
click at [246, 657] on icon at bounding box center [242, 653] width 7 height 7
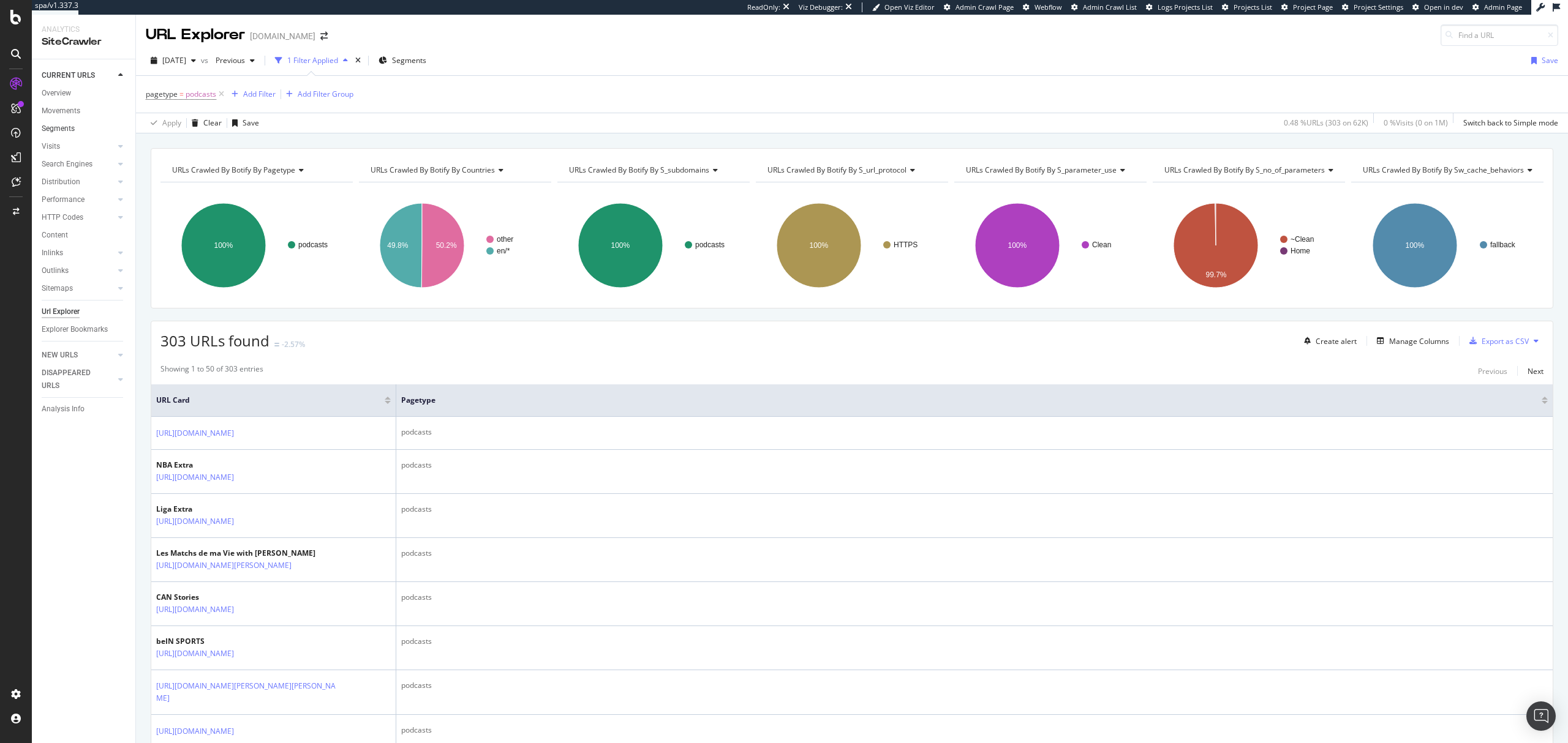
click at [82, 132] on link "Segments" at bounding box center [84, 129] width 85 height 13
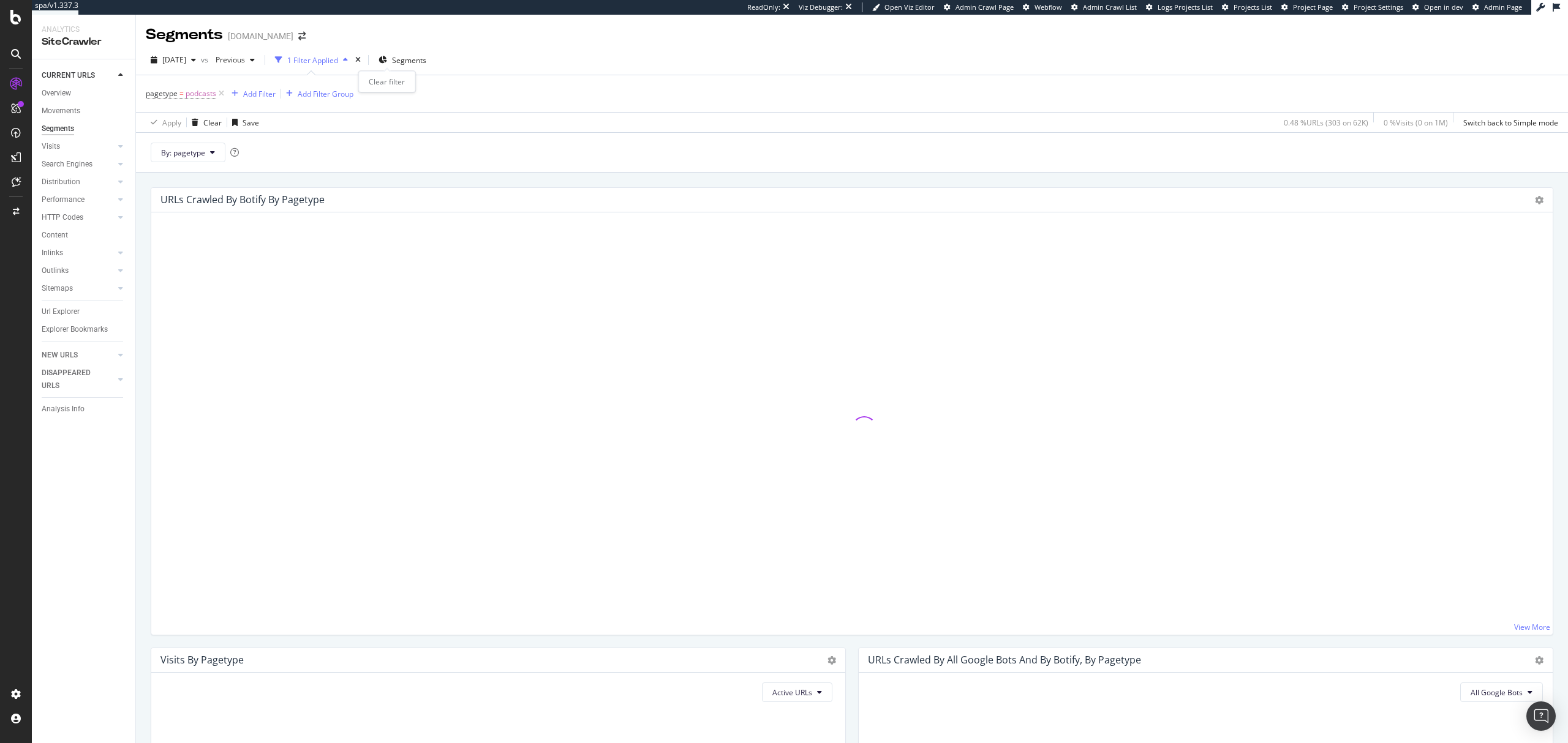
click at [363, 60] on div "times" at bounding box center [358, 60] width 11 height 12
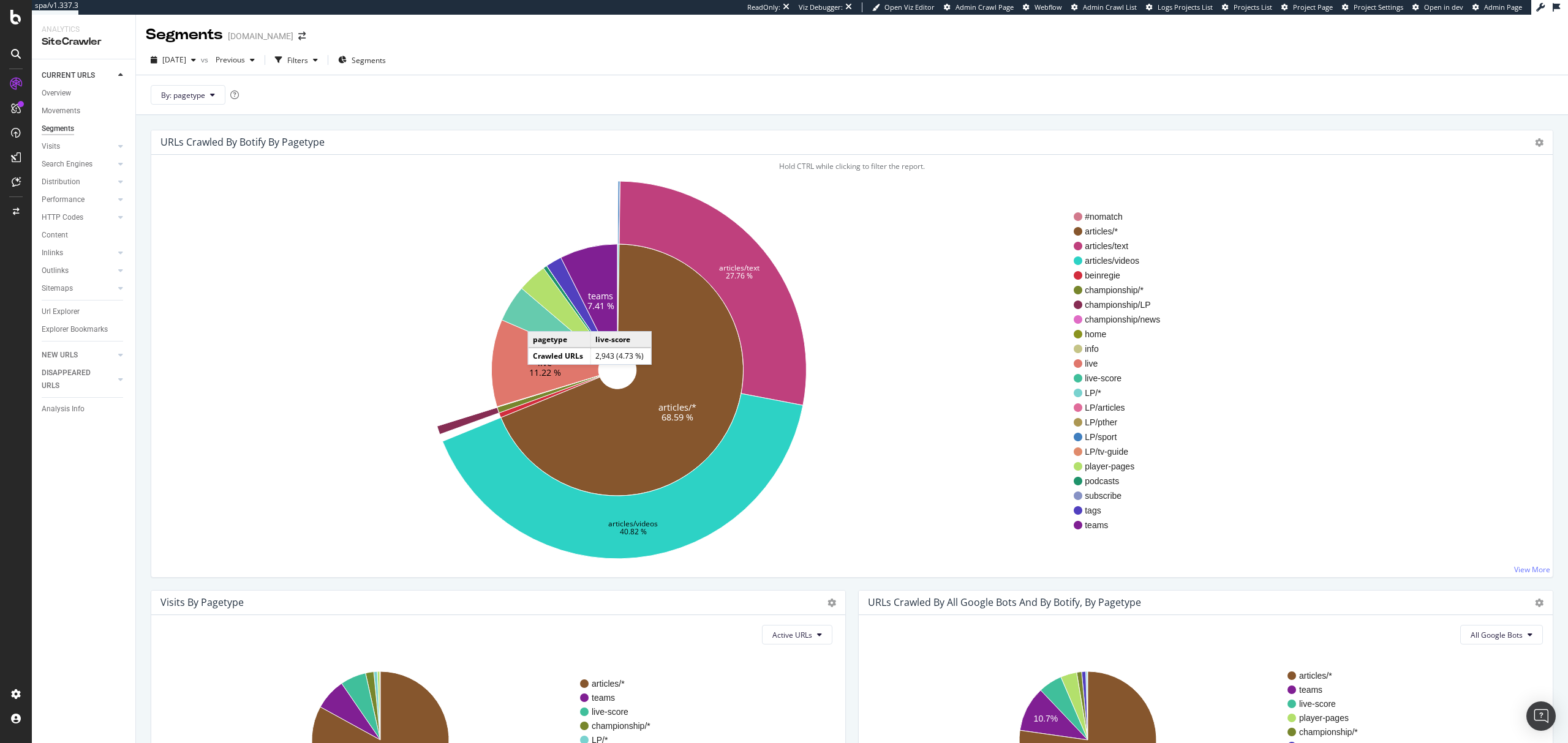
click at [540, 320] on icon at bounding box center [552, 325] width 101 height 74
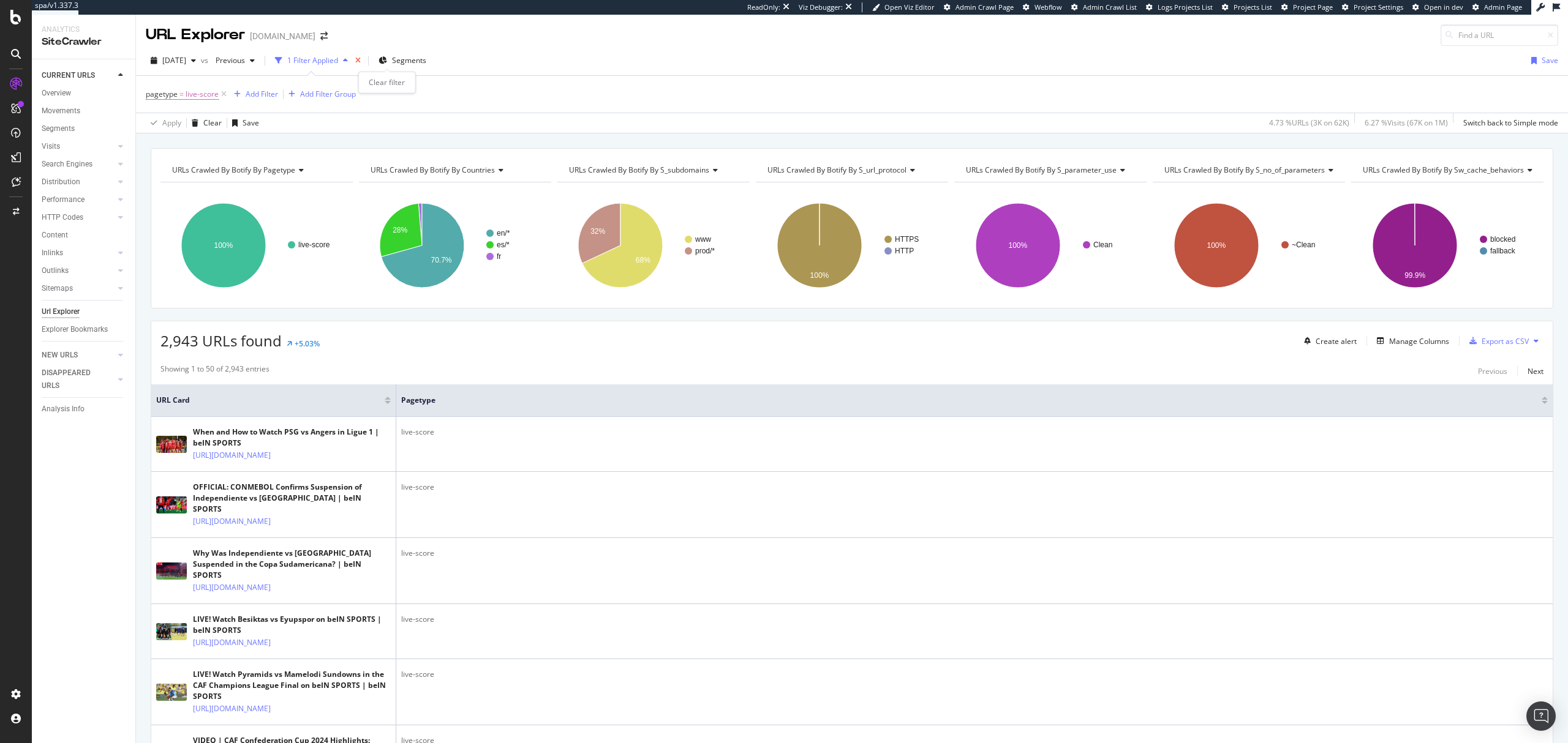
click at [361, 64] on icon "times" at bounding box center [358, 60] width 5 height 7
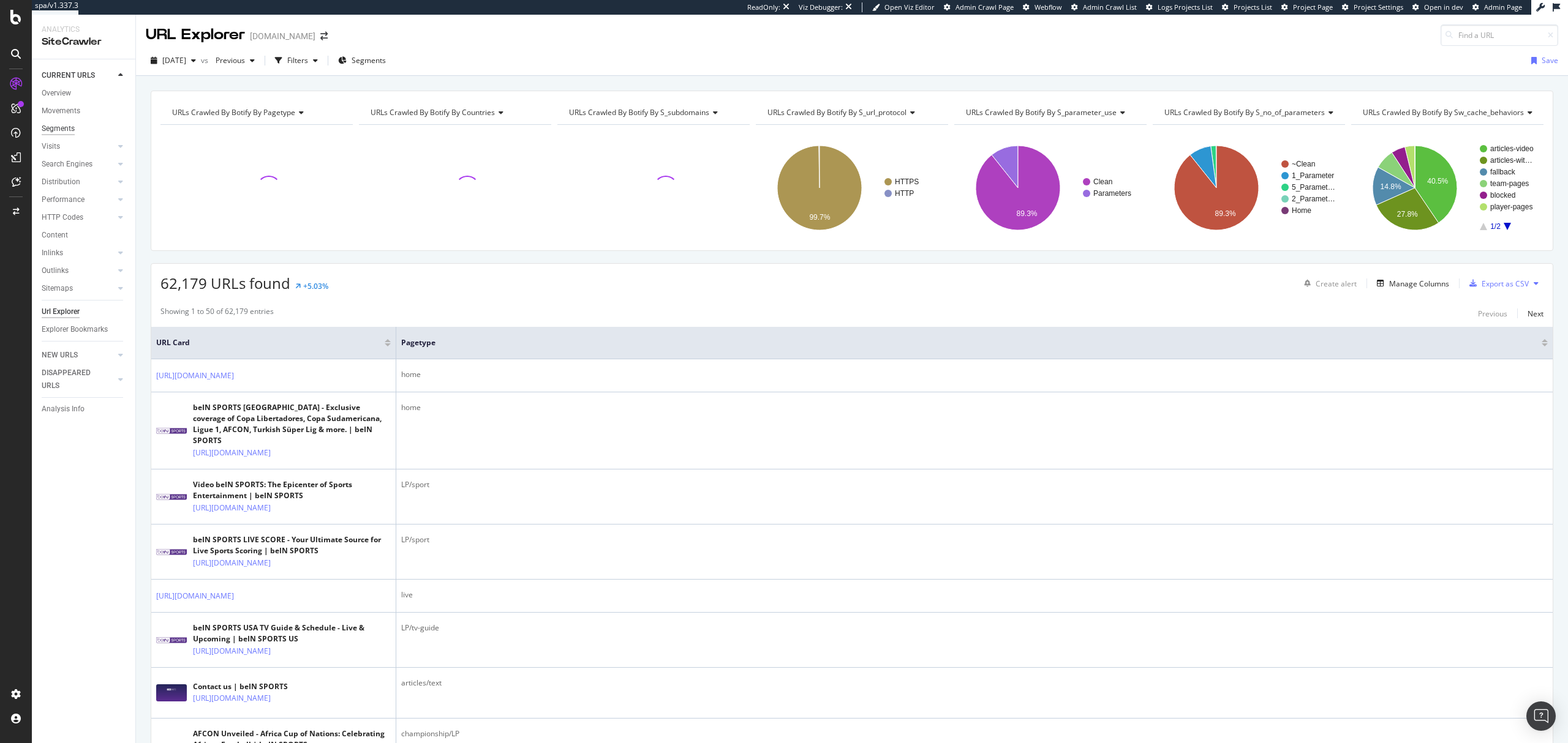
click at [62, 123] on div "Segments" at bounding box center [58, 129] width 33 height 13
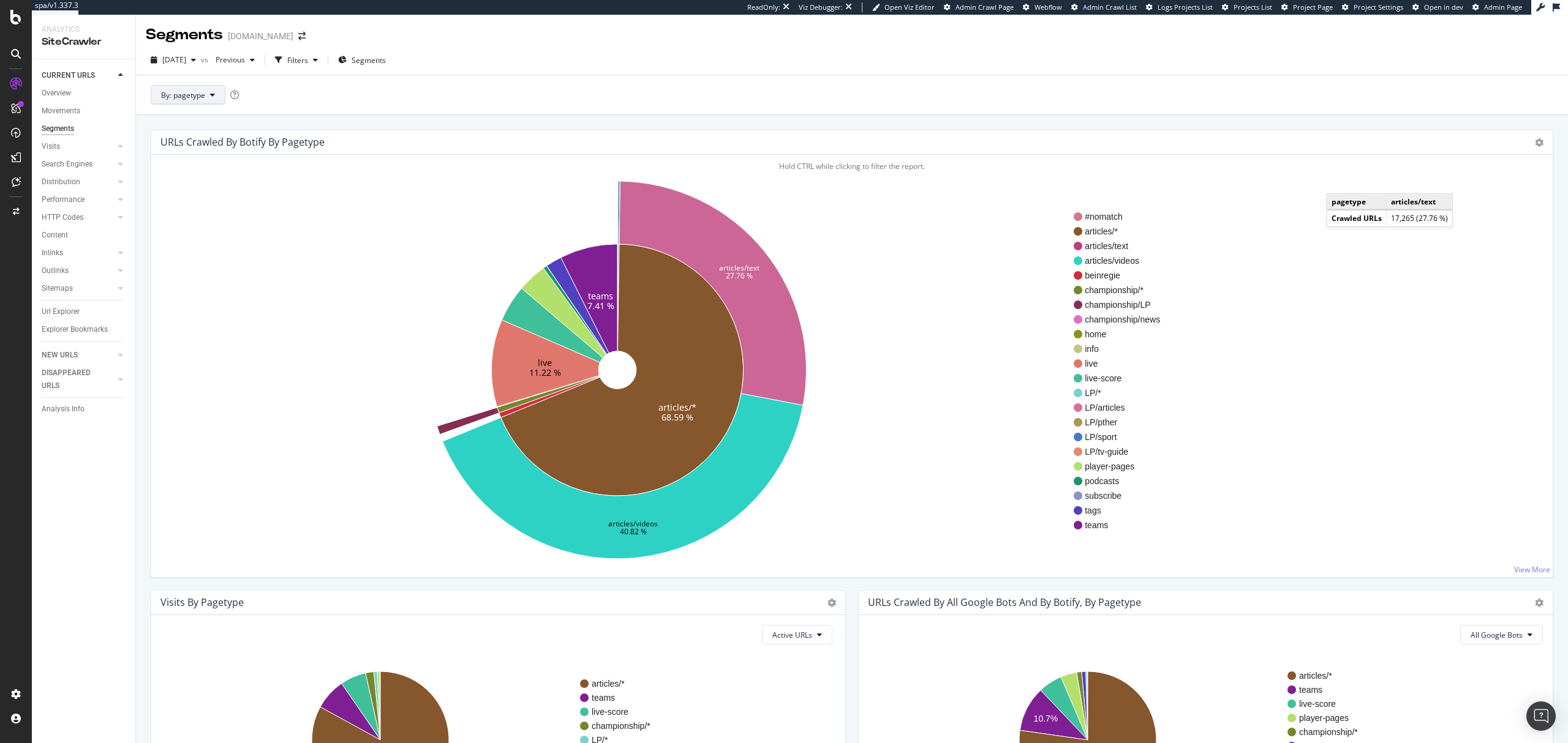
click at [198, 88] on button "By: pagetype" at bounding box center [188, 94] width 74 height 19
click at [201, 291] on div "suivi_video" at bounding box center [228, 297] width 152 height 17
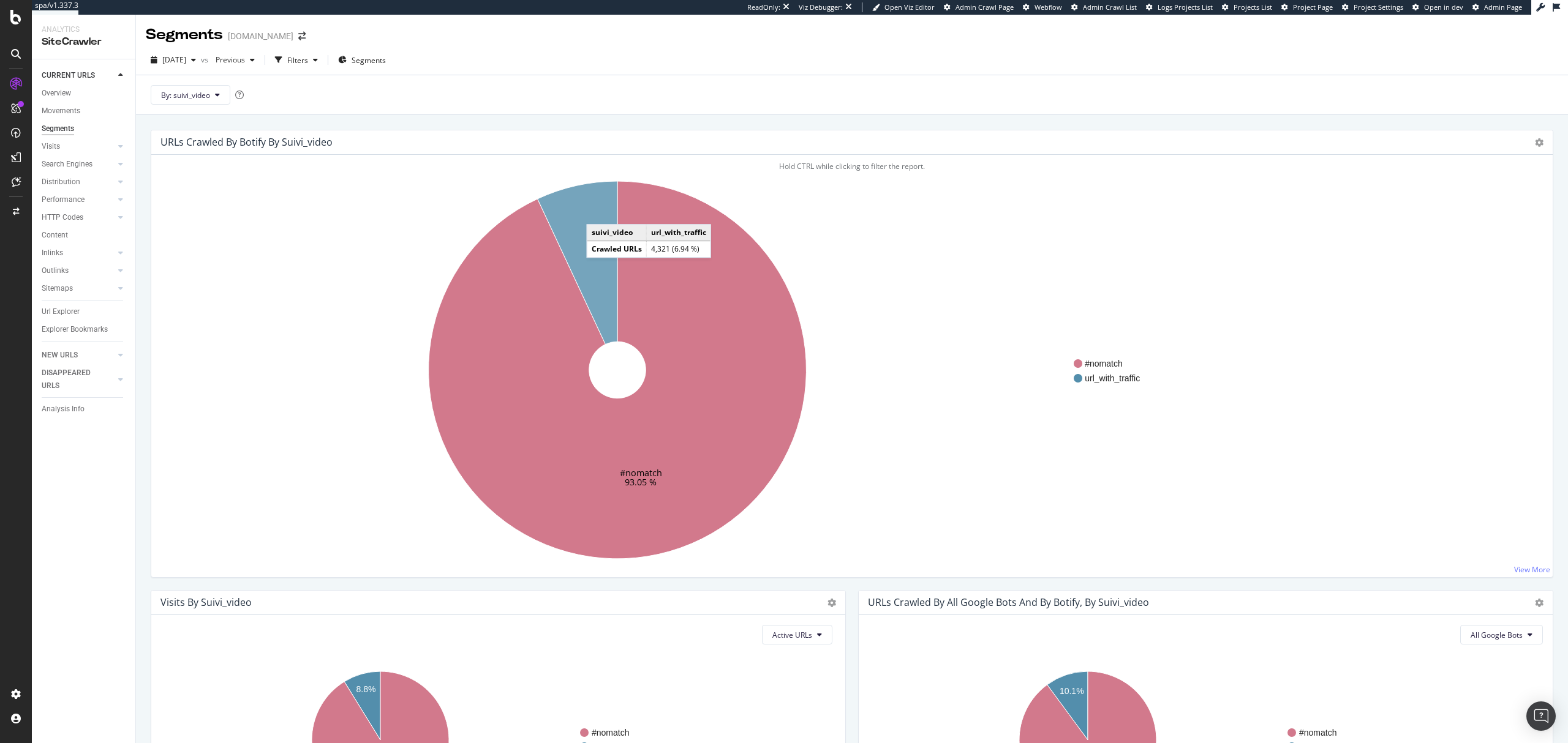
click at [599, 213] on icon at bounding box center [577, 263] width 80 height 163
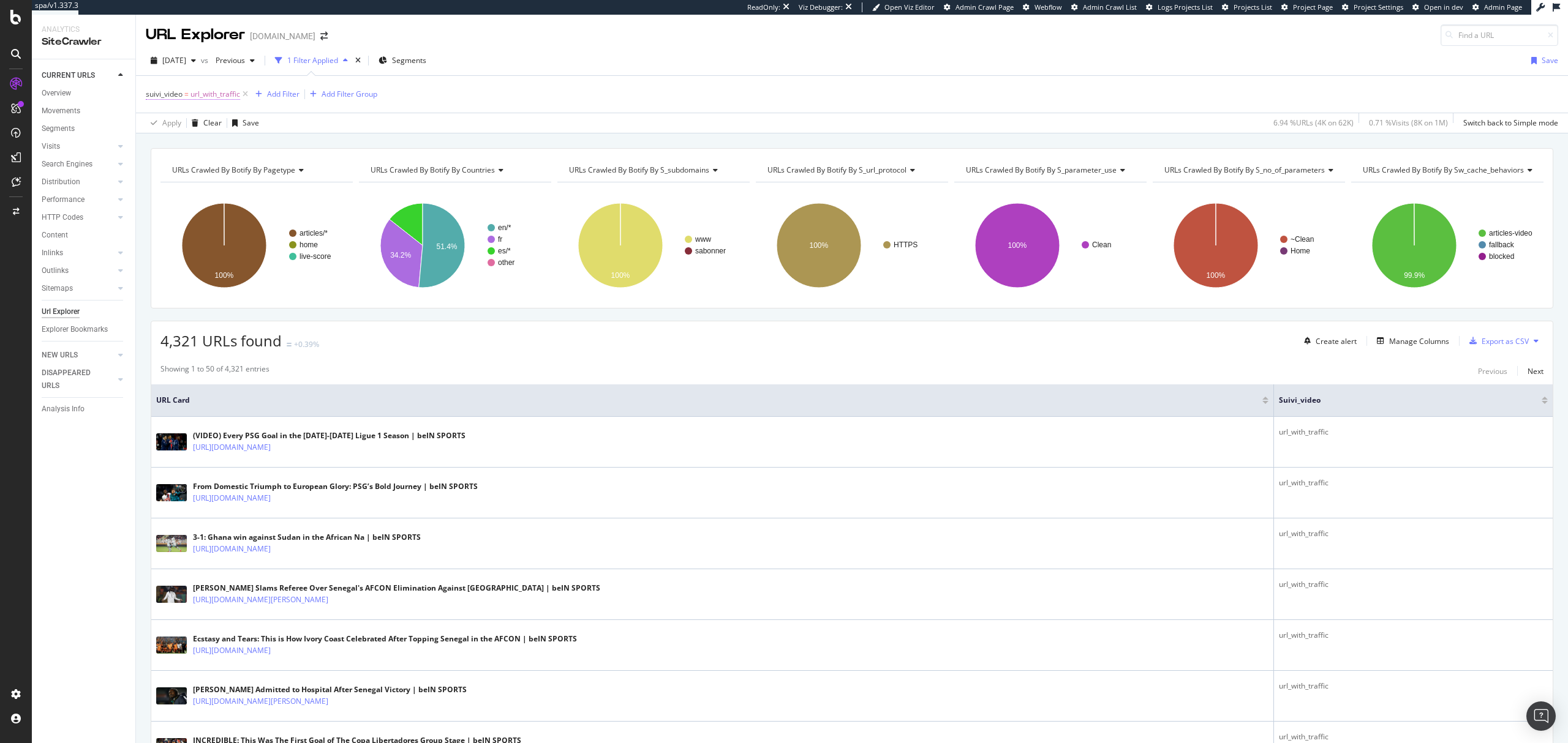
click at [191, 92] on span "url_with_traffic" at bounding box center [215, 94] width 50 height 17
click at [194, 163] on div at bounding box center [224, 166] width 133 height 19
click at [179, 145] on icon at bounding box center [180, 143] width 9 height 7
click at [363, 109] on div "suivi_video = url_with_traffic Add Filter Add Filter Group" at bounding box center [851, 94] width 1412 height 37
click at [245, 96] on icon at bounding box center [245, 94] width 11 height 12
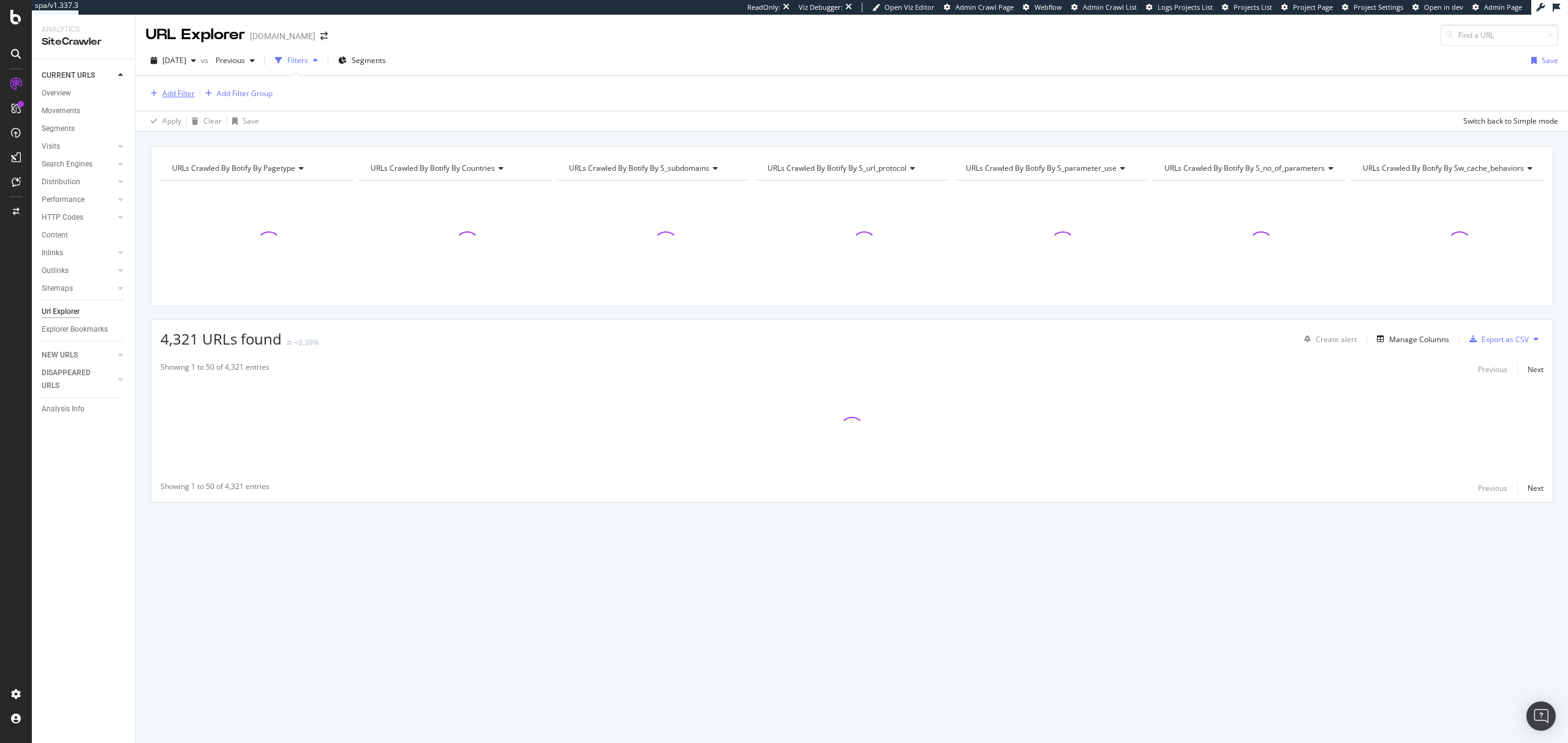
click at [160, 90] on div "button" at bounding box center [154, 93] width 17 height 7
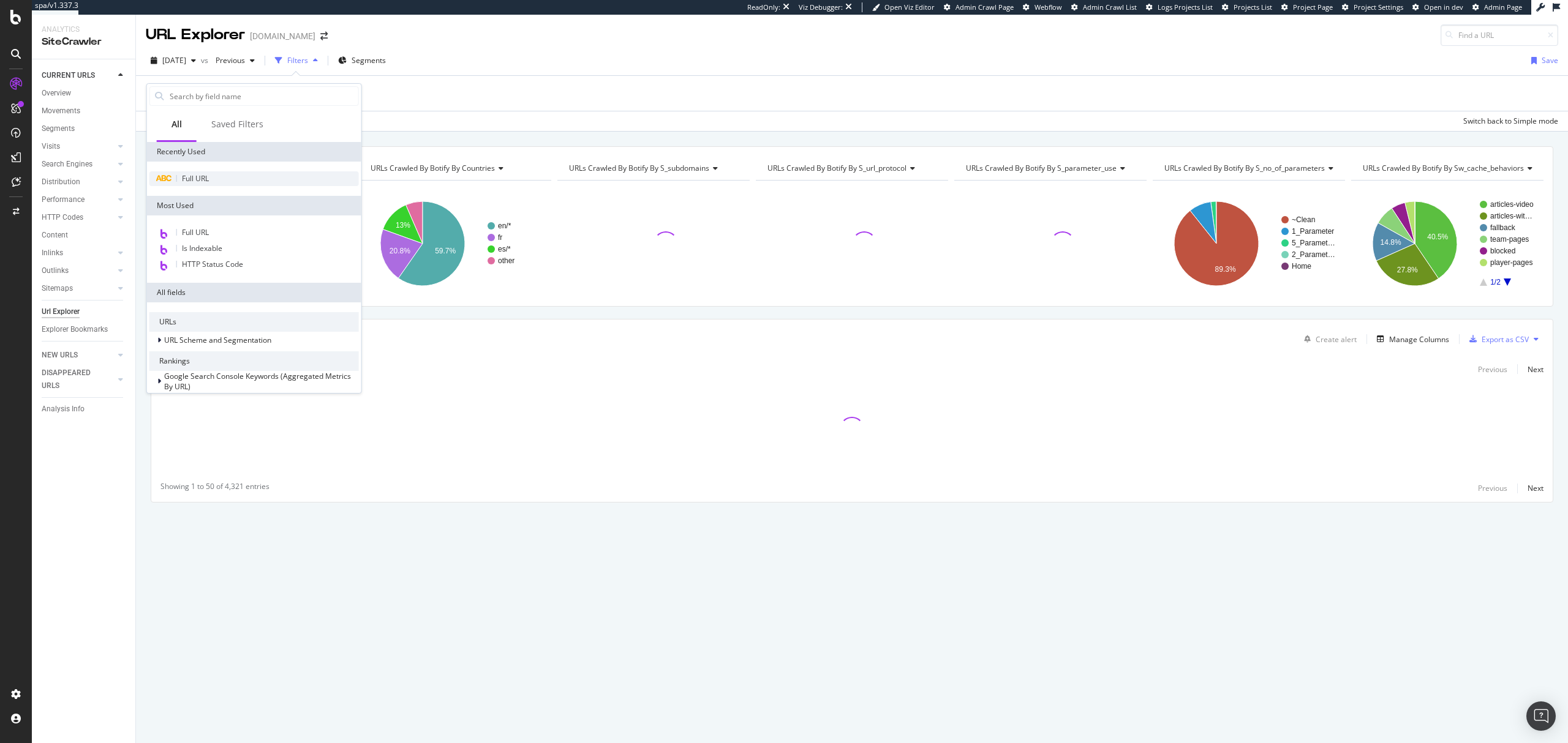
click at [208, 174] on span "Full URL" at bounding box center [195, 179] width 27 height 11
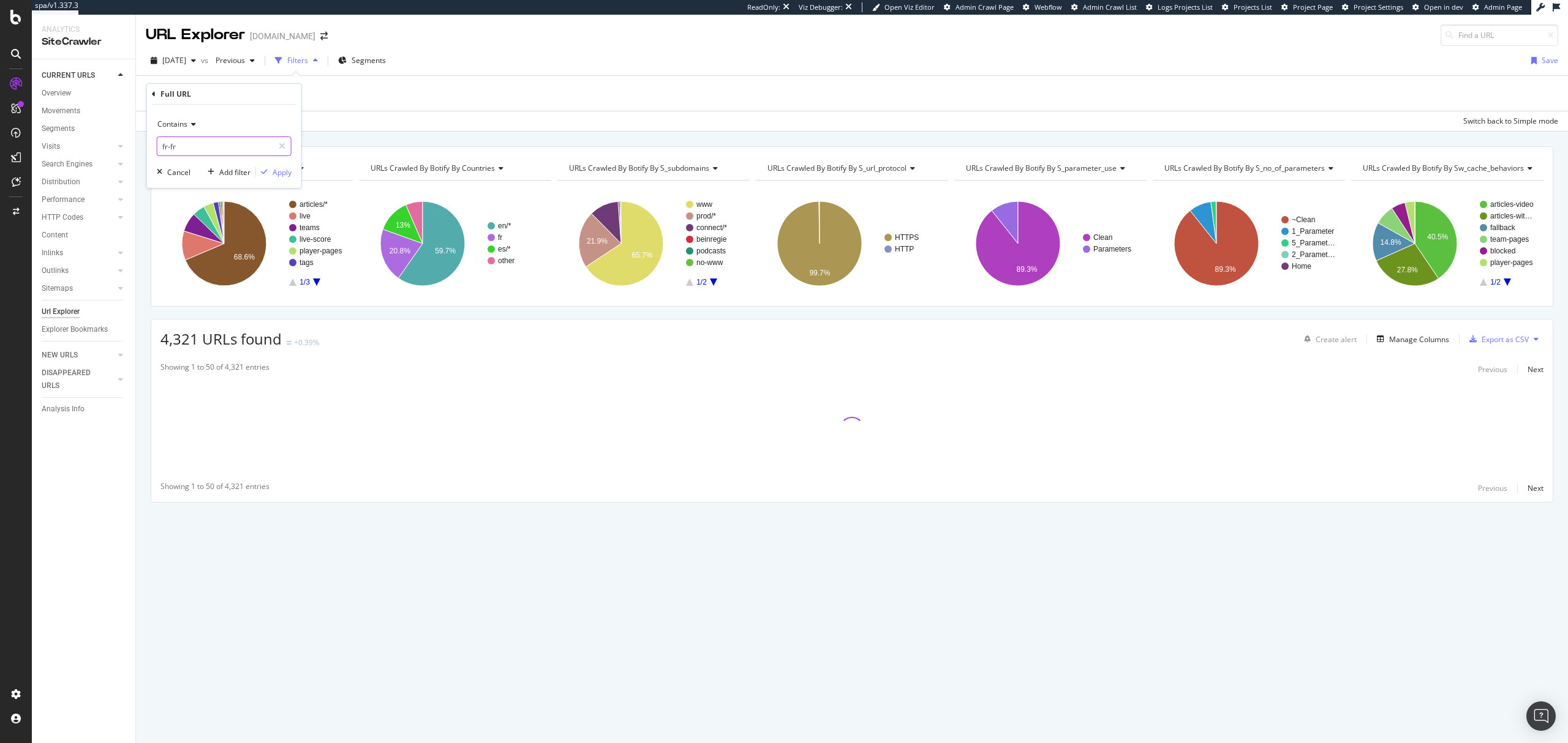
click at [231, 148] on input "fr-fr" at bounding box center [215, 146] width 116 height 19
type input "?v"
click at [277, 170] on div "Apply" at bounding box center [282, 172] width 19 height 11
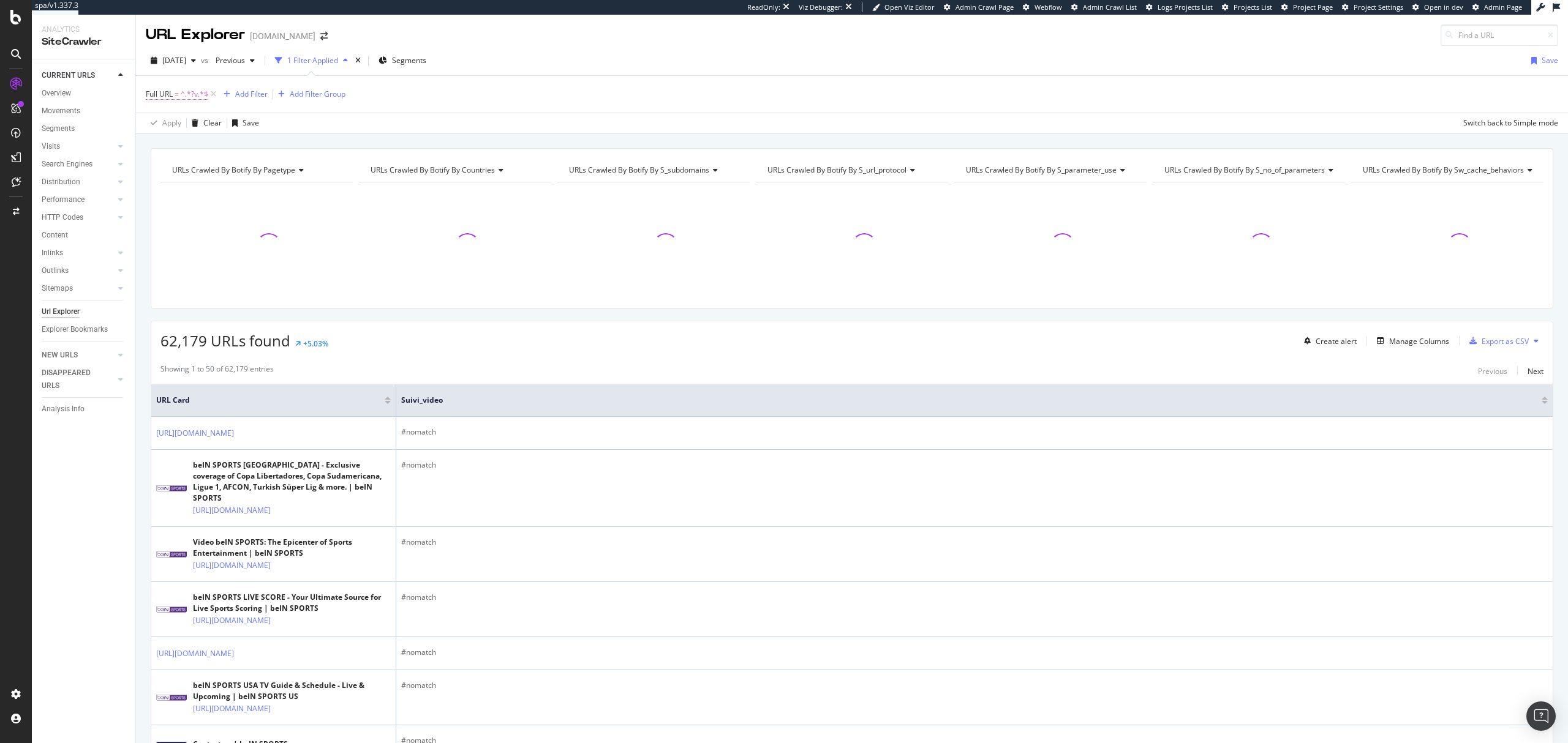
click at [184, 93] on span "^.*?v.*$" at bounding box center [194, 94] width 27 height 17
click at [575, 90] on div "Full URL = ^.*?v.*$ Add Filter Add Filter Group" at bounding box center [851, 94] width 1412 height 37
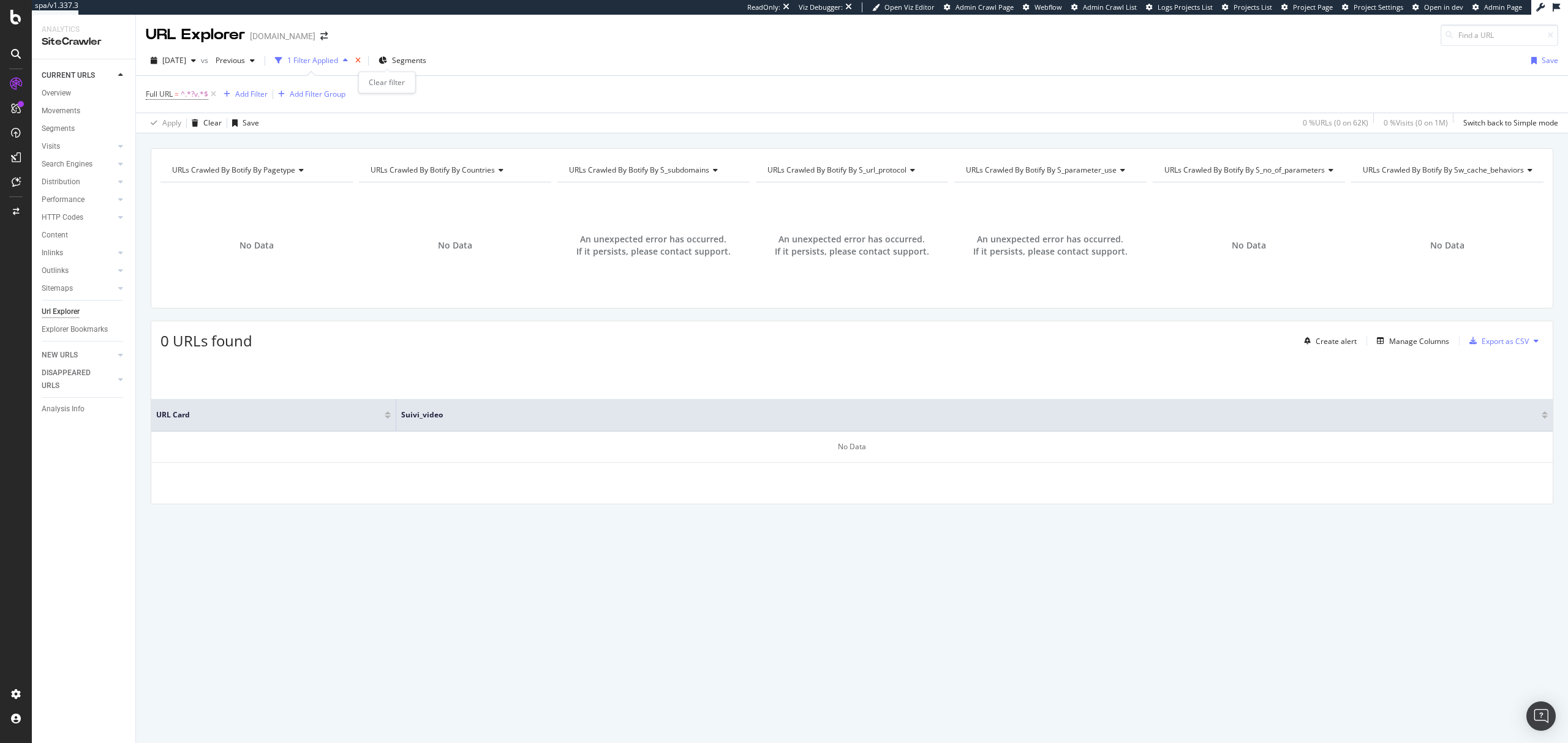
click at [361, 59] on icon "times" at bounding box center [358, 60] width 5 height 7
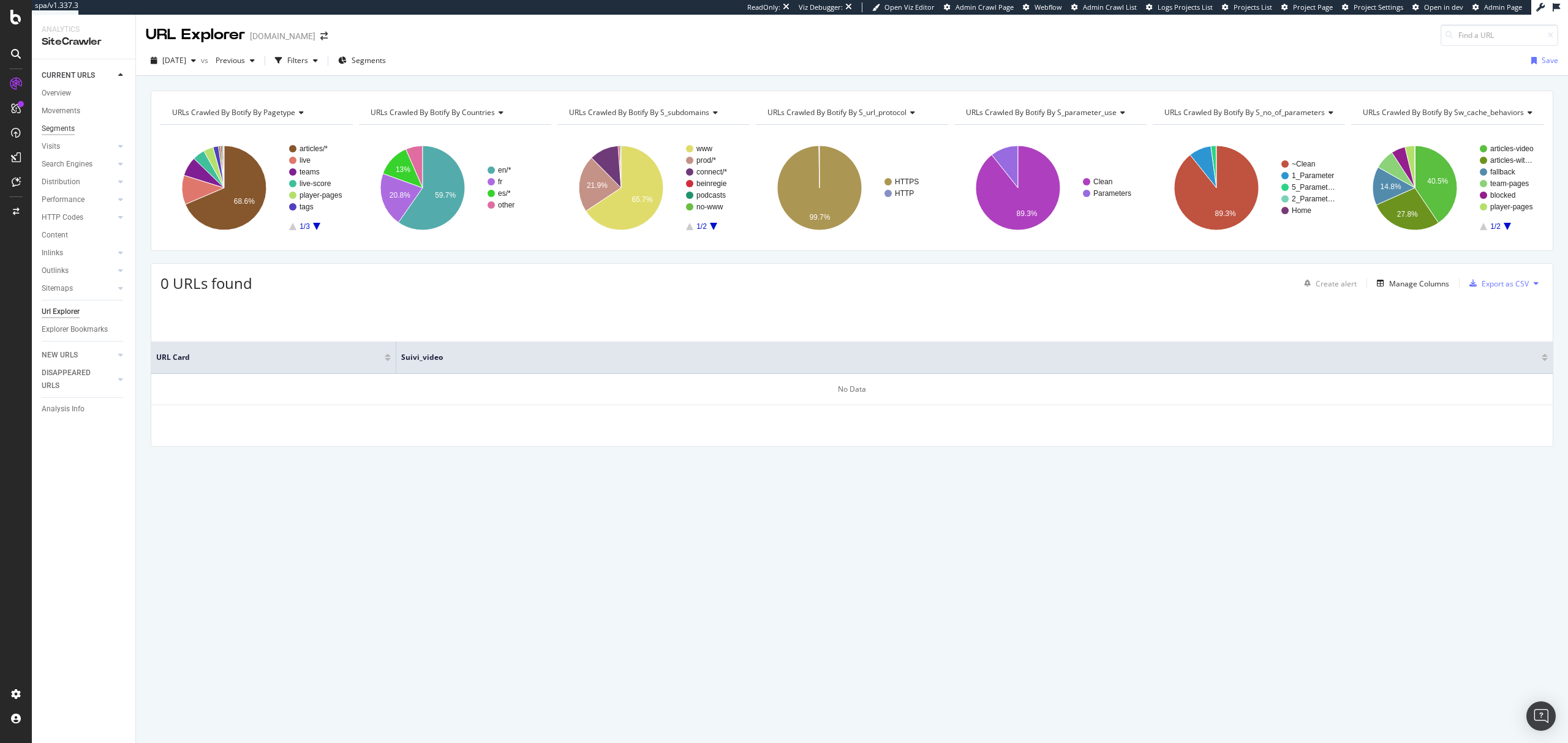
click at [43, 127] on div "Segments" at bounding box center [58, 129] width 33 height 13
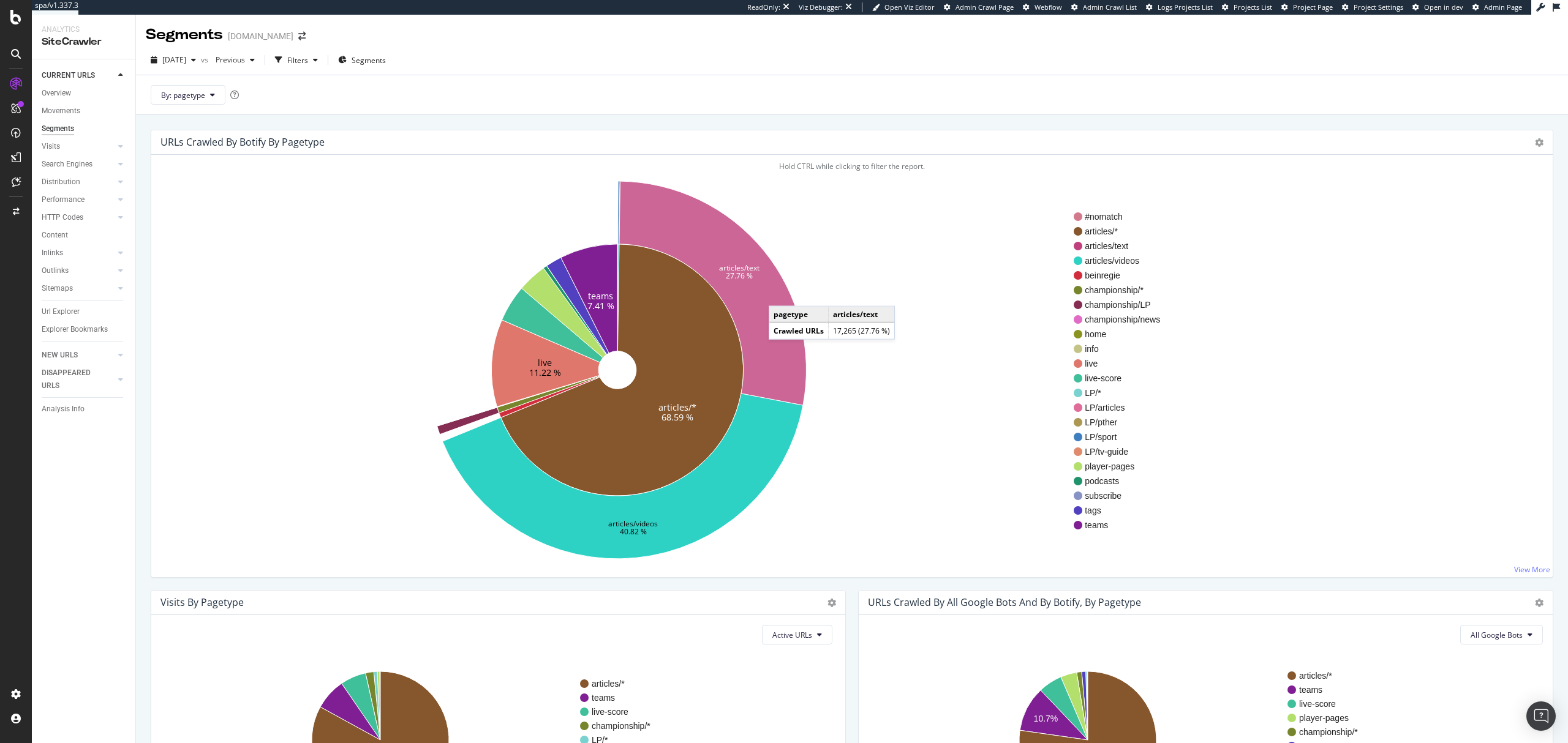
click at [782, 294] on icon at bounding box center [713, 293] width 188 height 224
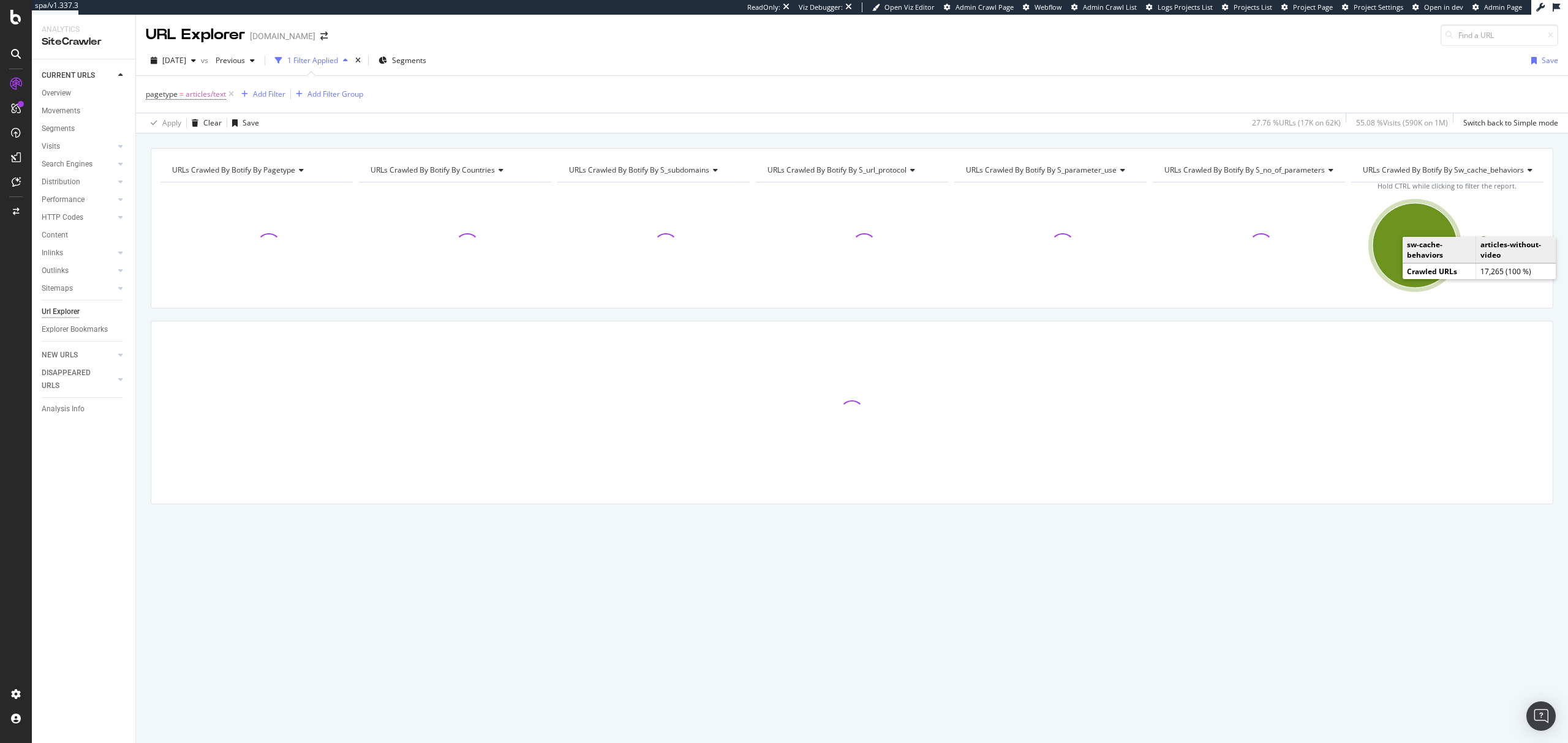
click at [1390, 267] on ellipse "A chart." at bounding box center [1415, 245] width 84 height 84
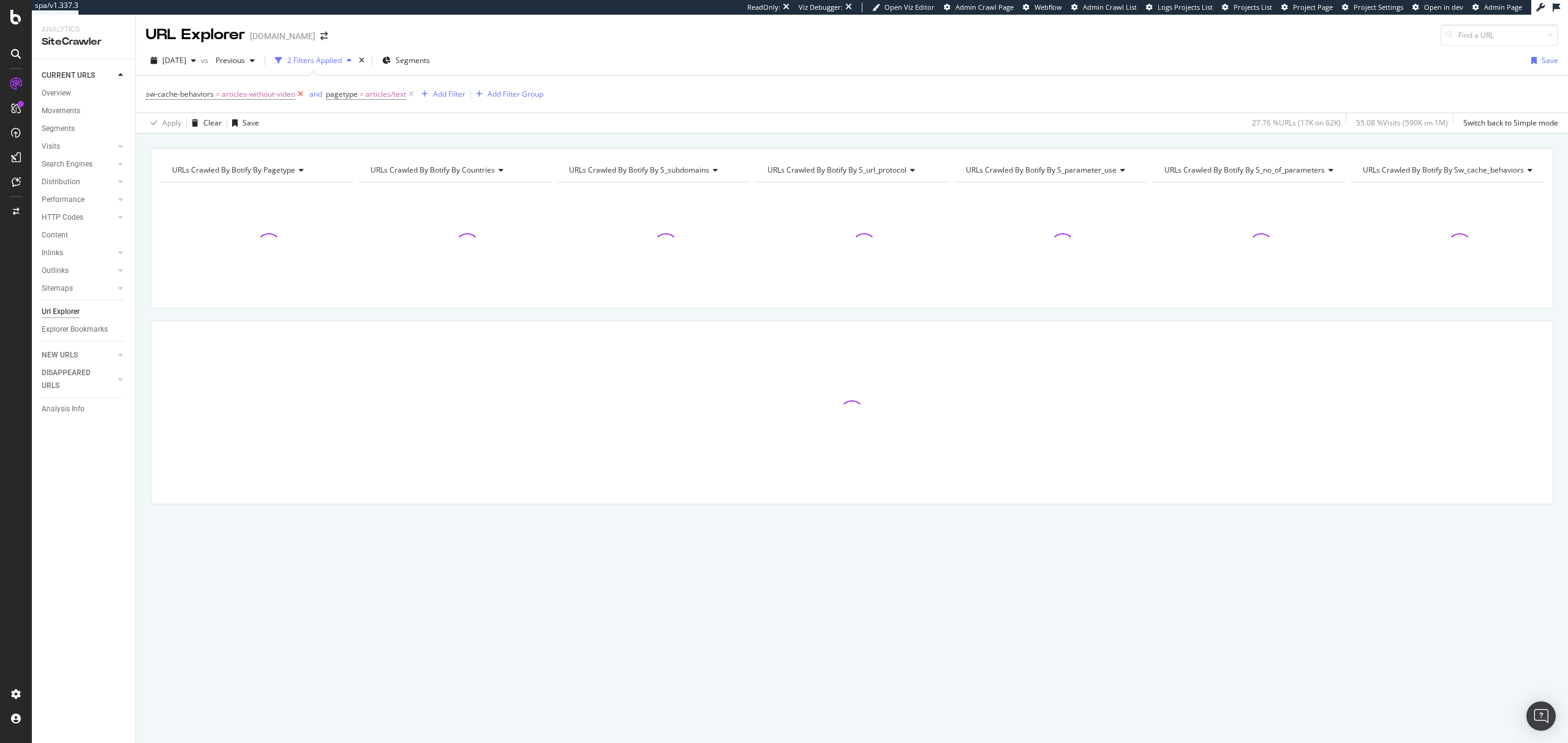
click at [298, 94] on icon at bounding box center [300, 94] width 11 height 12
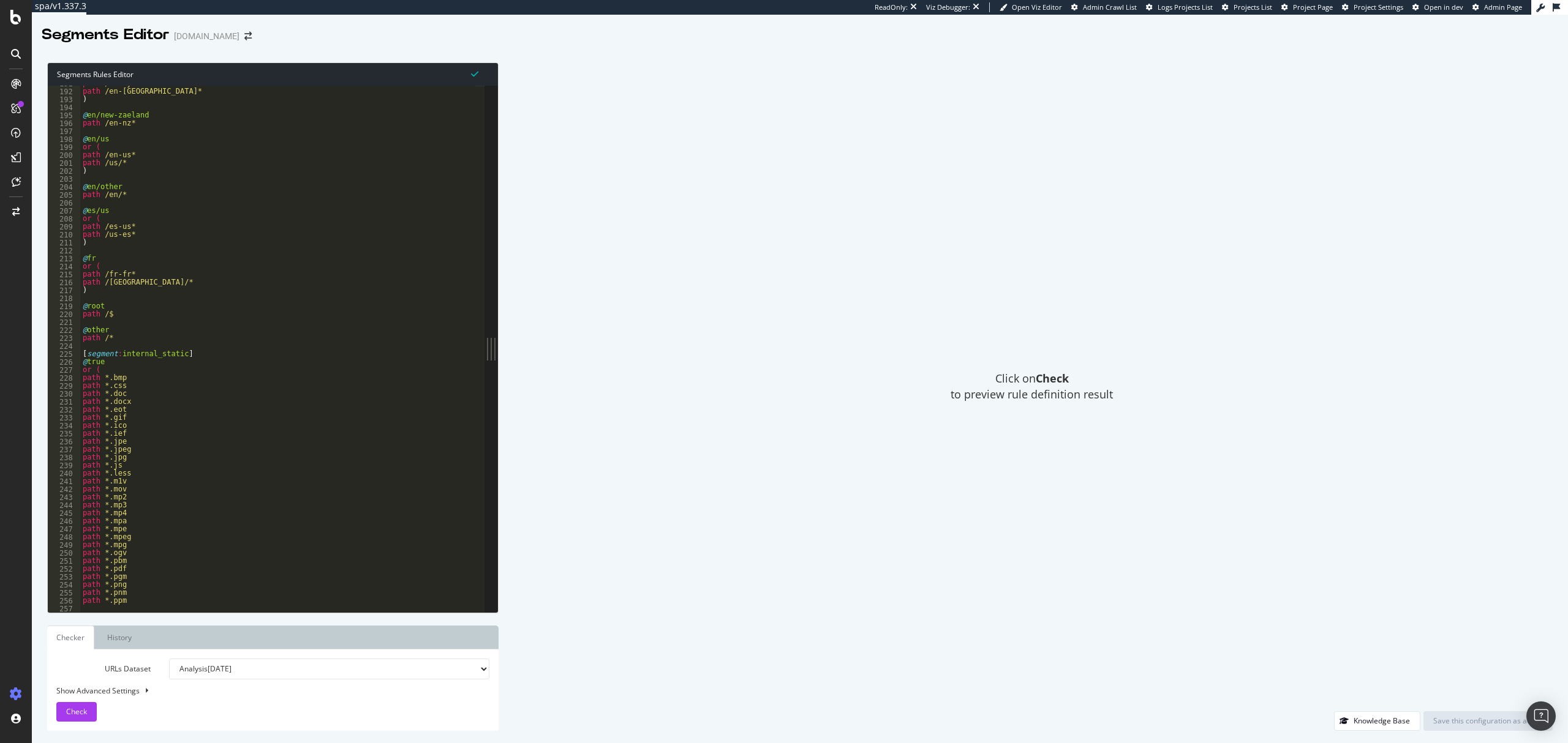
scroll to position [136, 0]
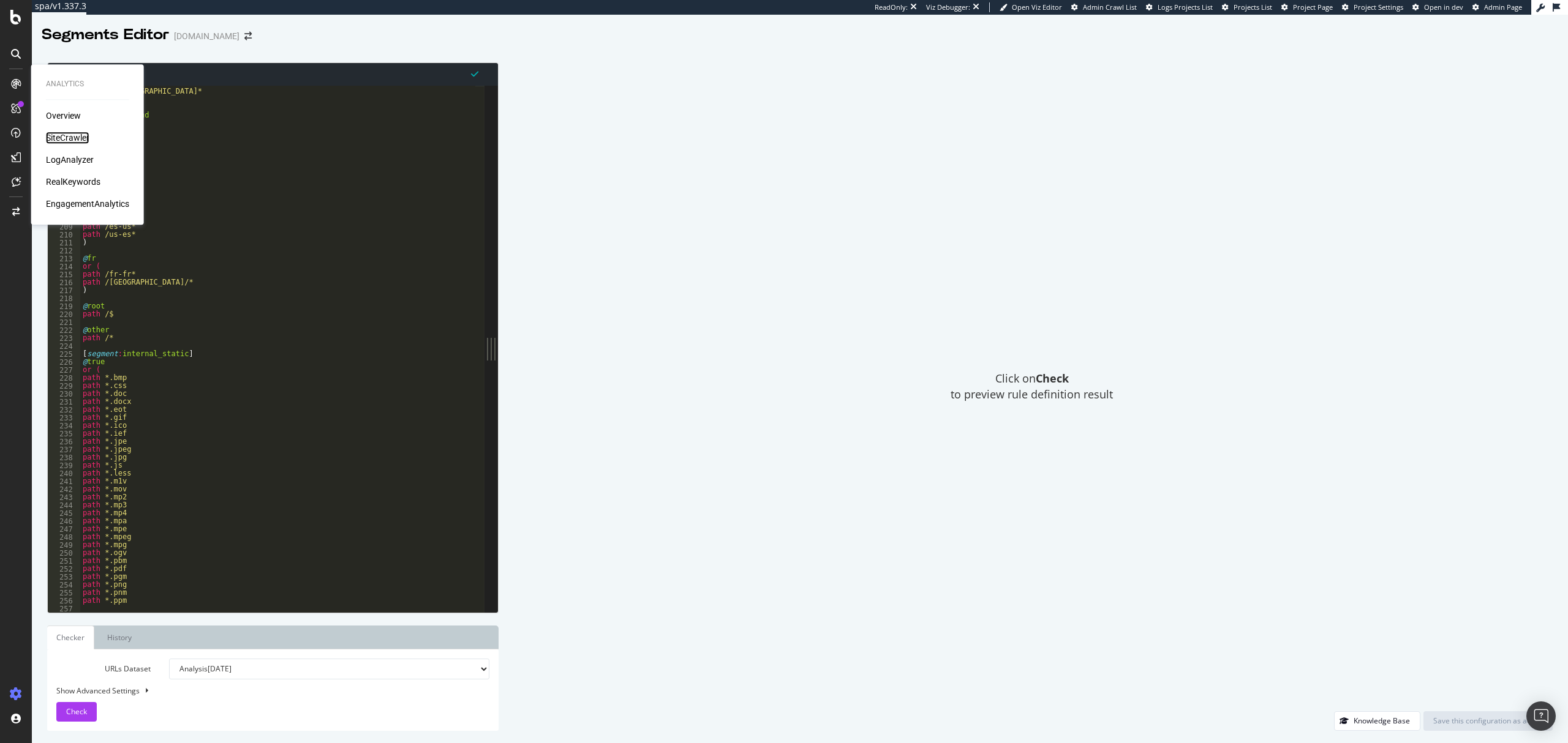
click at [64, 137] on div "SiteCrawler" at bounding box center [68, 137] width 44 height 12
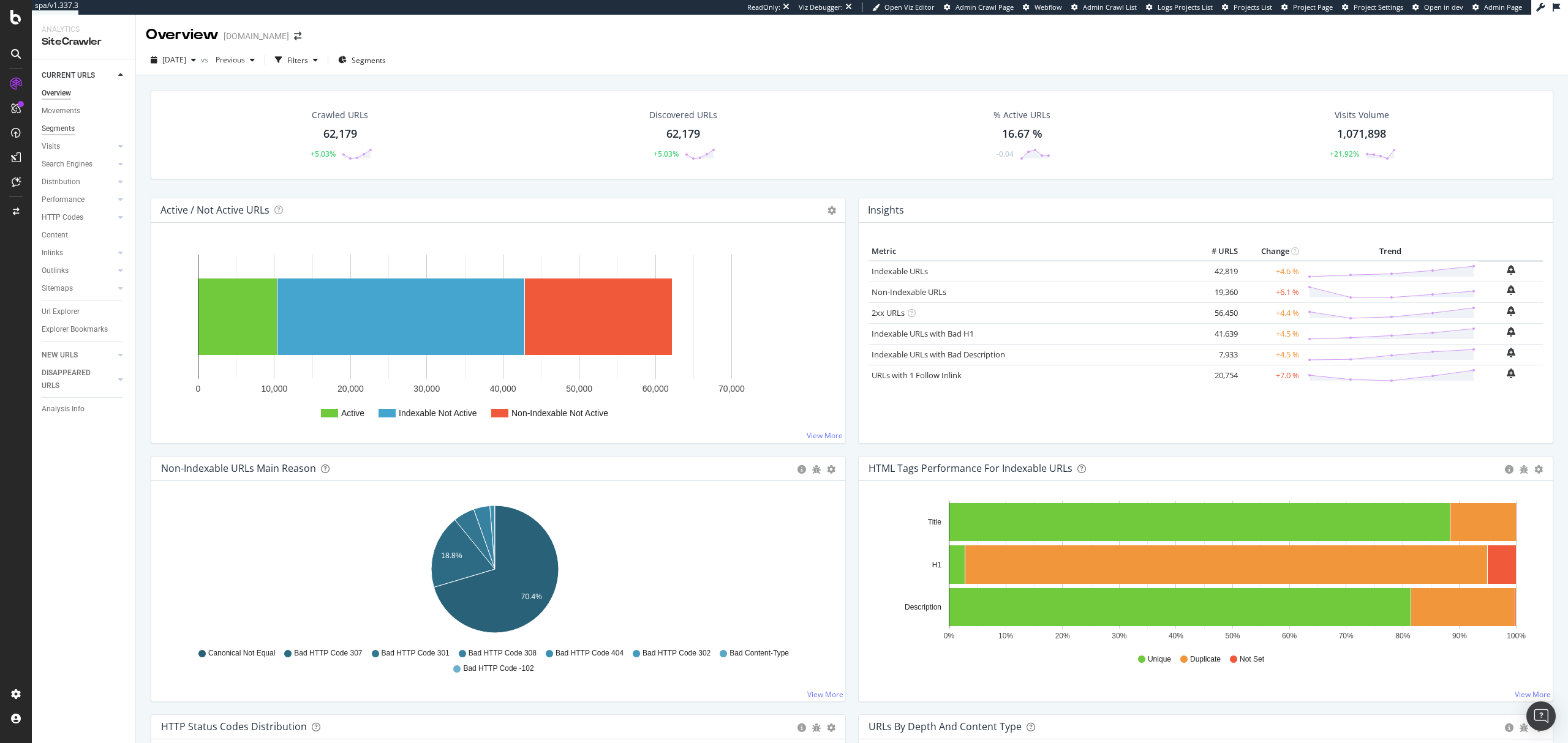
click at [60, 127] on div "Segments" at bounding box center [58, 129] width 33 height 13
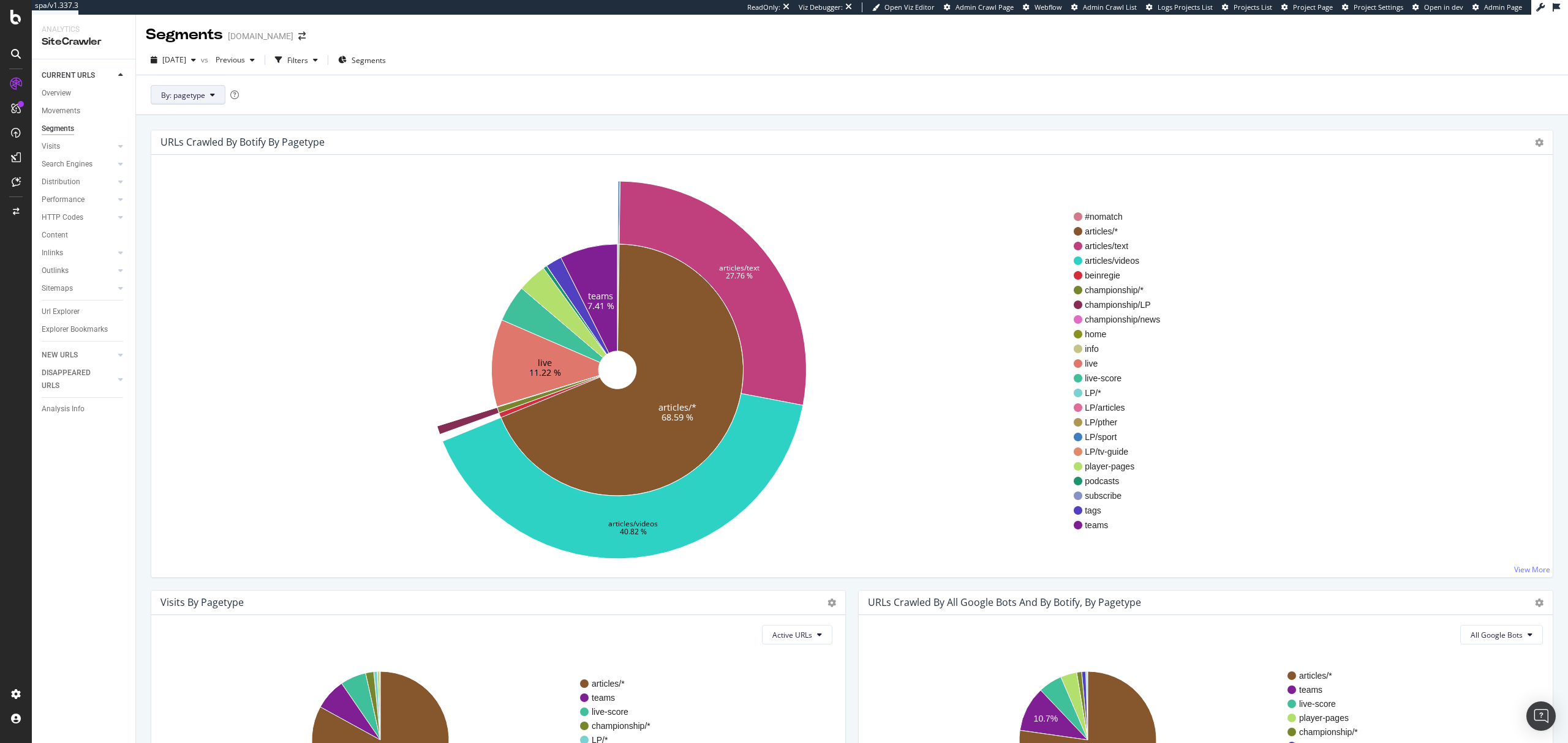
click at [194, 96] on span "By: pagetype" at bounding box center [183, 95] width 44 height 11
click at [213, 294] on span "suivi_video" at bounding box center [227, 298] width 132 height 11
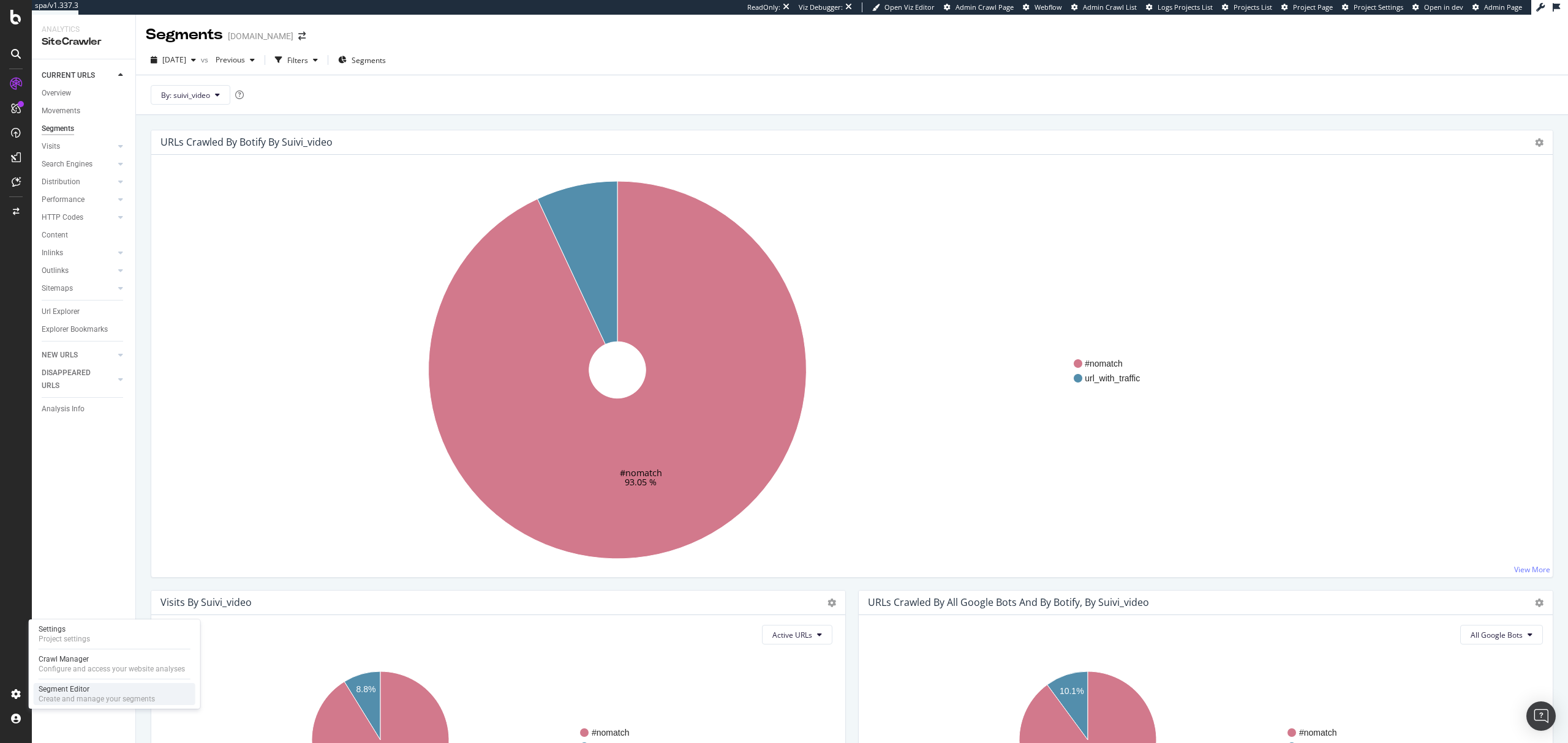
click at [54, 557] on div "Create and manage your segments" at bounding box center [97, 699] width 117 height 10
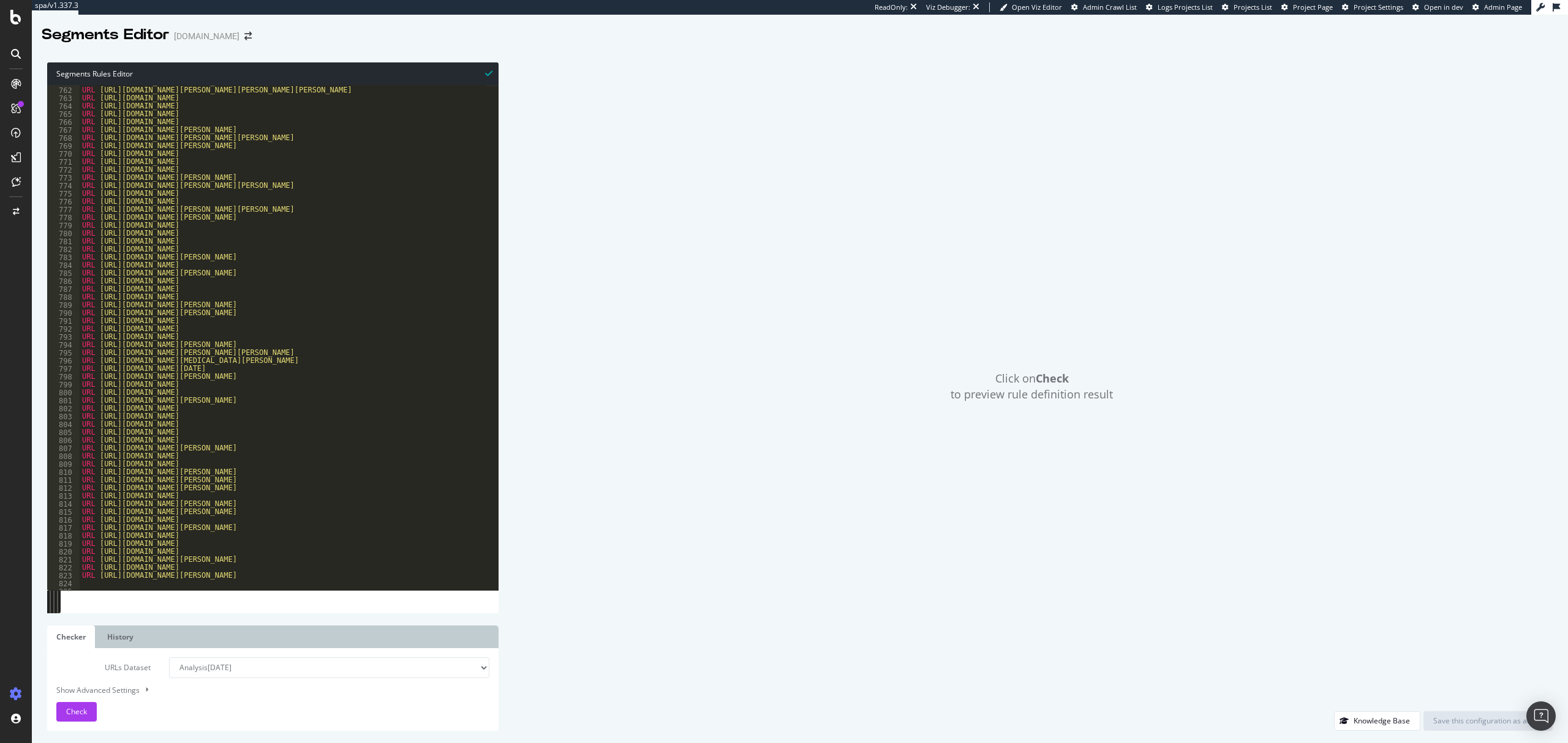
scroll to position [283, 0]
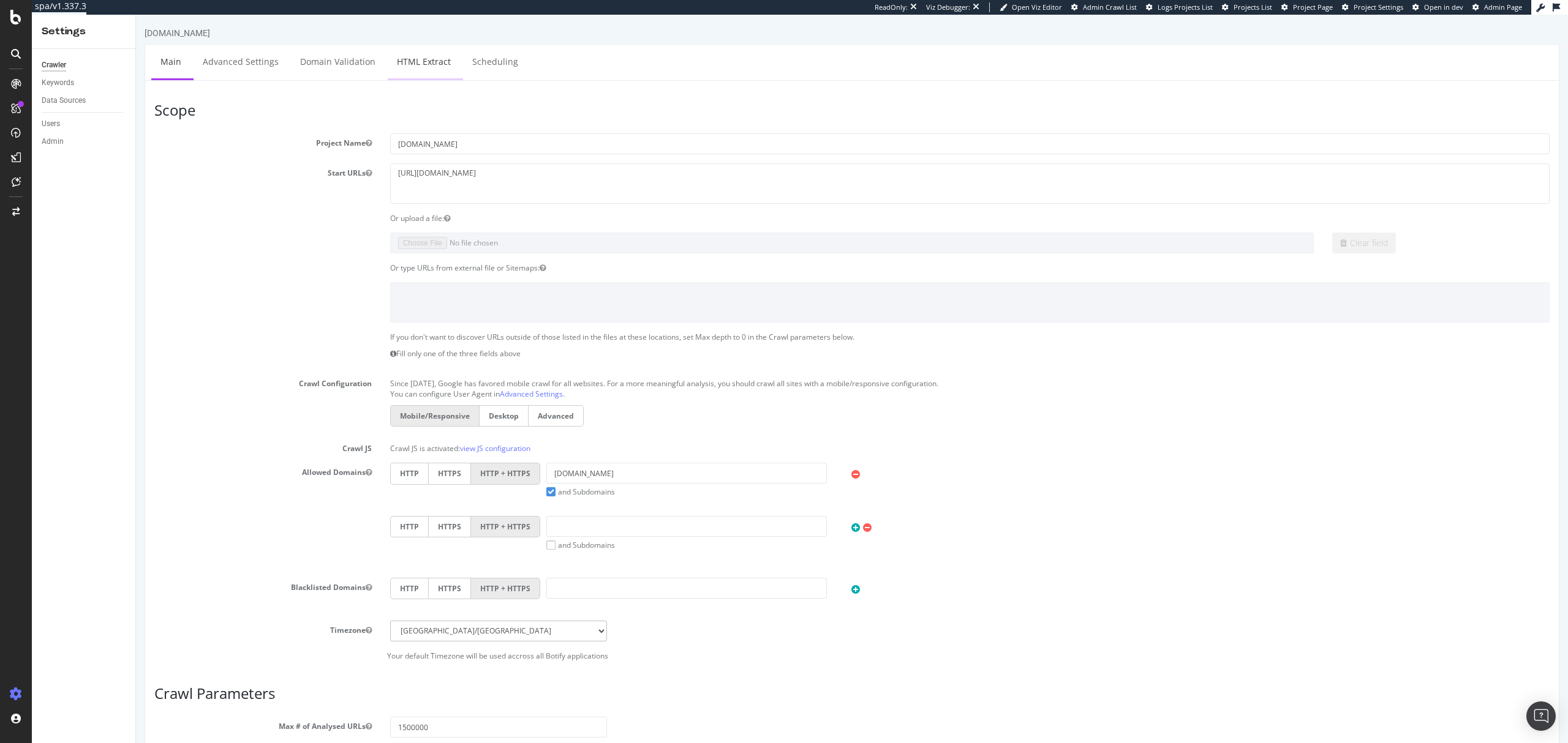
click at [427, 62] on link "HTML Extract" at bounding box center [424, 62] width 72 height 33
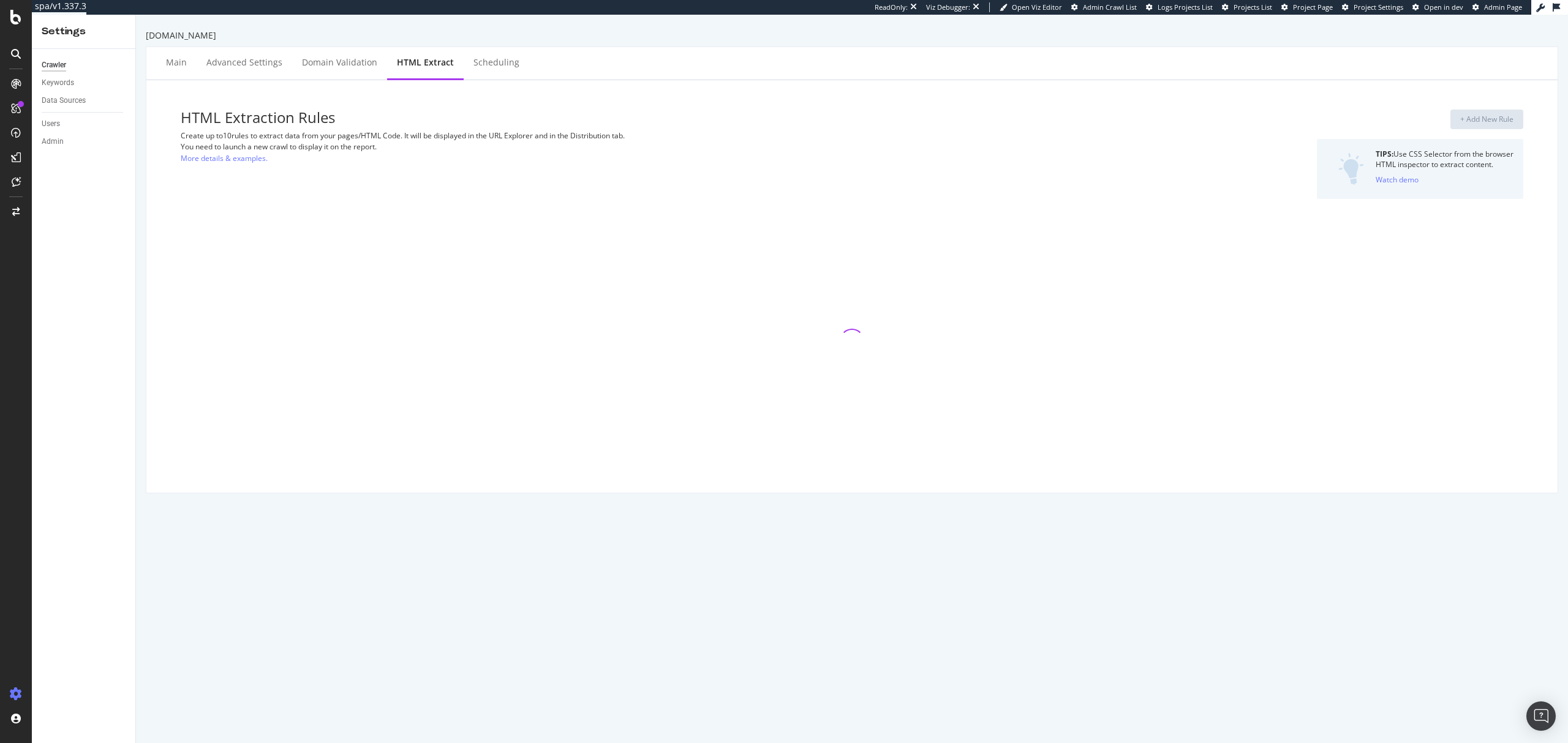
select select "exist"
select select "d"
select select "year_month_day"
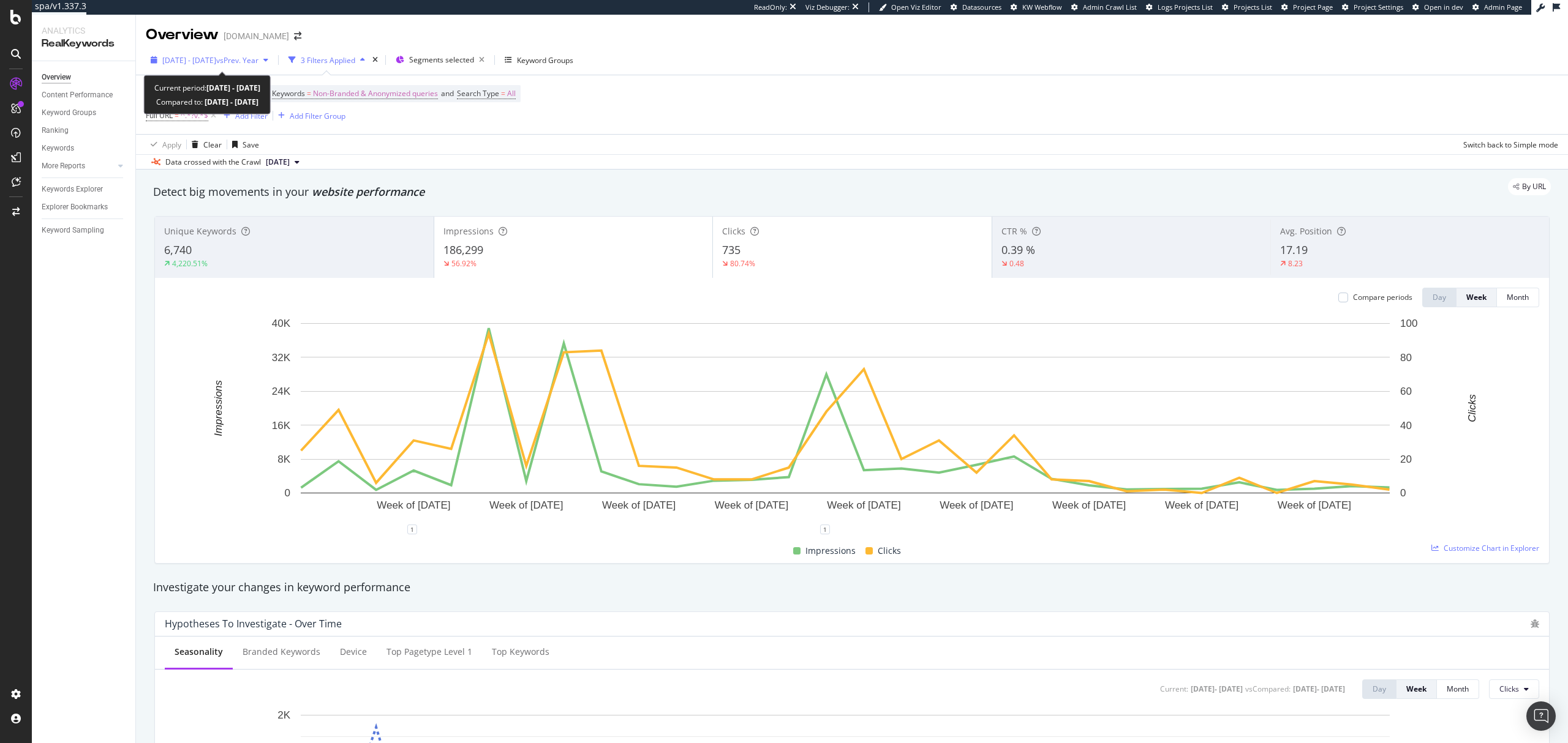
click at [217, 64] on span "[DATE] - [DATE]" at bounding box center [189, 60] width 54 height 11
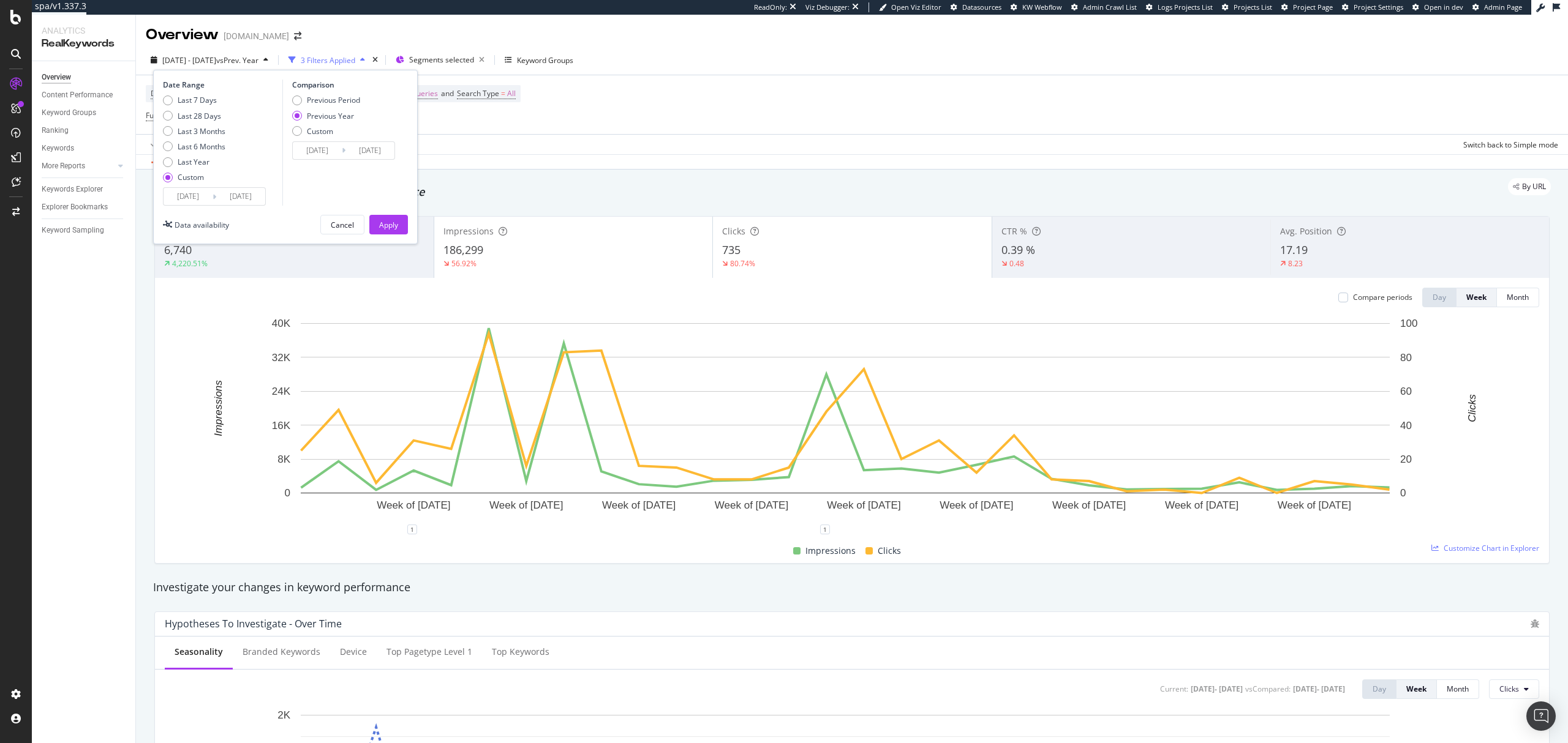
click at [697, 188] on div "By URL" at bounding box center [845, 187] width 1410 height 17
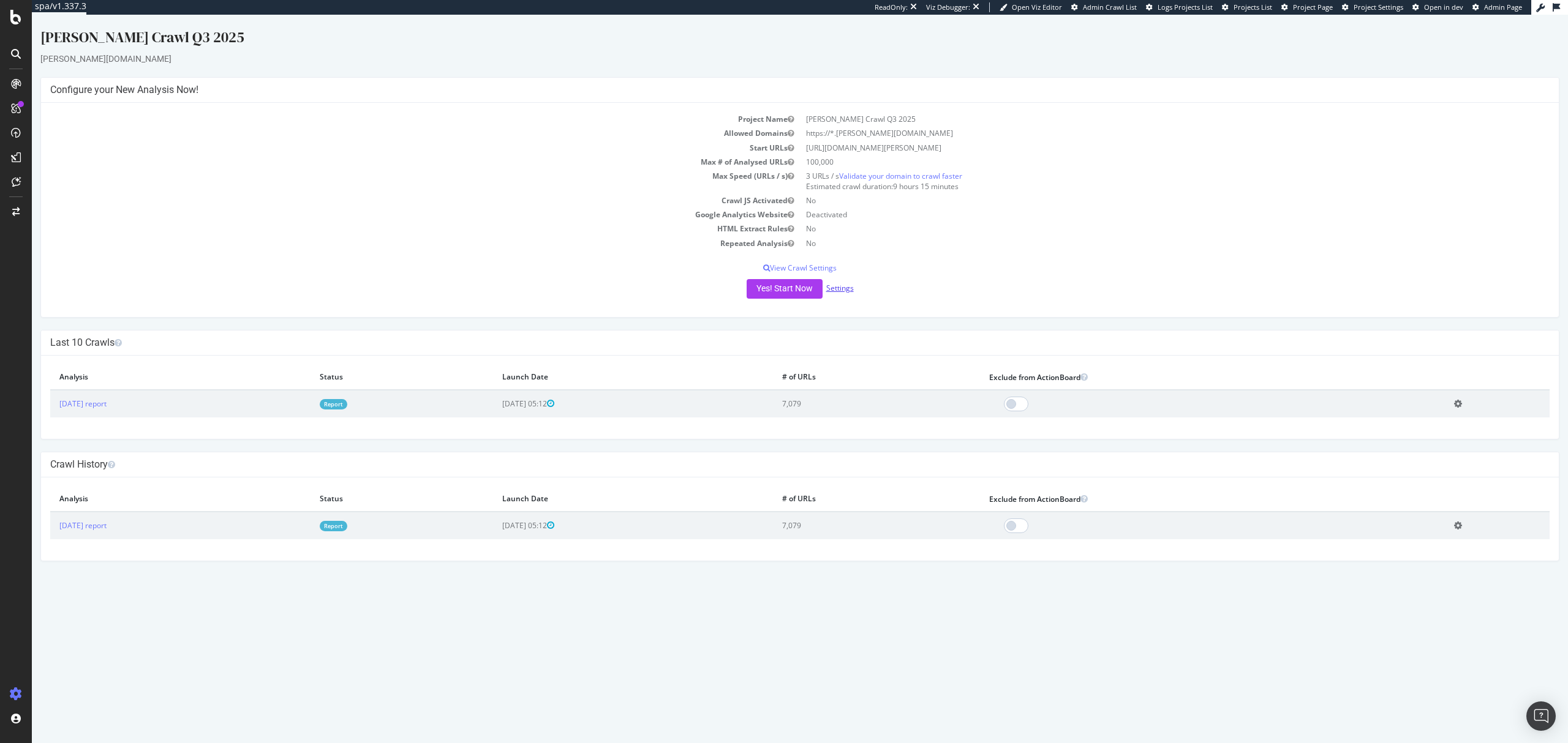
click at [841, 287] on link "Settings" at bounding box center [840, 288] width 27 height 11
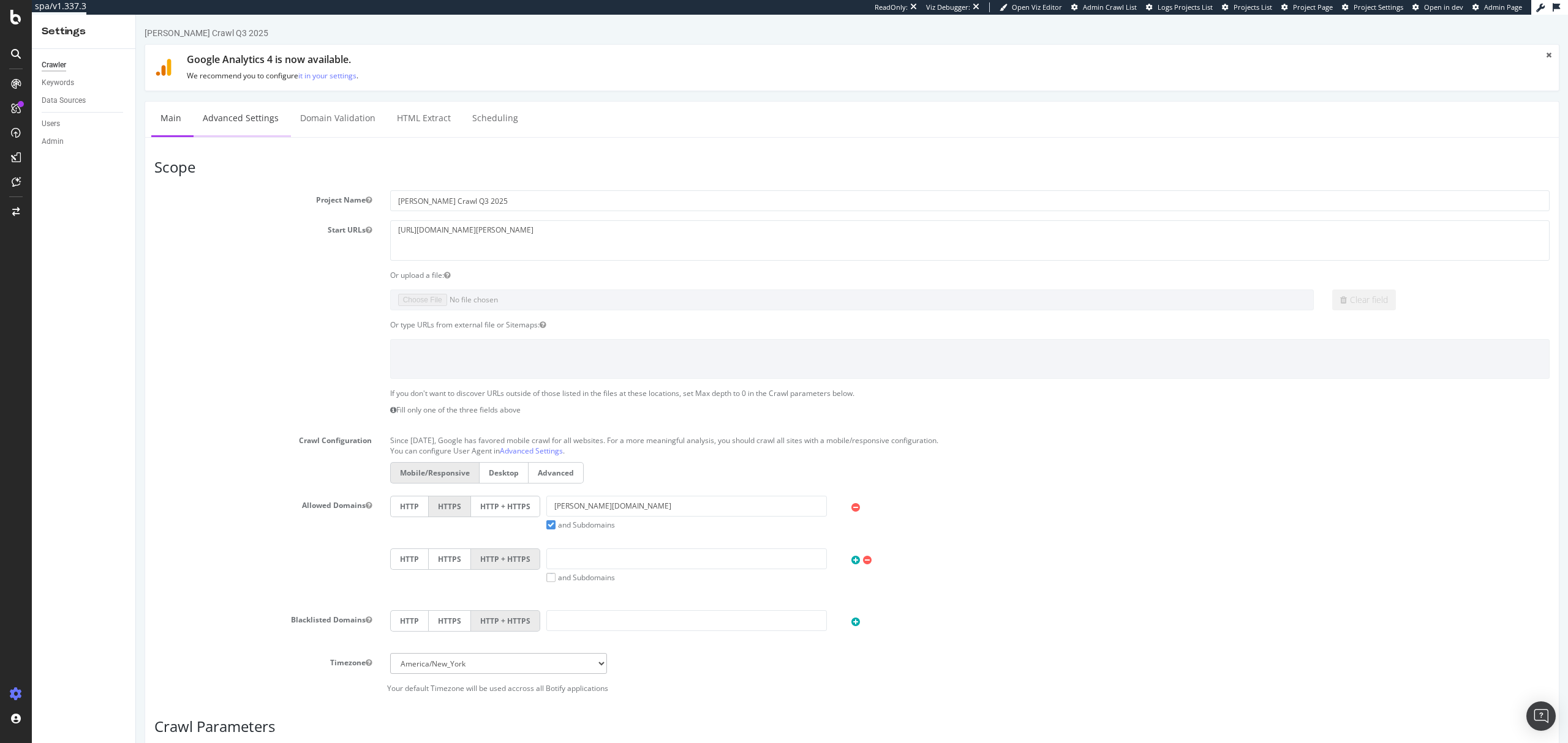
click at [257, 124] on link "Advanced Settings" at bounding box center [241, 119] width 95 height 33
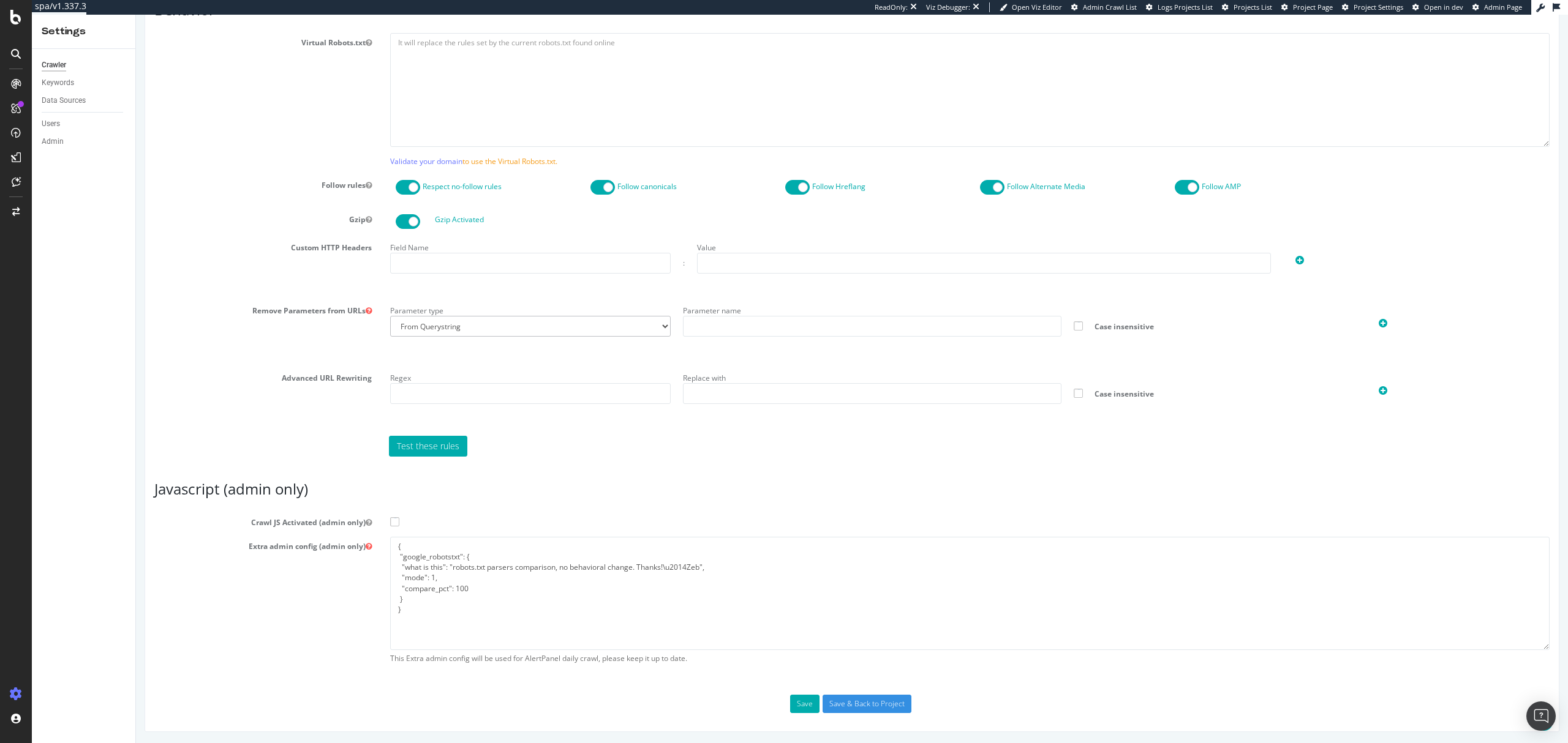
scroll to position [632, 0]
click at [621, 608] on textarea "{ "google_robotstxt": { "what is this": "robots.txt parsers comparison, no beha…" at bounding box center [970, 592] width 1160 height 113
paste textarea ""flags": [ "cube" ], "beta": { "pap_mini_rules": [ "+* #everything else" ] }, "…"
type textarea "{ "flags": [ "cube" ], "beta": { "pap_mini_rules": [ "+* #everything else" ] },…"
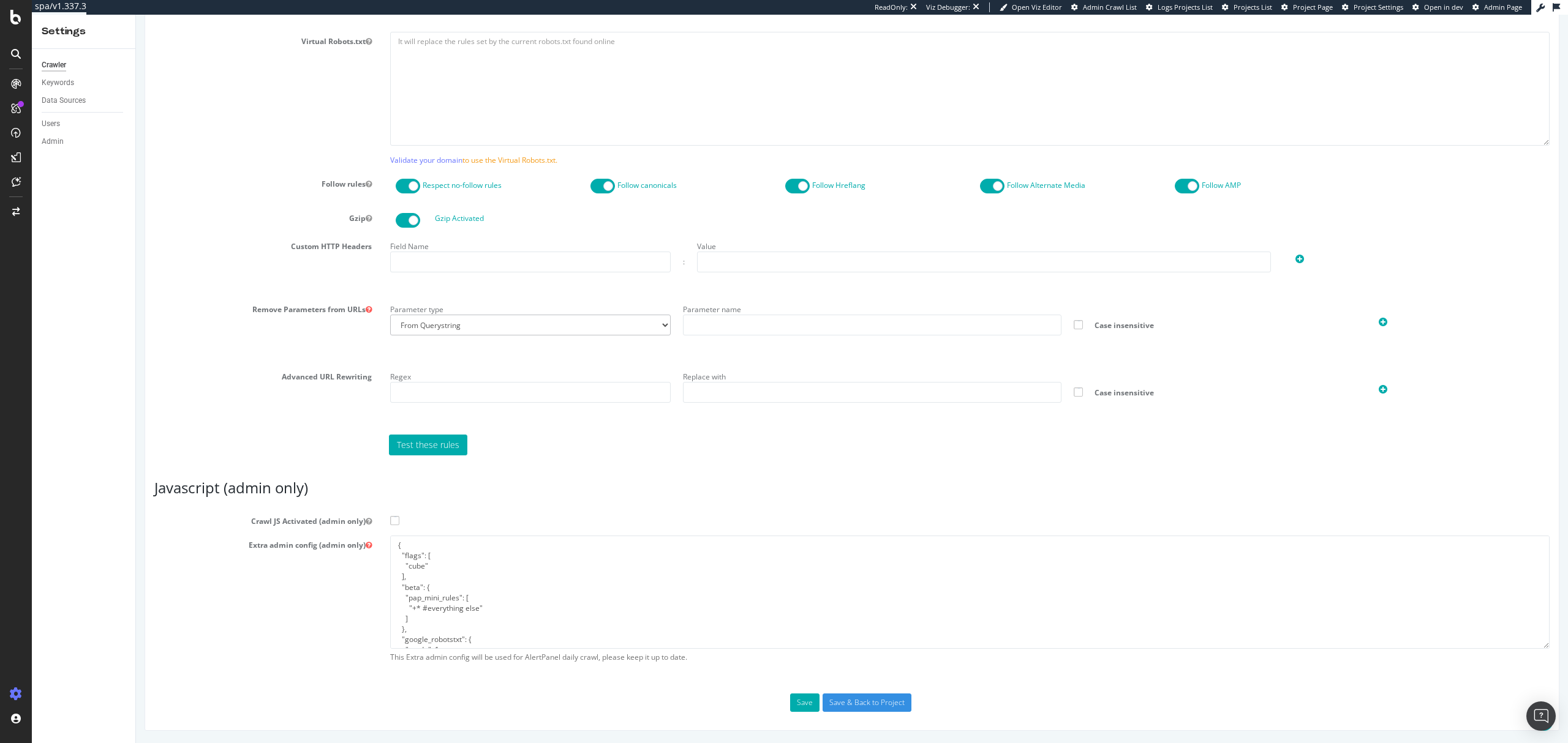
click at [392, 521] on span at bounding box center [395, 521] width 9 height 9
click at [136, 15] on input "Crawl JS Activated (admin only)" at bounding box center [136, 15] width 0 height 0
click at [866, 701] on input "Save & Back to Project" at bounding box center [867, 702] width 88 height 18
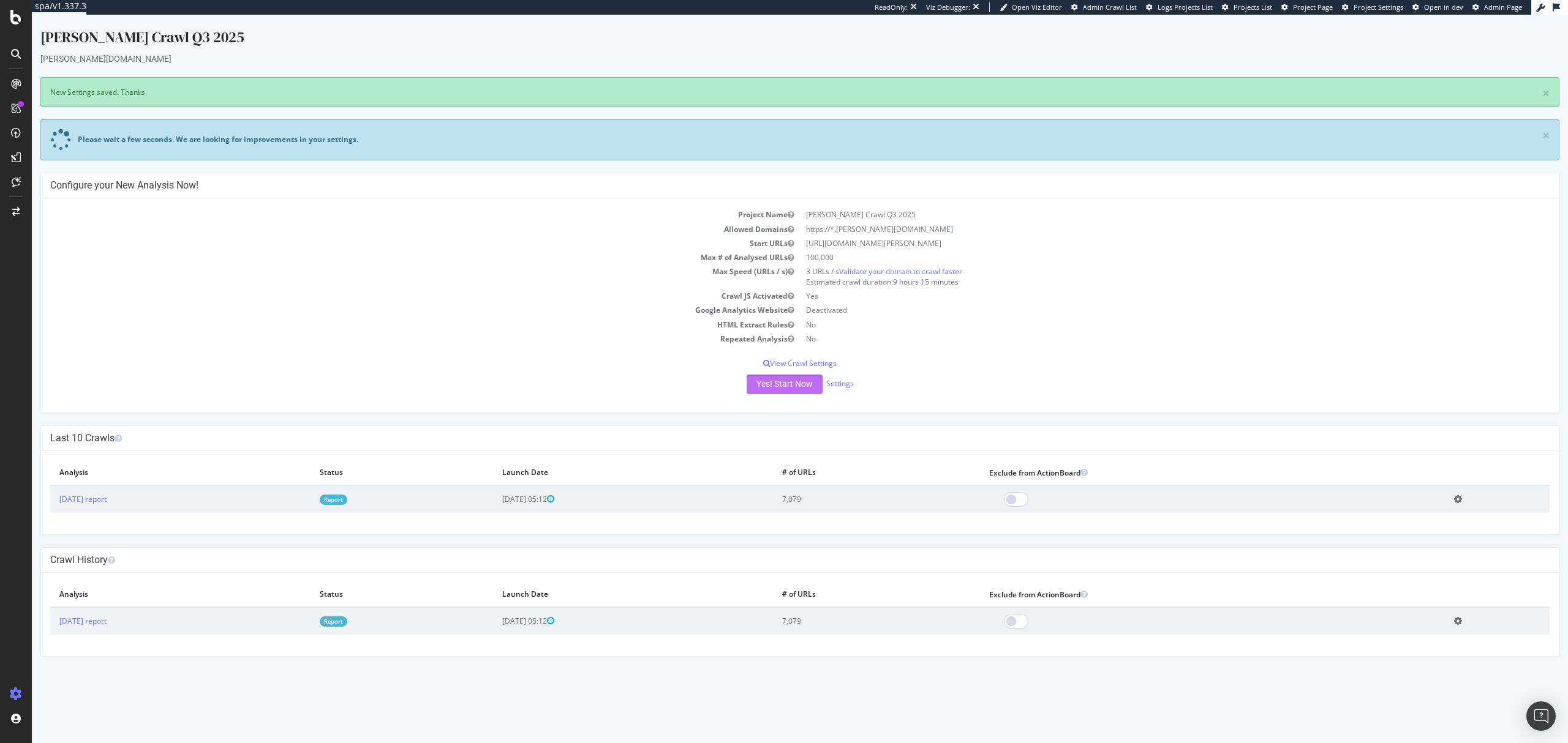
click at [770, 386] on button "Yes! Start Now" at bounding box center [784, 384] width 76 height 19
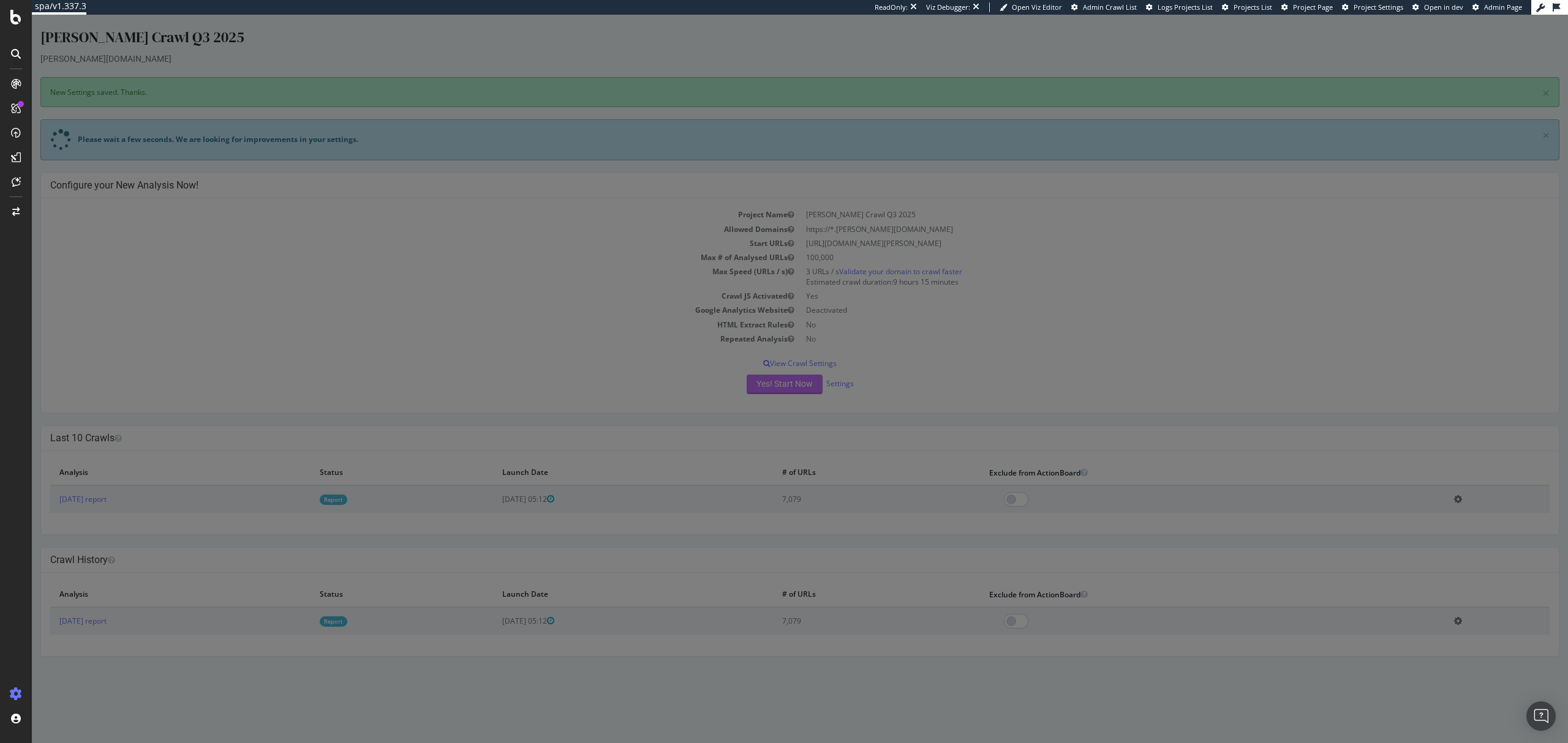
click at [770, 386] on div at bounding box center [800, 379] width 1536 height 728
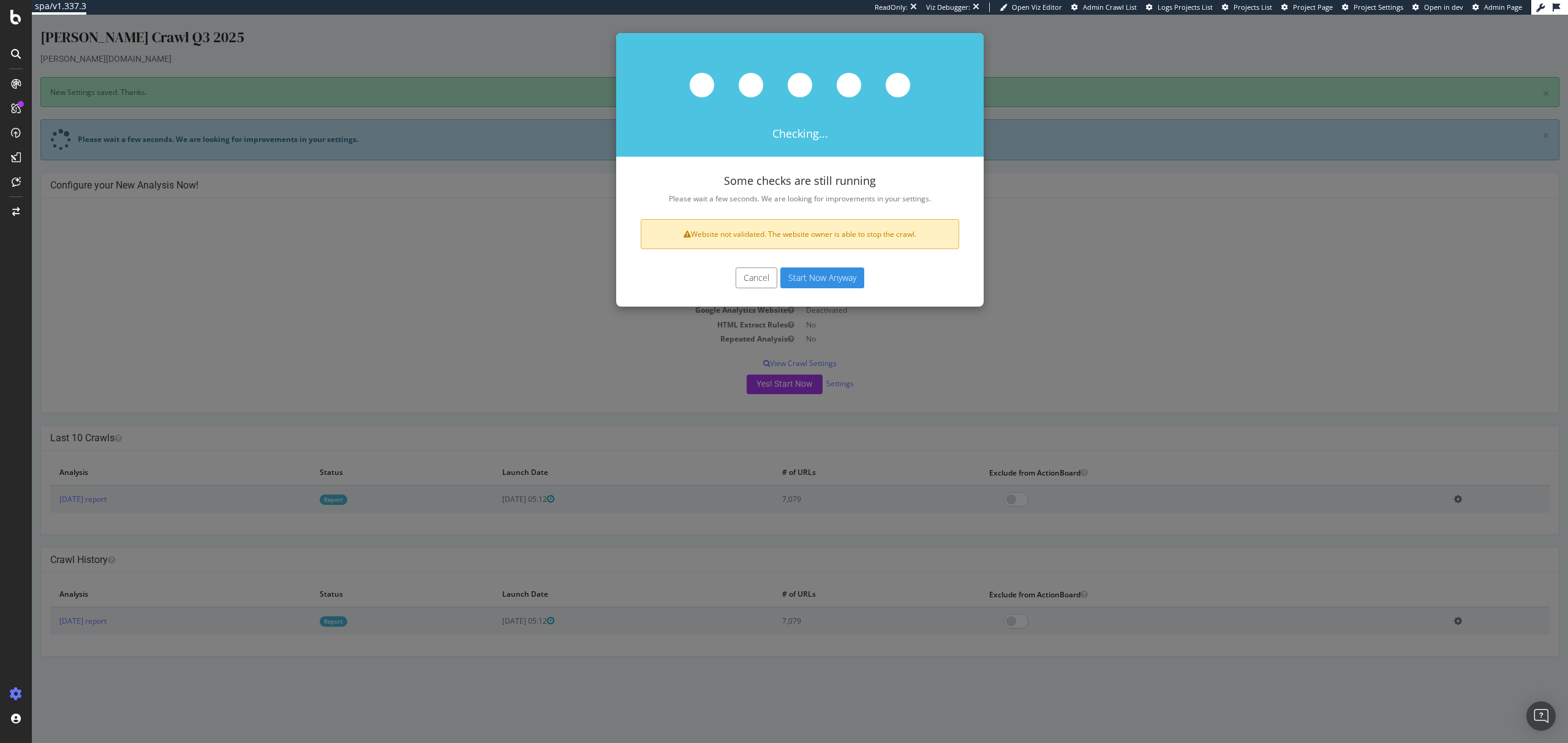
click at [819, 282] on button "Start Now Anyway" at bounding box center [822, 277] width 84 height 21
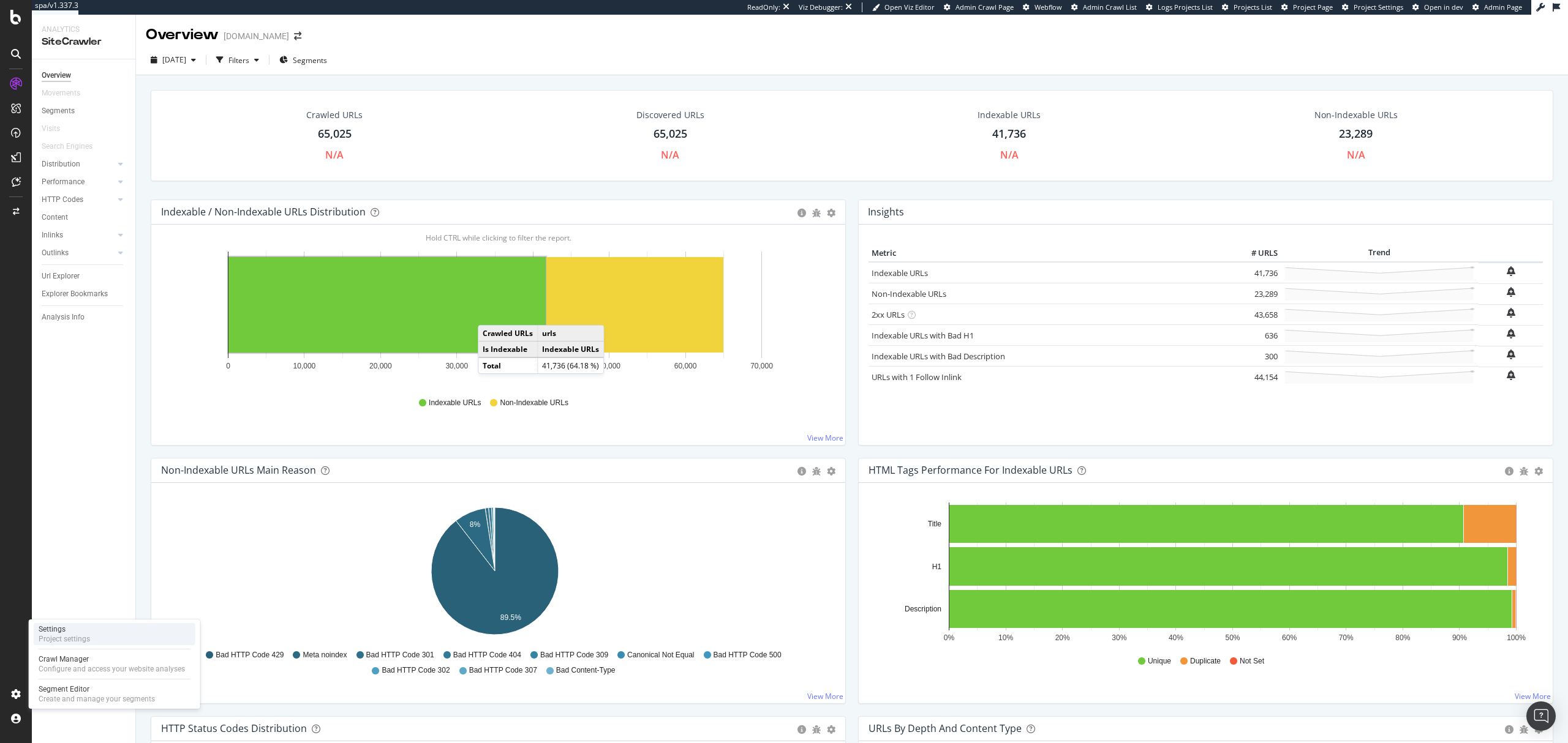
click at [141, 640] on div "Settings Project settings" at bounding box center [114, 634] width 162 height 22
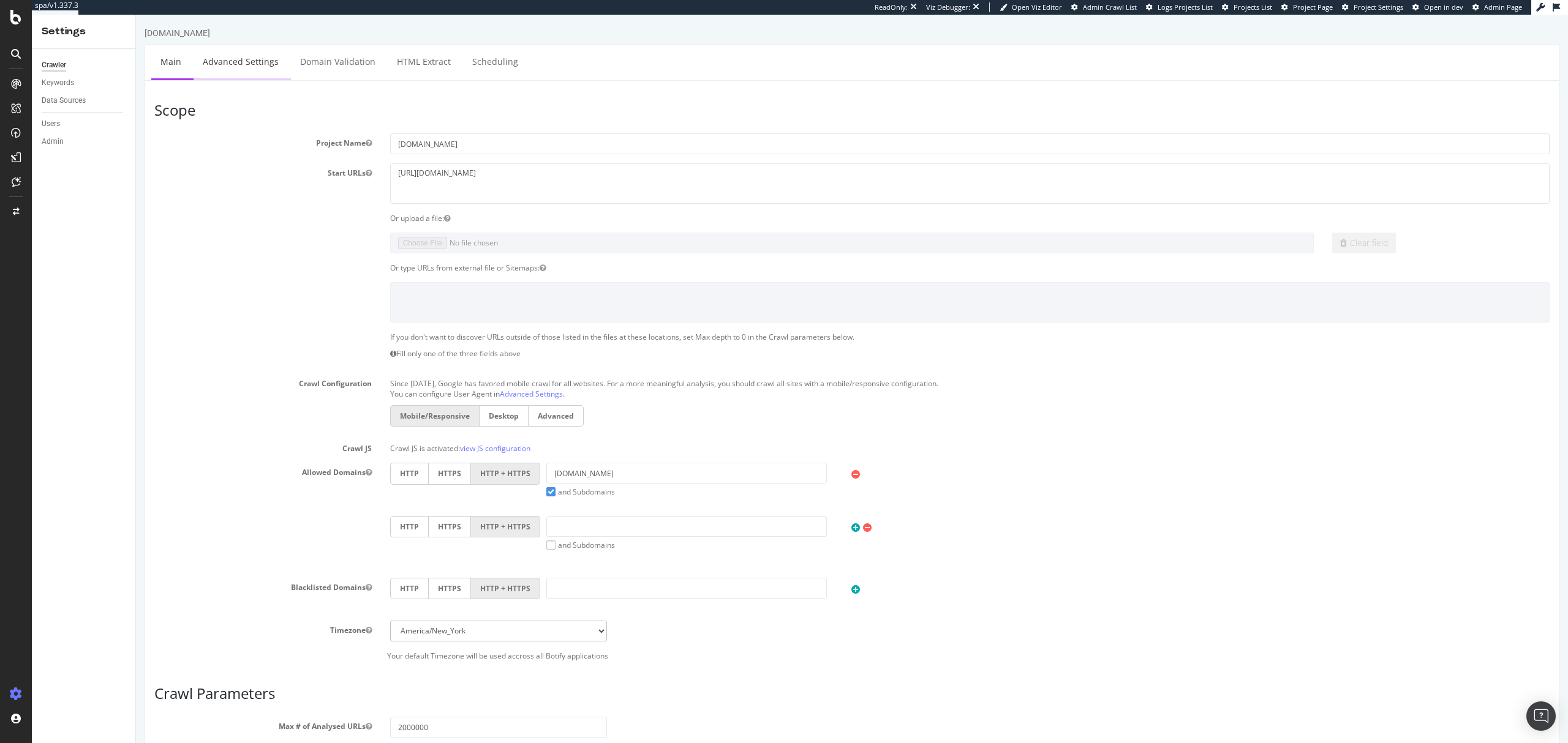
click at [234, 71] on link "Advanced Settings" at bounding box center [241, 62] width 95 height 33
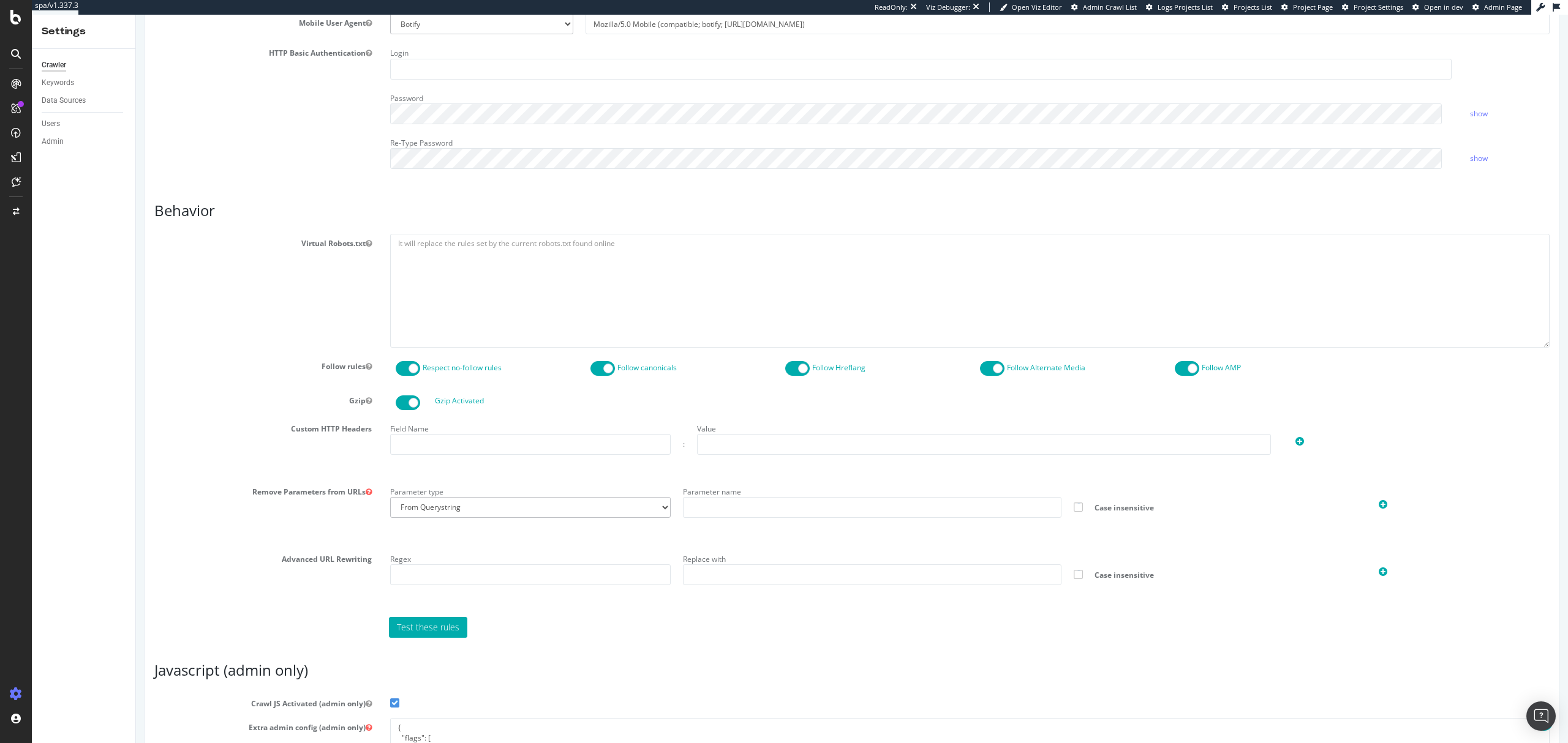
scroll to position [612, 0]
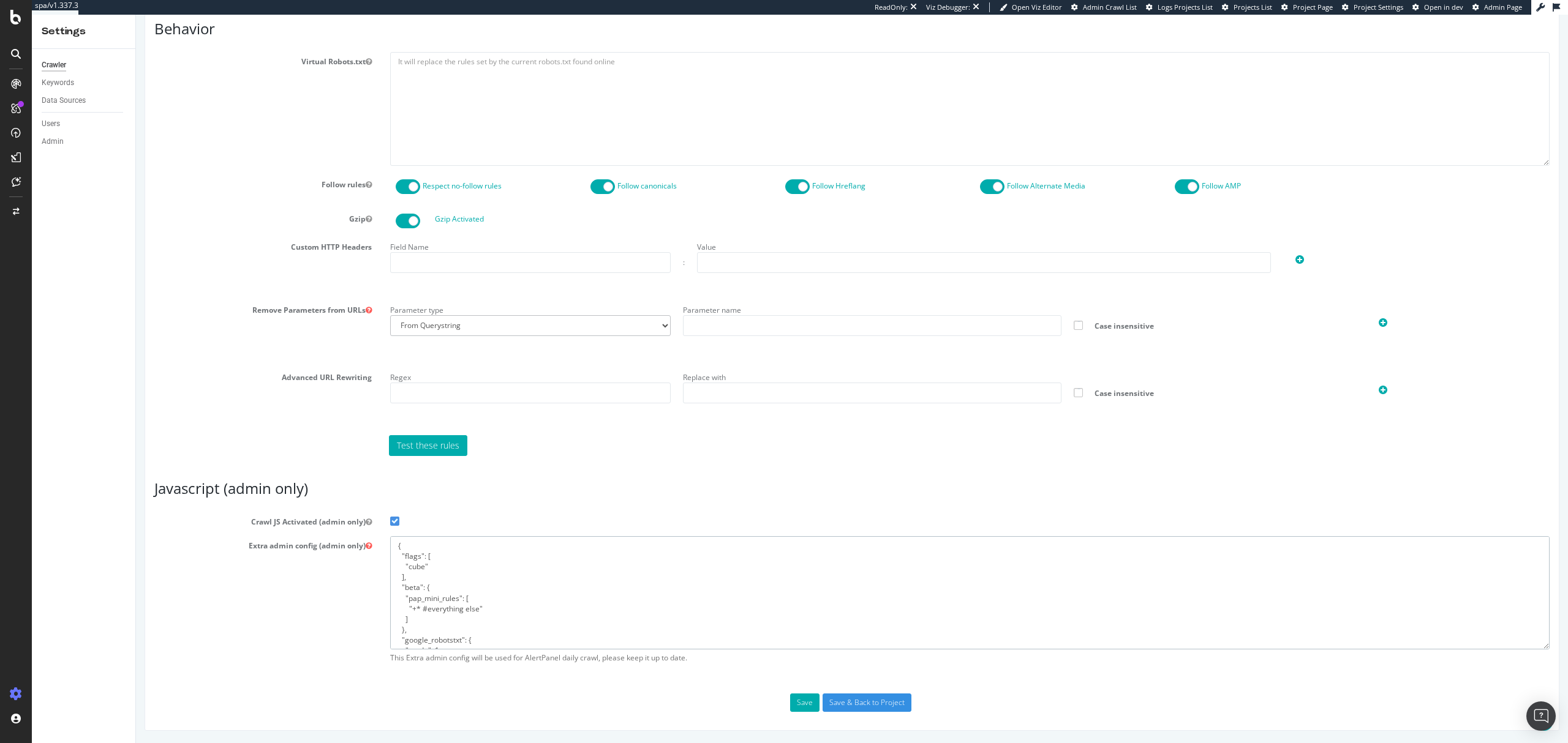
click at [605, 617] on textarea "{ "flags": [ "cube" ], "beta": { "pap_mini_rules": [ "+* #everything else" ] },…" at bounding box center [970, 592] width 1160 height 113
